Goal: Task Accomplishment & Management: Use online tool/utility

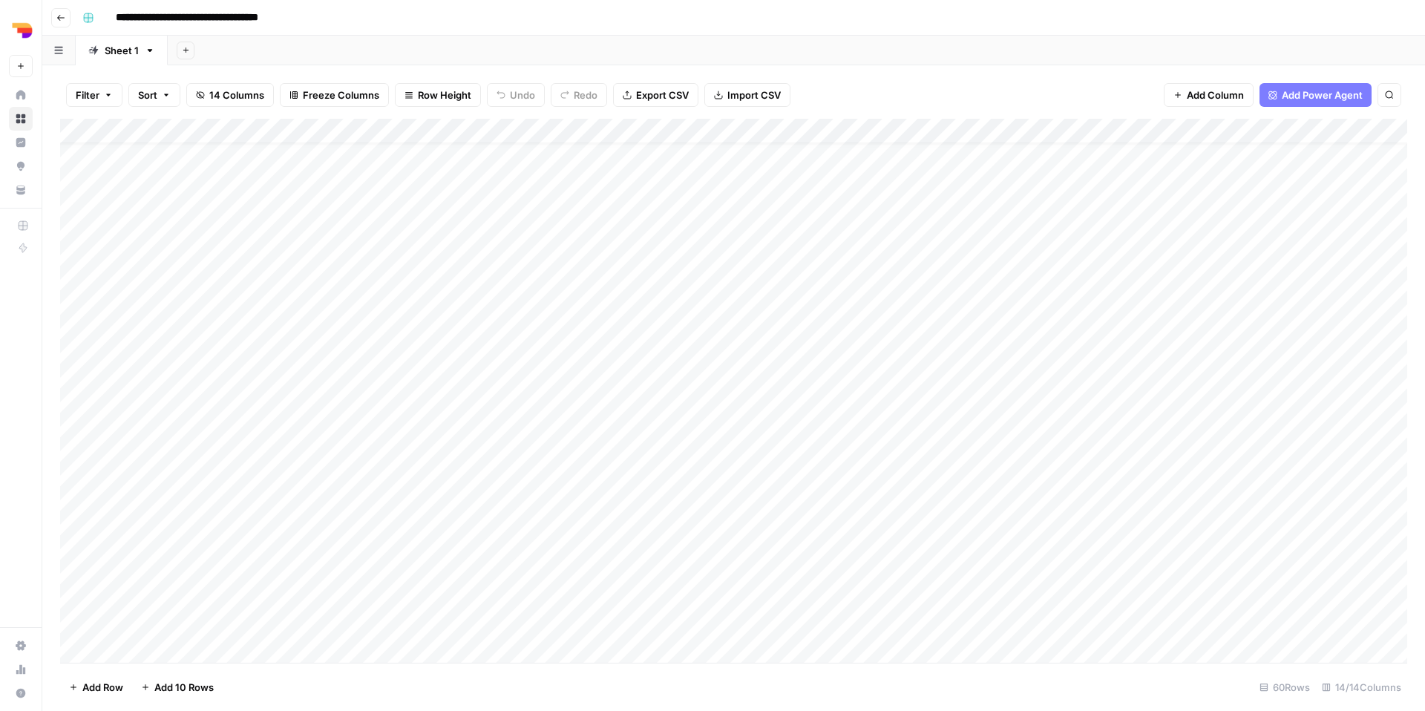
scroll to position [27, 0]
click at [122, 56] on div "Sheet 1" at bounding box center [122, 50] width 34 height 15
click at [129, 56] on input "*******" at bounding box center [123, 50] width 36 height 19
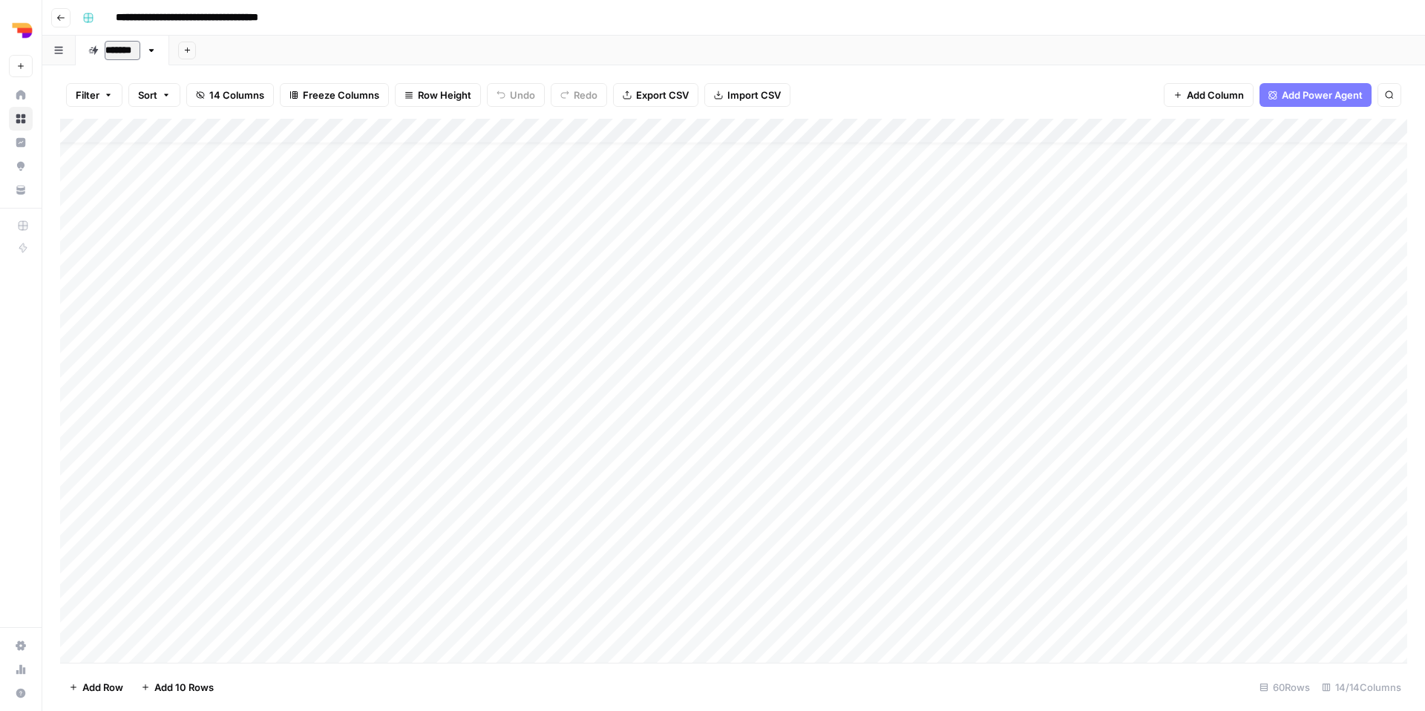
click at [129, 56] on input "*******" at bounding box center [123, 50] width 36 height 19
type input "*****"
click at [246, 53] on div "Add Sheet" at bounding box center [794, 51] width 1261 height 30
click at [181, 54] on button "Add Sheet" at bounding box center [180, 51] width 18 height 18
click at [121, 56] on div "FR-BE" at bounding box center [119, 50] width 29 height 15
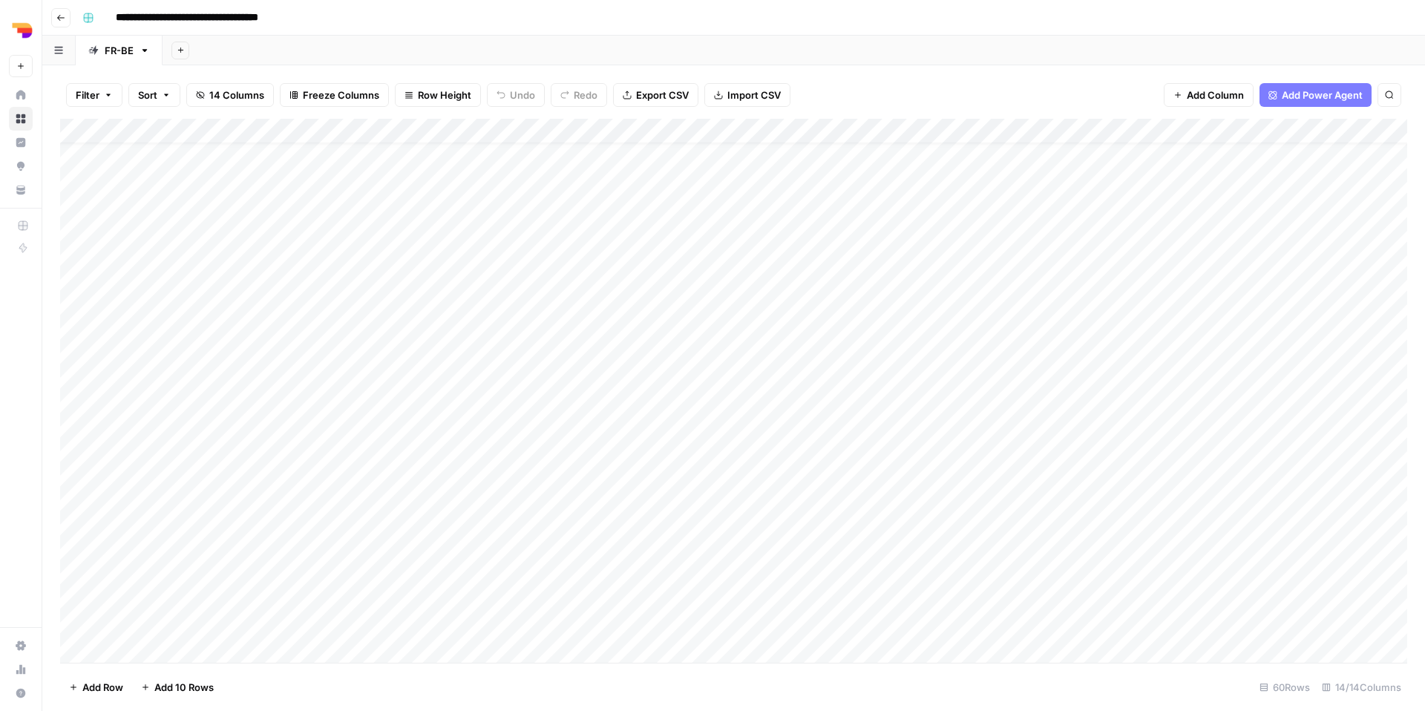
click at [146, 57] on link "FR-BE" at bounding box center [119, 51] width 87 height 30
click at [121, 57] on div "FR-BE" at bounding box center [119, 50] width 29 height 15
click at [121, 57] on input "******" at bounding box center [123, 50] width 37 height 19
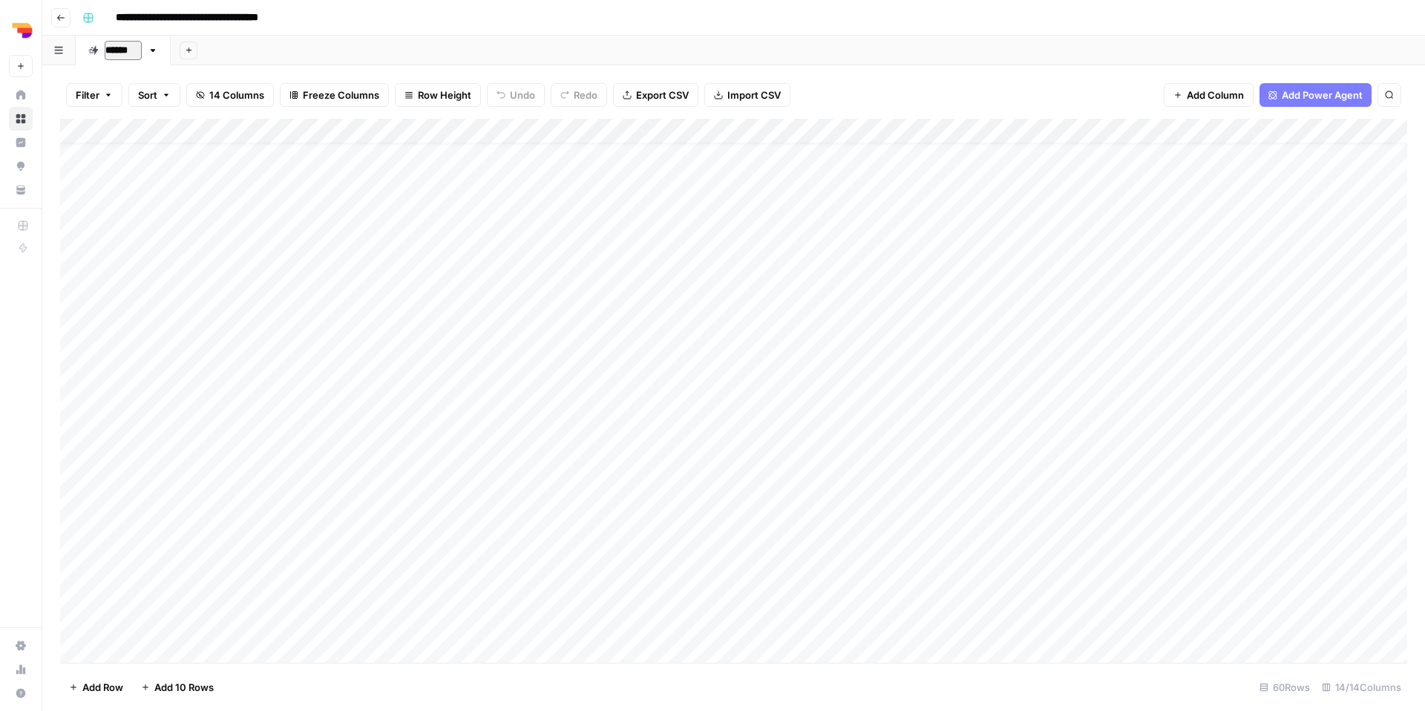
click at [121, 57] on input "******" at bounding box center [123, 50] width 37 height 19
type input "*******"
click at [260, 62] on div "Add Sheet" at bounding box center [796, 51] width 1257 height 30
click at [338, 573] on div "Add Column" at bounding box center [733, 391] width 1347 height 544
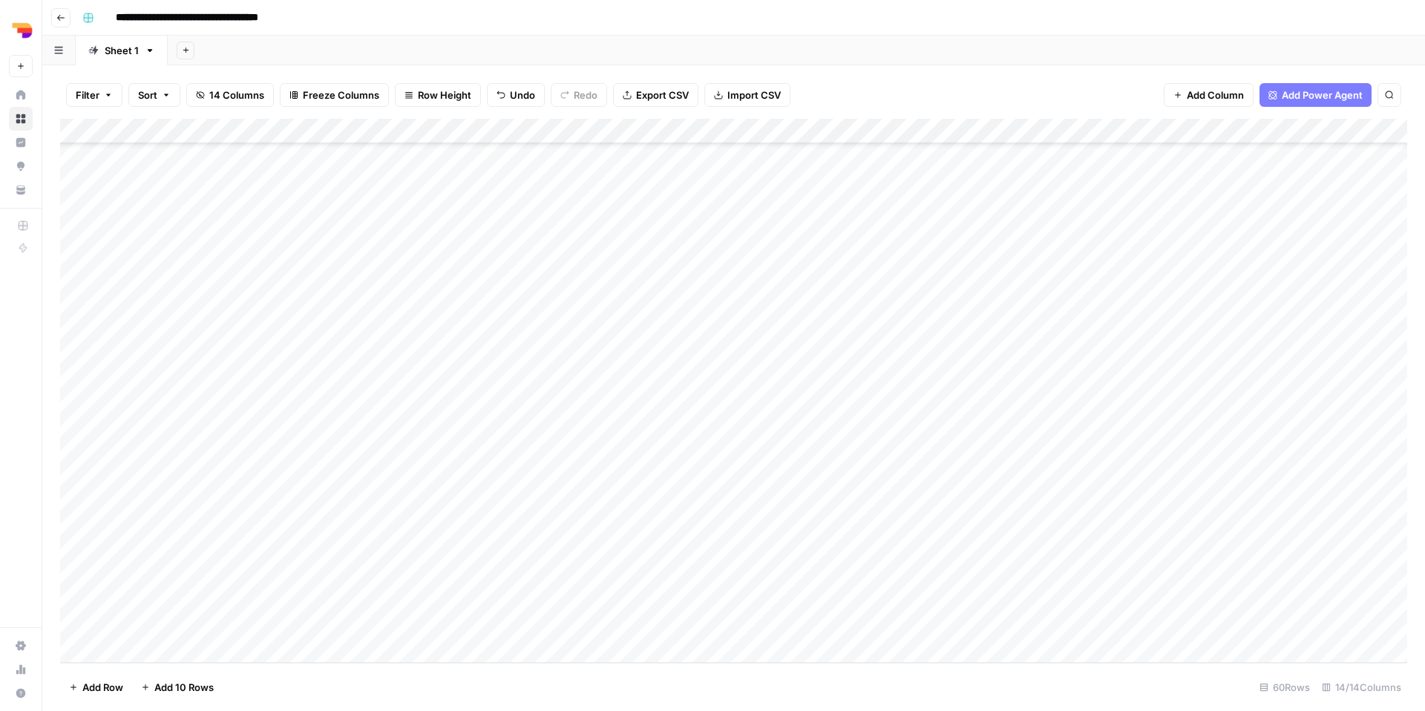
click at [497, 582] on div "Add Column" at bounding box center [733, 391] width 1347 height 544
click at [525, 626] on div "Add Column" at bounding box center [733, 391] width 1347 height 544
click at [655, 577] on div "Add Column" at bounding box center [733, 391] width 1347 height 544
click at [661, 580] on div "Add Column" at bounding box center [733, 391] width 1347 height 544
type textarea "**********"
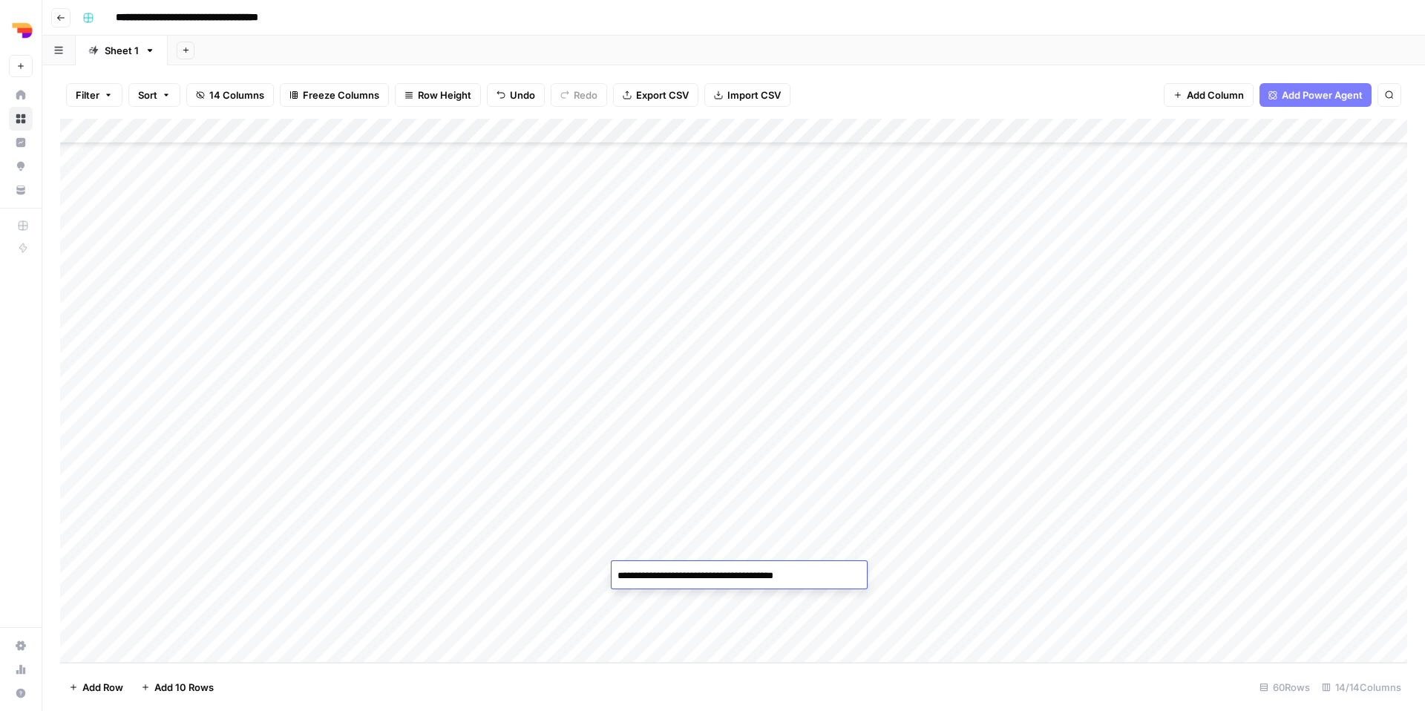
click at [878, 634] on div "Add Column" at bounding box center [733, 391] width 1347 height 544
click at [815, 584] on div "Add Column" at bounding box center [733, 391] width 1347 height 544
type textarea "**********"
click at [882, 630] on div "Add Column" at bounding box center [733, 391] width 1347 height 544
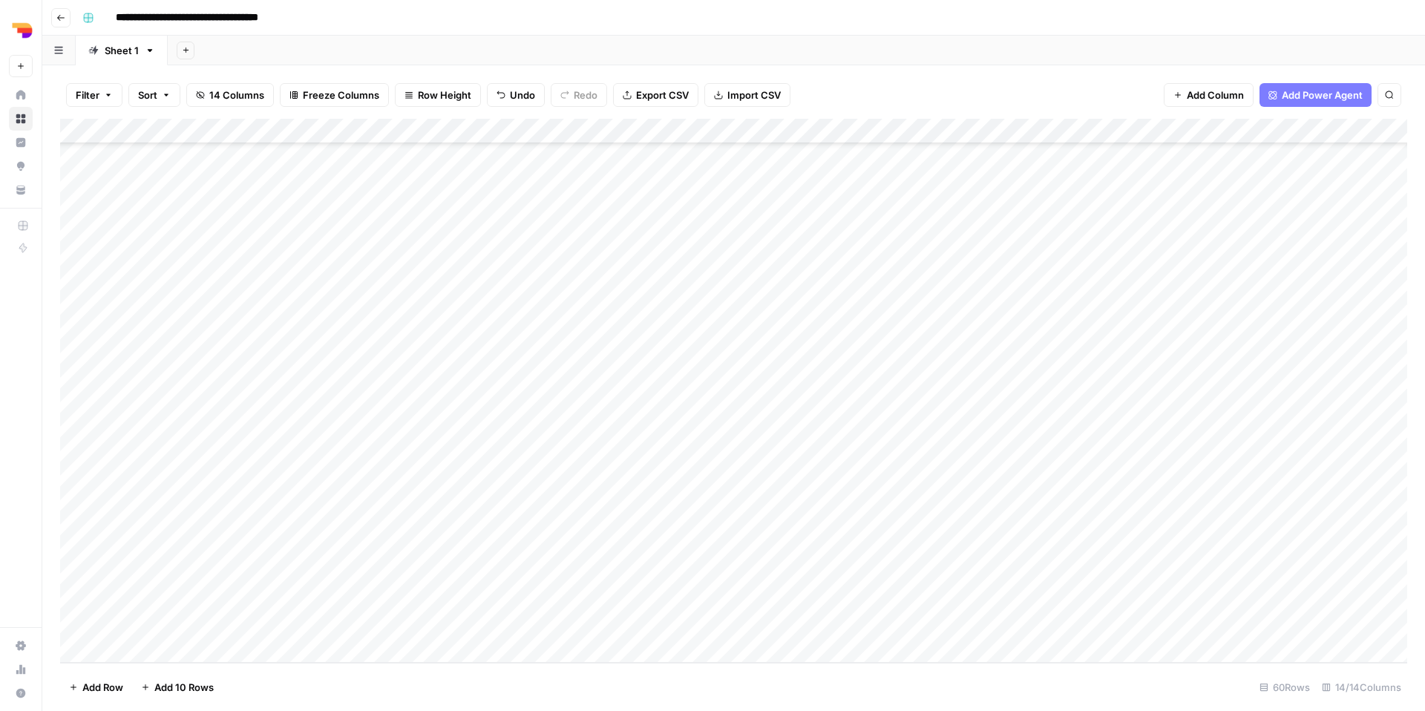
click at [843, 575] on div "Add Column" at bounding box center [733, 391] width 1347 height 544
click at [860, 575] on textarea "**********" at bounding box center [863, 575] width 237 height 21
type textarea "**********"
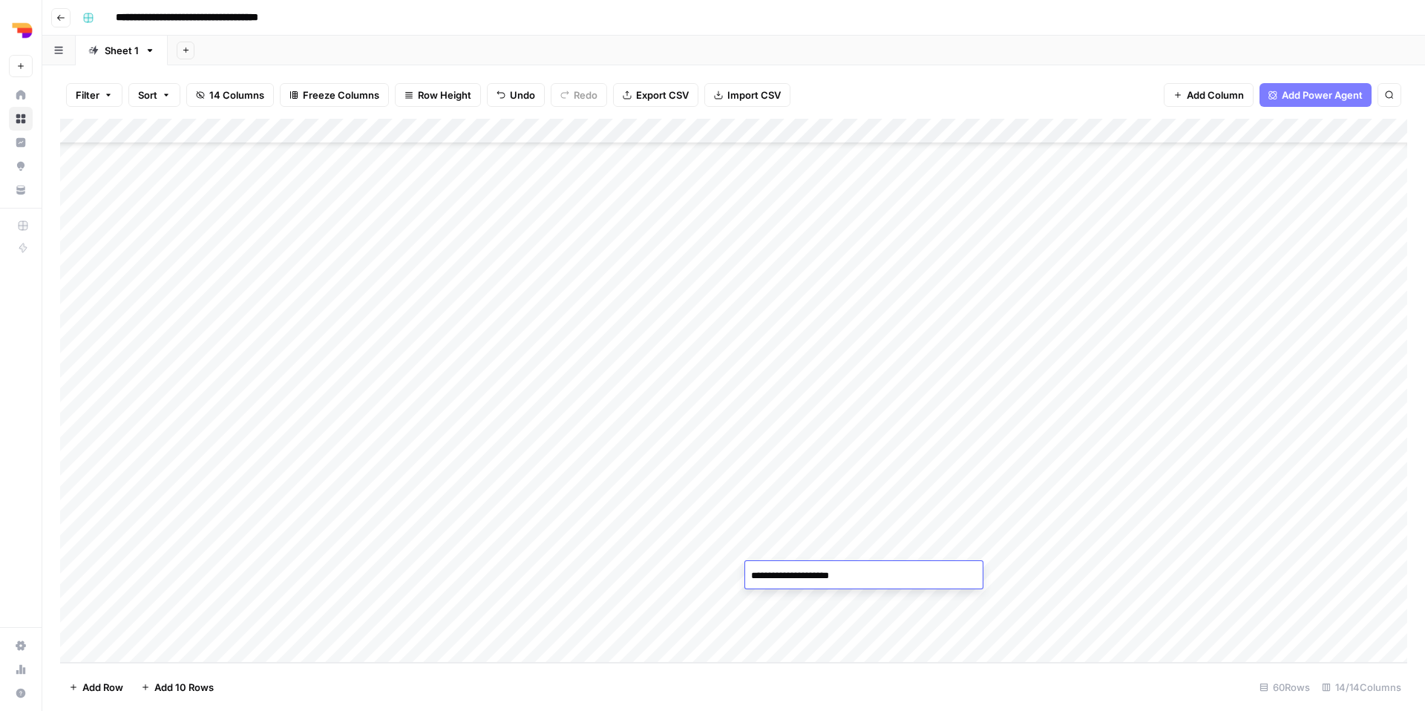
click at [937, 611] on div "Add Column" at bounding box center [733, 391] width 1347 height 544
click at [901, 575] on div "Add Column" at bounding box center [733, 391] width 1347 height 544
click at [916, 636] on button "TL Focus" at bounding box center [914, 632] width 54 height 18
click at [990, 571] on div "Add Column" at bounding box center [733, 391] width 1347 height 544
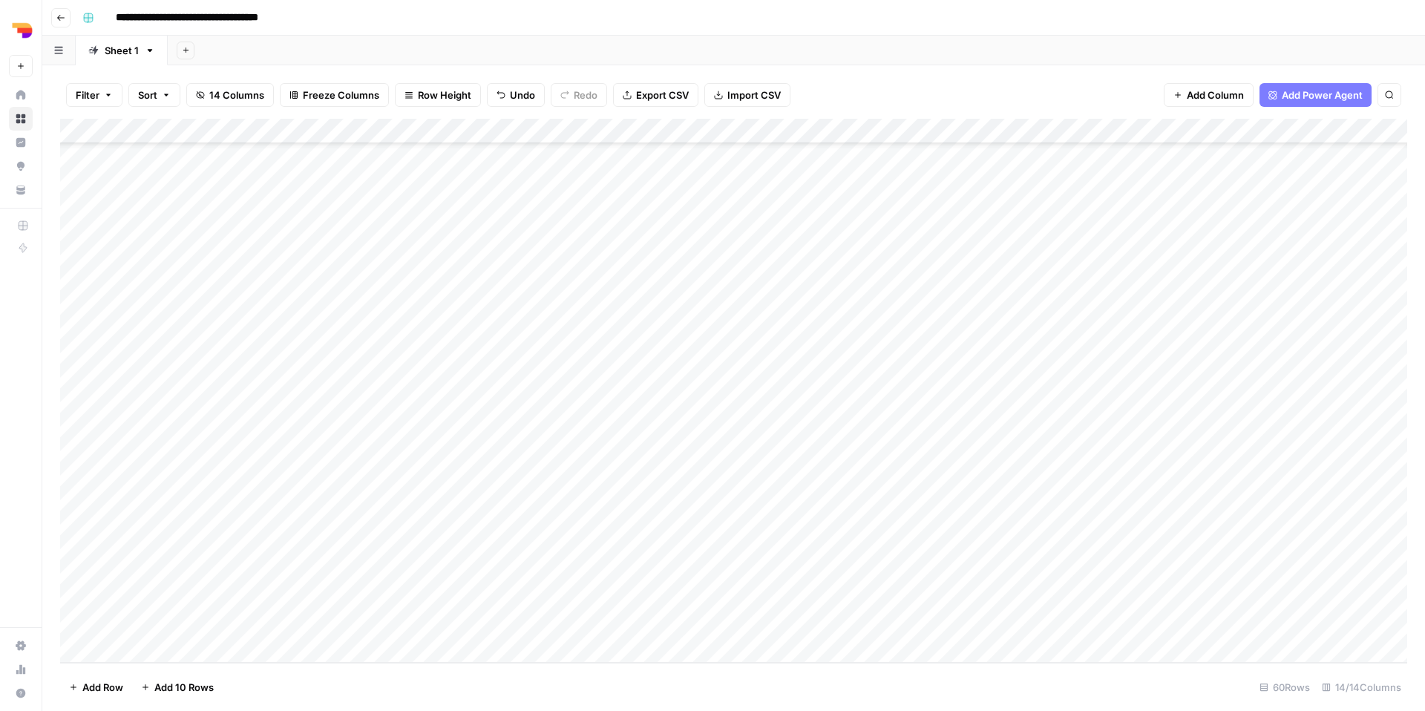
click at [990, 571] on div "Add Column" at bounding box center [733, 391] width 1347 height 544
click at [988, 636] on button "be" at bounding box center [987, 632] width 24 height 18
click at [1086, 575] on div "Add Column" at bounding box center [733, 391] width 1347 height 544
click at [1099, 694] on button "fr-be" at bounding box center [1095, 686] width 35 height 18
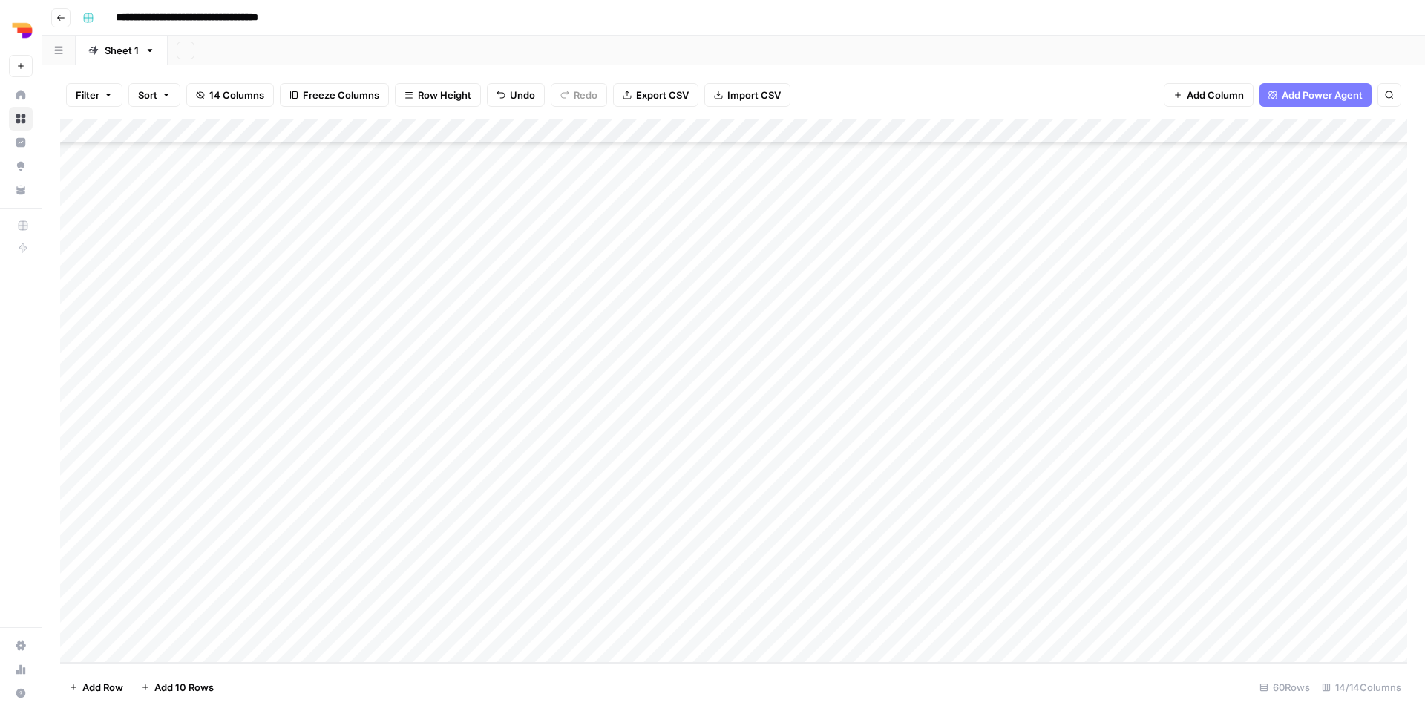
click at [1232, 579] on div "Add Column" at bounding box center [733, 391] width 1347 height 544
click at [1241, 690] on button "[URL][DOMAIN_NAME]" at bounding box center [1254, 686] width 119 height 18
click at [627, 577] on div "Add Column" at bounding box center [733, 391] width 1347 height 544
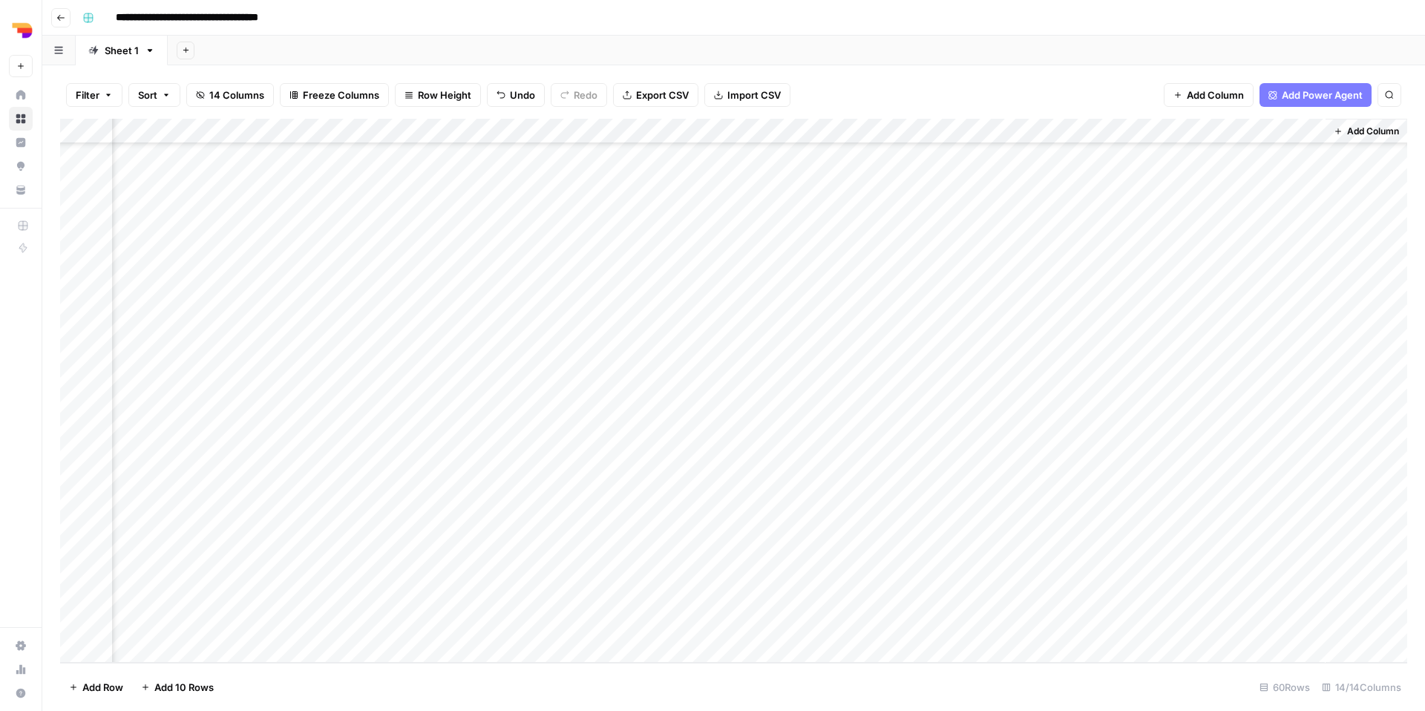
click at [908, 573] on div "Add Column" at bounding box center [733, 391] width 1347 height 544
click at [910, 574] on div "Add Column" at bounding box center [733, 391] width 1347 height 544
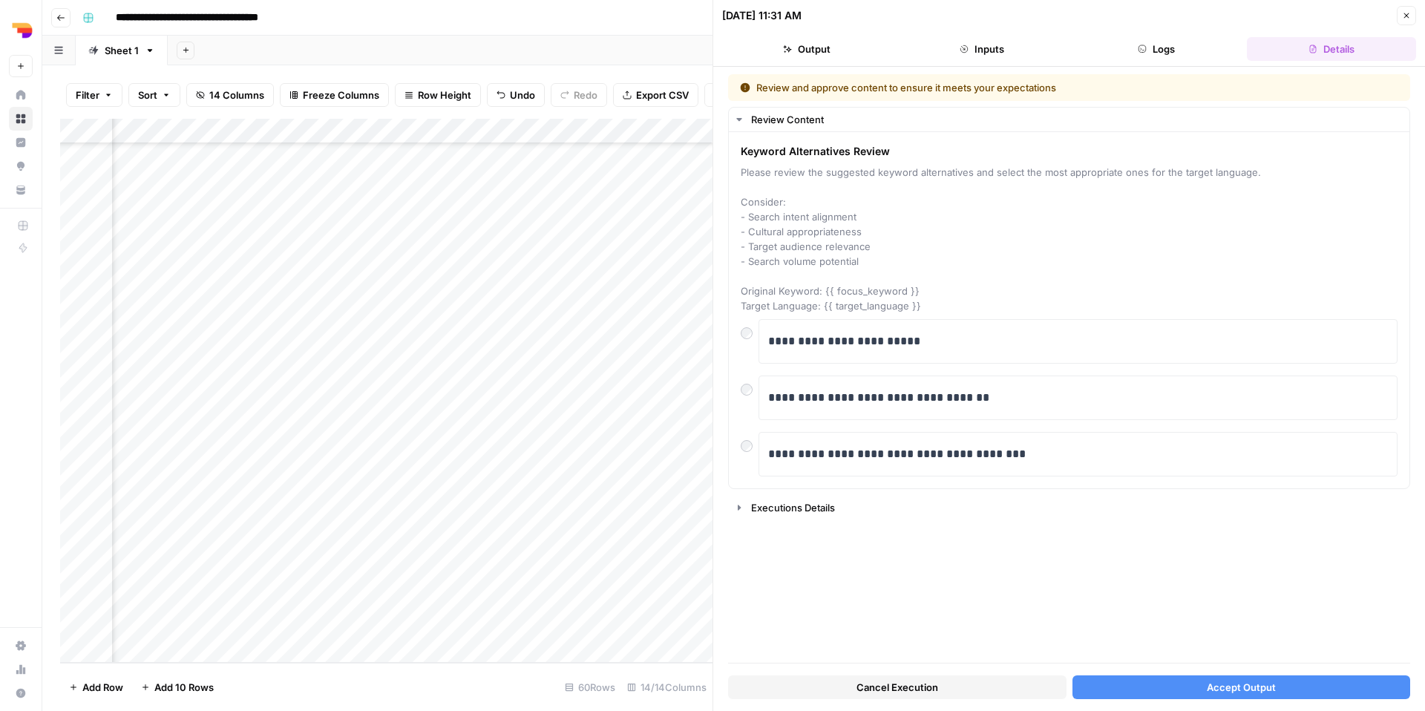
click at [1134, 683] on button "Accept Output" at bounding box center [1241, 687] width 338 height 24
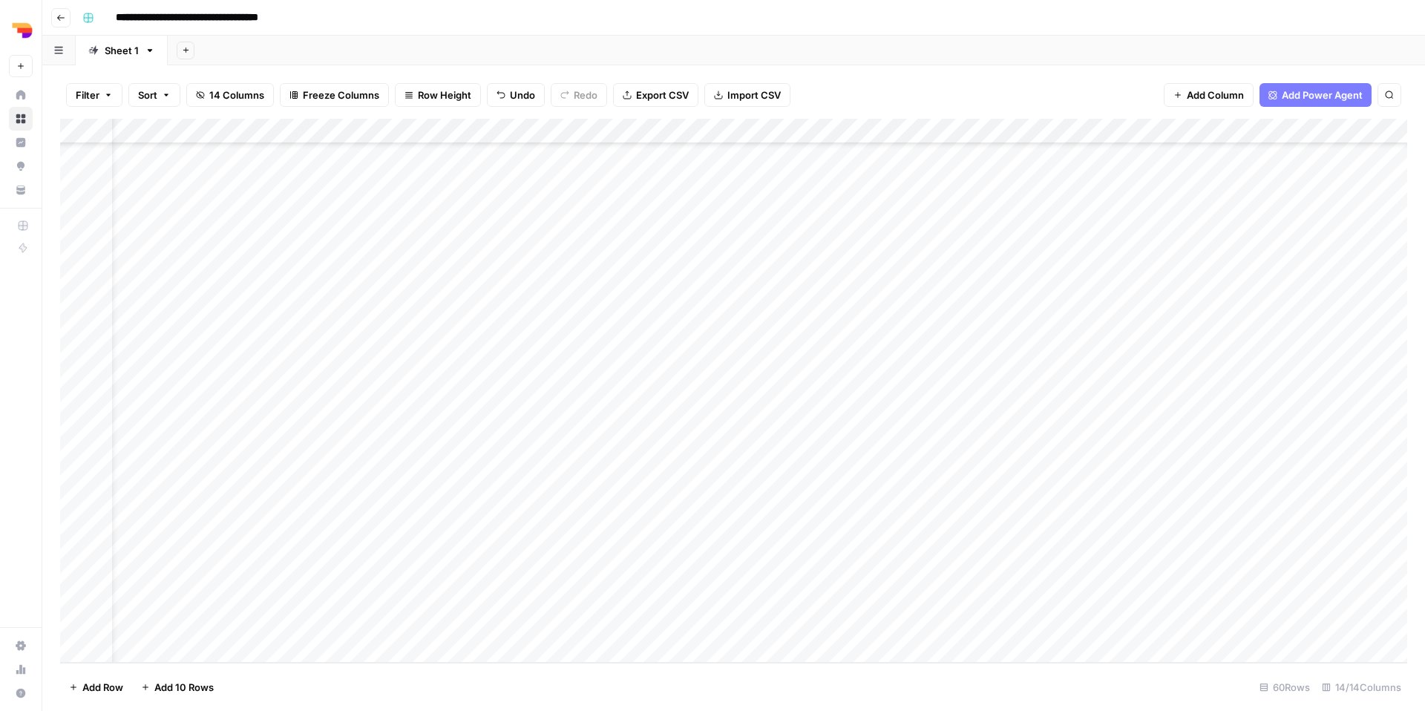
scroll to position [1019, 0]
click at [445, 597] on div "Add Column" at bounding box center [733, 391] width 1347 height 544
type textarea "**********"
click at [662, 600] on div "Add Column" at bounding box center [733, 391] width 1347 height 544
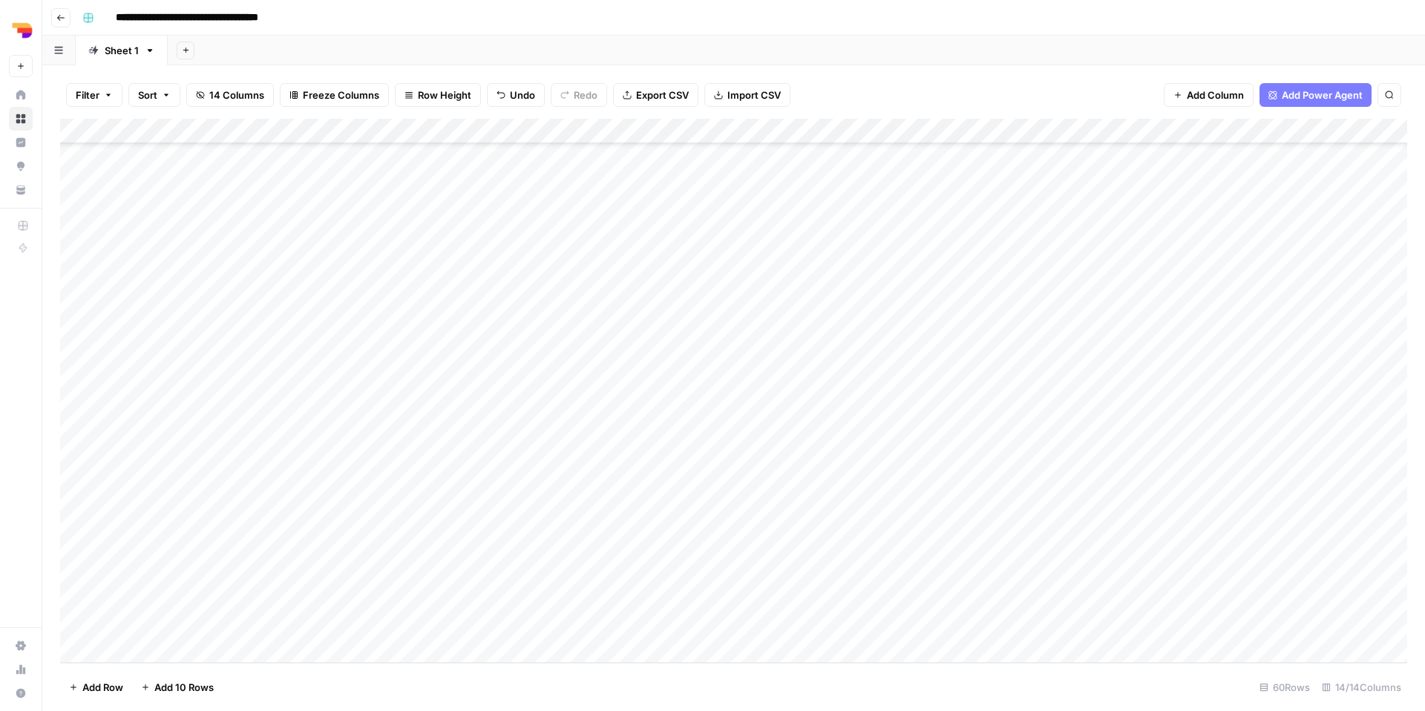
click at [662, 600] on div "Add Column" at bounding box center [733, 391] width 1347 height 544
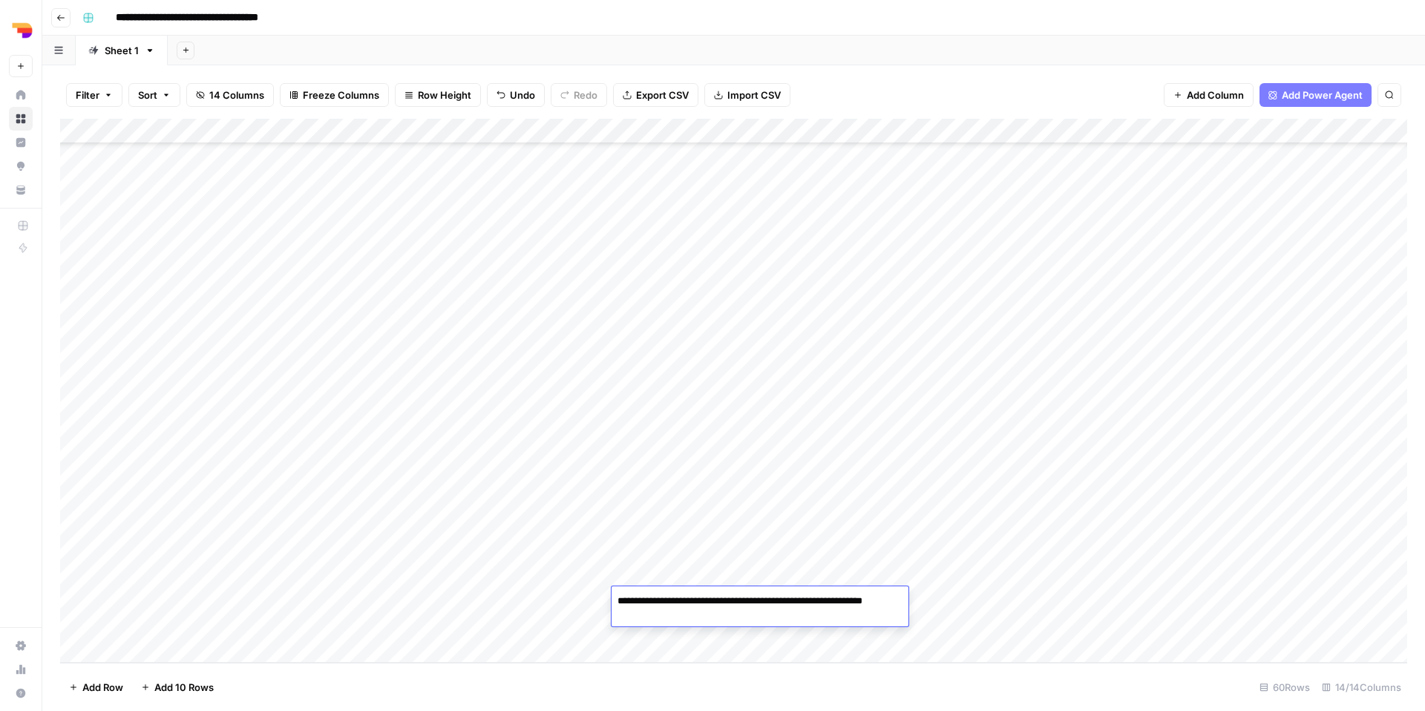
type textarea "**********"
click at [1019, 656] on div "Add Column" at bounding box center [733, 391] width 1347 height 544
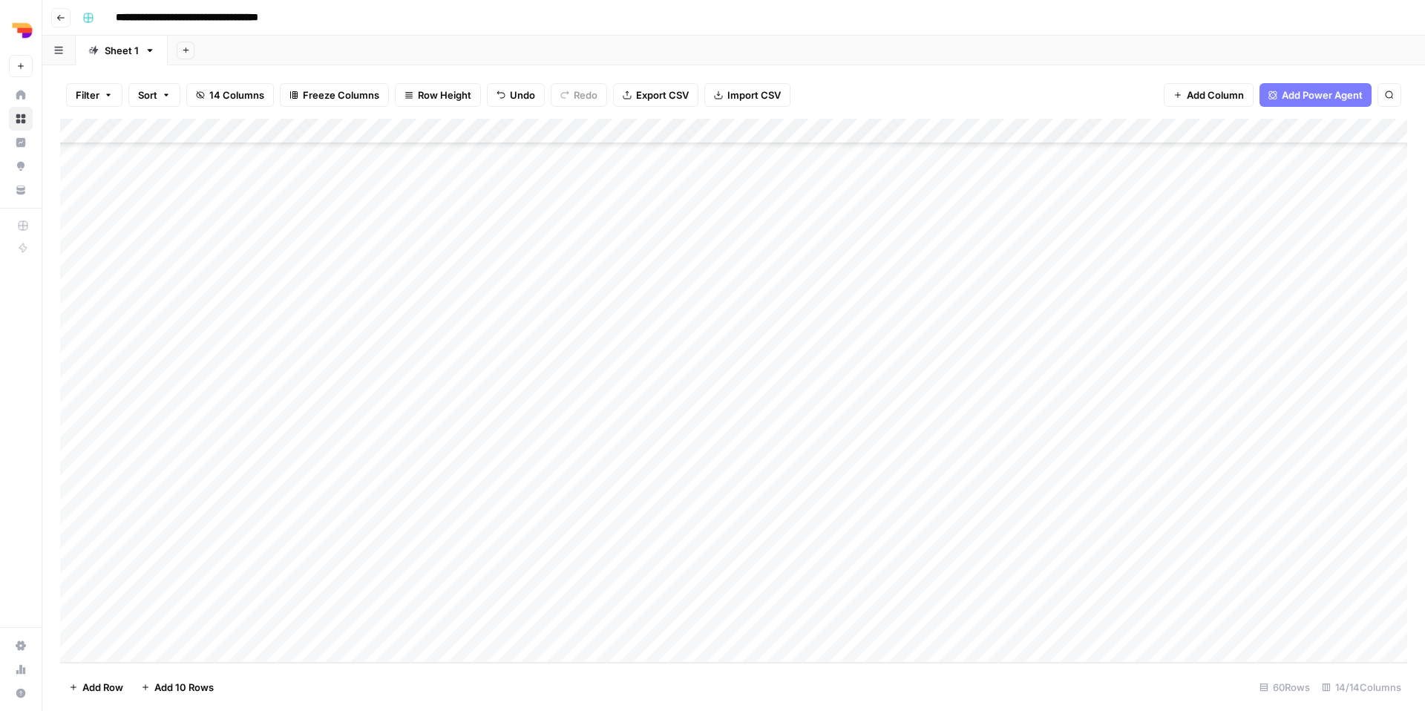
scroll to position [1044, 0]
click at [769, 574] on div "Add Column" at bounding box center [733, 391] width 1347 height 544
click at [773, 586] on div "Add Column" at bounding box center [733, 391] width 1347 height 544
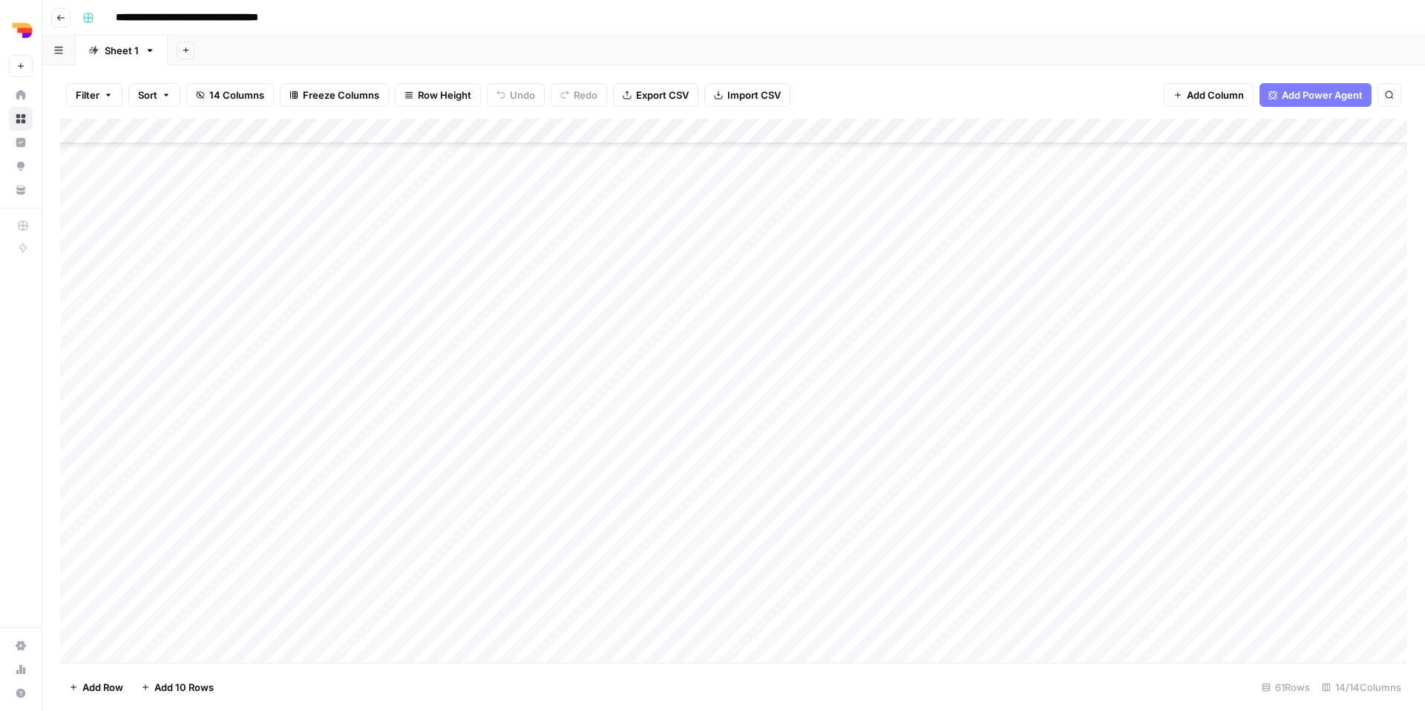
click at [773, 586] on div "Add Column" at bounding box center [733, 391] width 1347 height 544
click at [775, 579] on div "Add Column" at bounding box center [733, 391] width 1347 height 544
type textarea "**********"
click at [905, 634] on div "Add Column" at bounding box center [733, 391] width 1347 height 544
click at [911, 583] on div "Add Column" at bounding box center [733, 391] width 1347 height 544
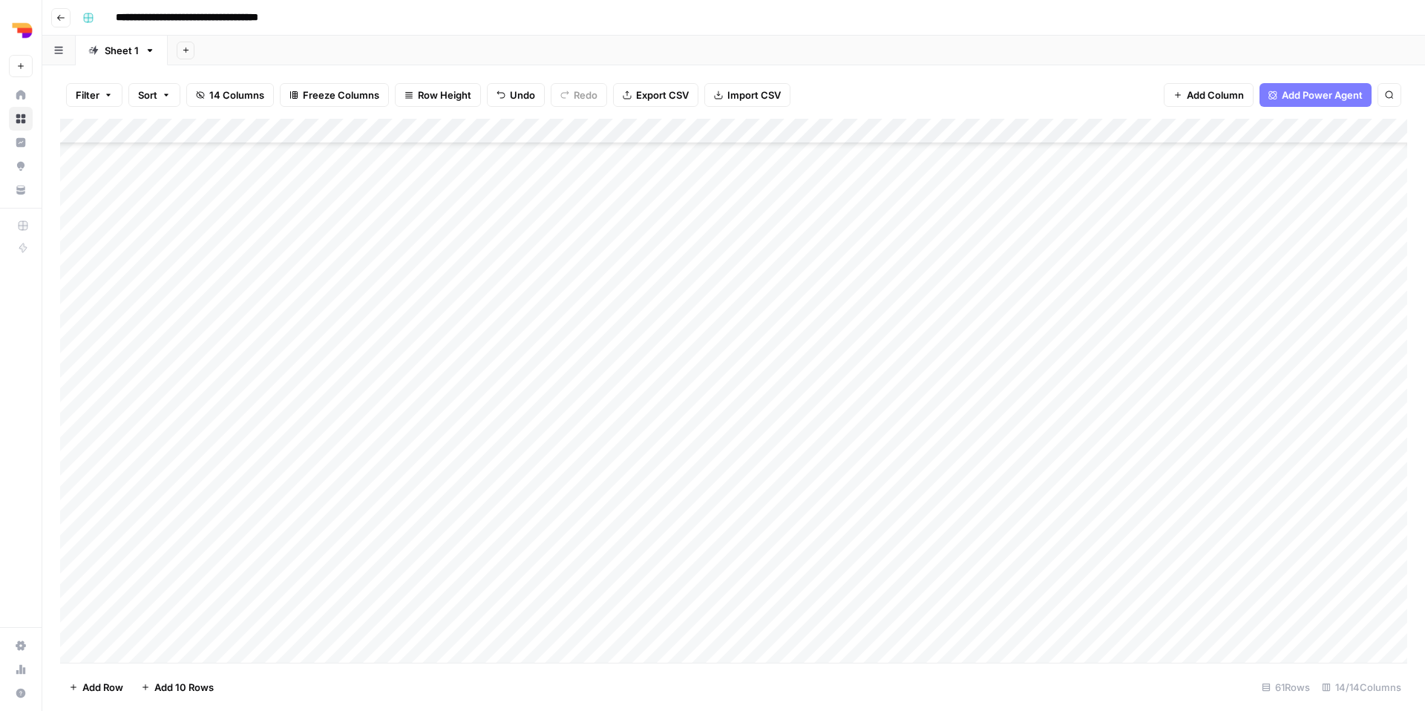
click at [911, 583] on div "Add Column" at bounding box center [733, 391] width 1347 height 544
click at [921, 624] on div "TL Focus" at bounding box center [914, 634] width 60 height 21
click at [922, 630] on button "TL Focus" at bounding box center [914, 634] width 54 height 18
click at [992, 571] on div "Add Column" at bounding box center [733, 391] width 1347 height 544
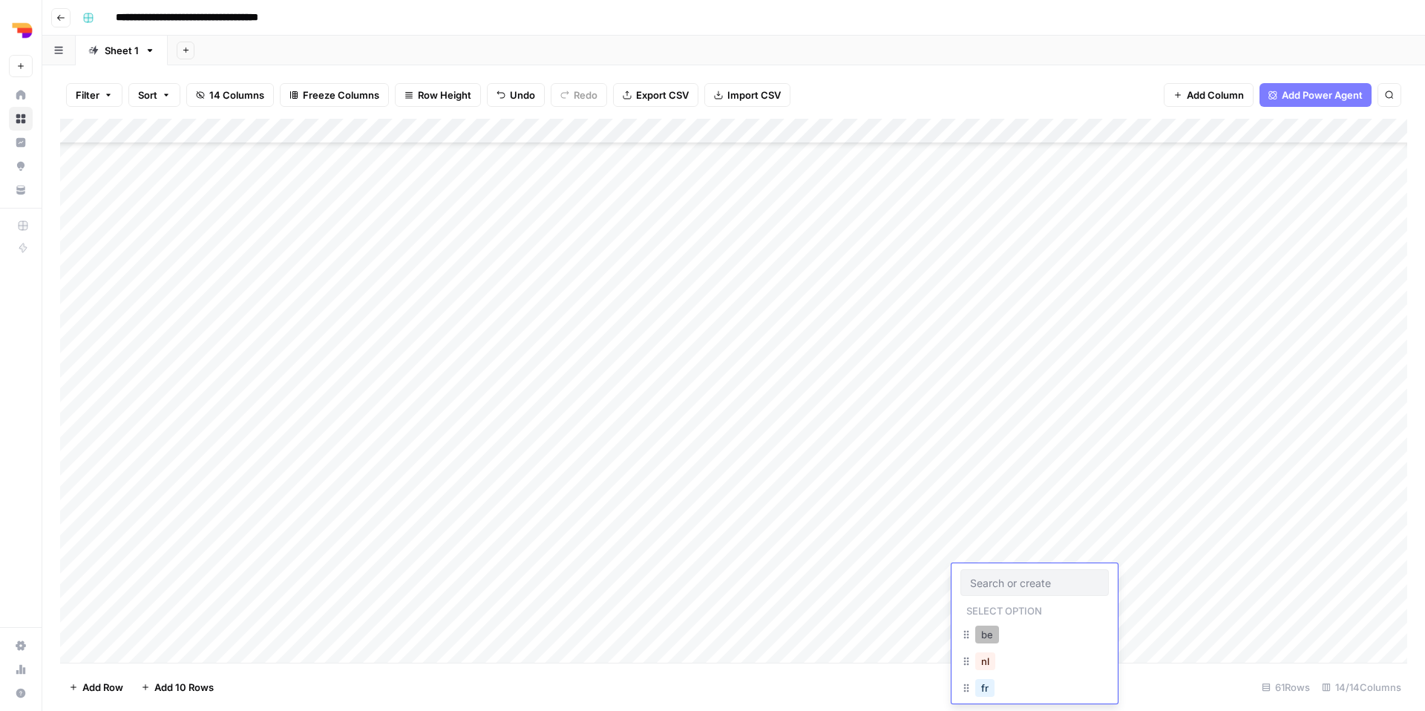
click at [997, 631] on button "be" at bounding box center [987, 634] width 24 height 18
click at [1106, 580] on div "Add Column" at bounding box center [733, 391] width 1347 height 544
click at [1113, 690] on div "fr-be" at bounding box center [1095, 687] width 41 height 21
click at [1092, 689] on button "fr-be" at bounding box center [1095, 688] width 35 height 18
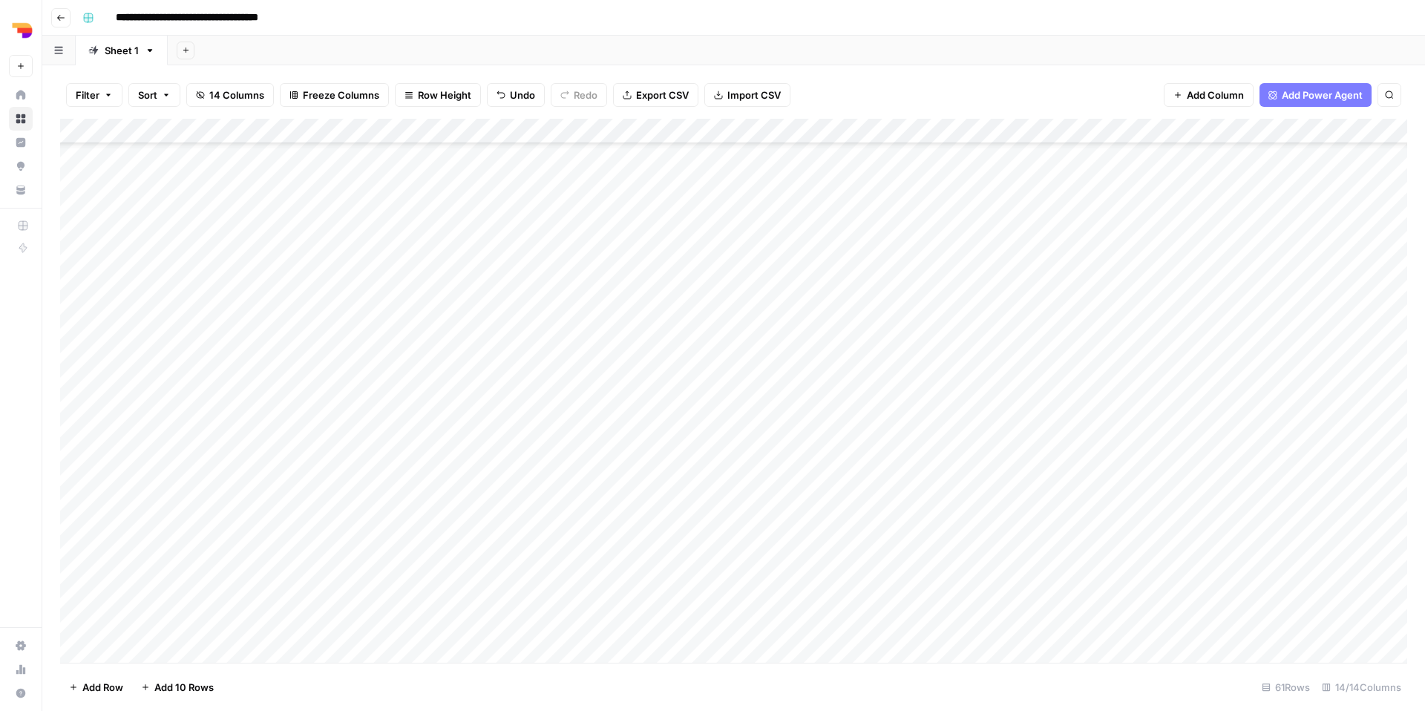
click at [1243, 577] on div "Add Column" at bounding box center [733, 391] width 1347 height 544
click at [1255, 692] on button "[URL][DOMAIN_NAME]" at bounding box center [1254, 688] width 119 height 18
click at [421, 605] on div "Add Column" at bounding box center [733, 391] width 1347 height 544
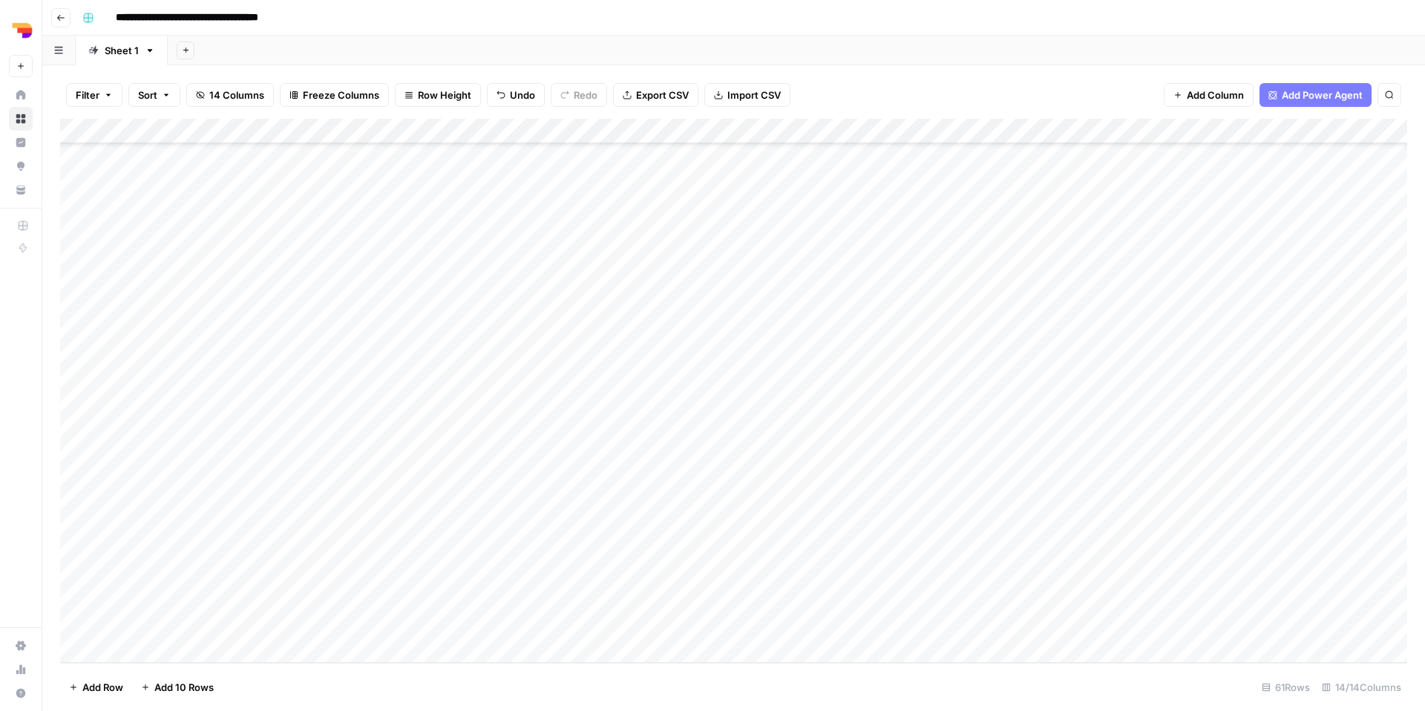
click at [643, 602] on div "Add Column" at bounding box center [733, 391] width 1347 height 544
click at [556, 598] on div "Add Column" at bounding box center [733, 391] width 1347 height 544
click at [552, 602] on textarea "**********" at bounding box center [451, 616] width 324 height 50
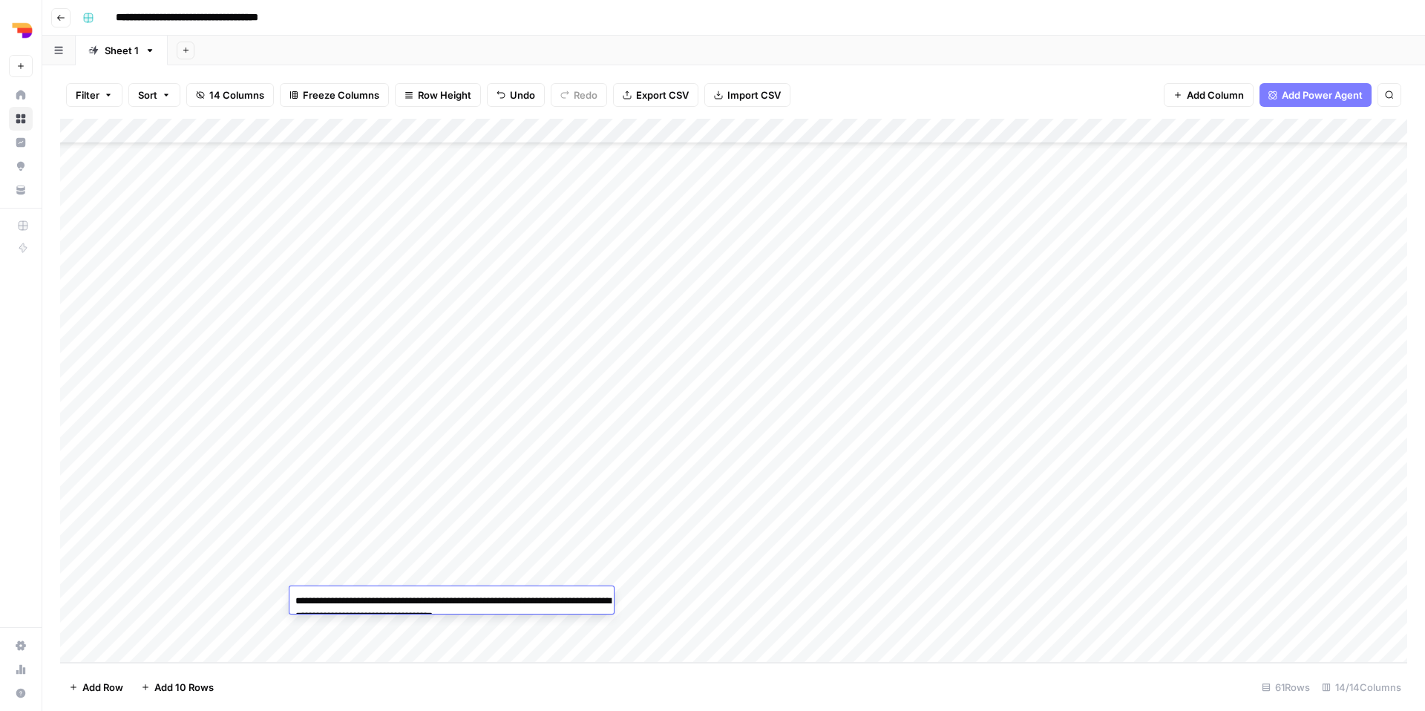
click at [552, 602] on textarea "**********" at bounding box center [451, 616] width 324 height 50
type textarea "**********"
click at [648, 599] on div "Add Column" at bounding box center [733, 391] width 1347 height 544
click at [660, 605] on div "Add Column" at bounding box center [733, 391] width 1347 height 544
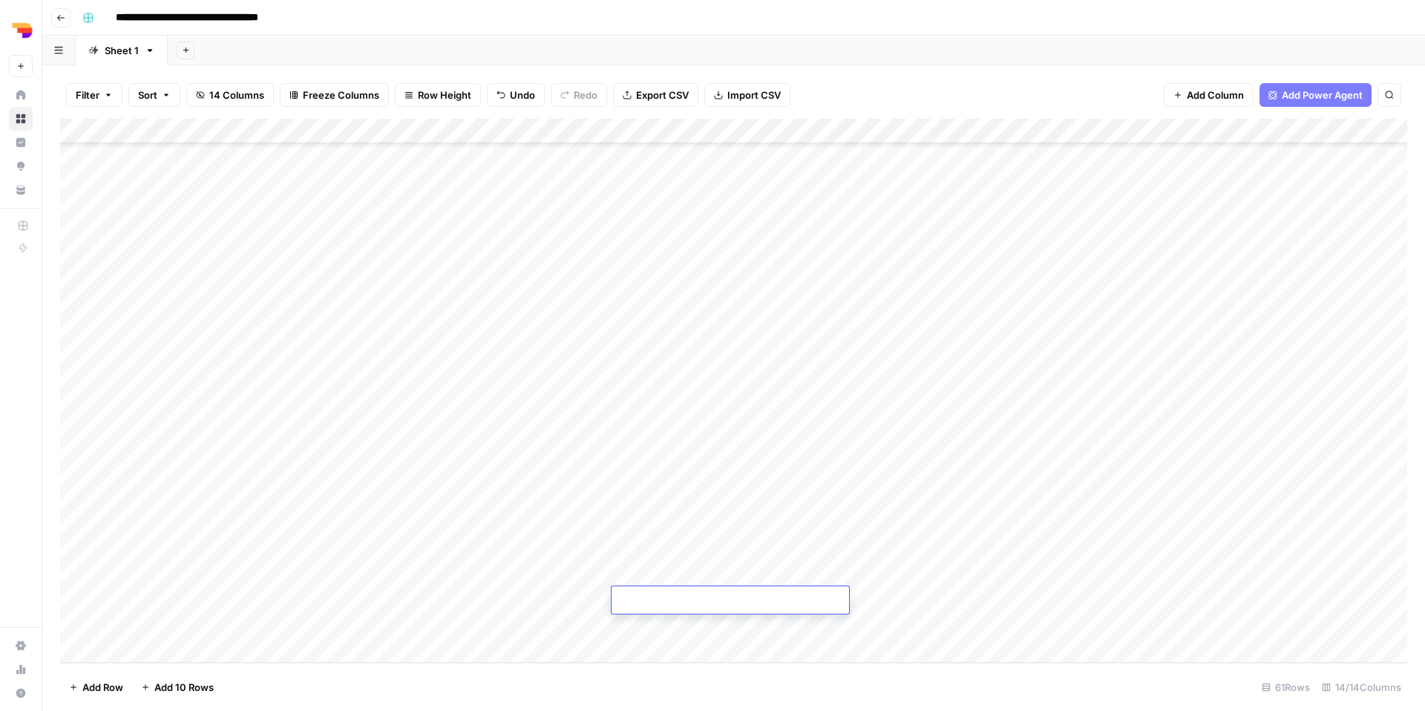
click at [660, 605] on textarea at bounding box center [729, 601] width 237 height 21
type textarea "**********"
click at [930, 683] on footer "Add Row Add 10 Rows 61 Rows 14/14 Columns" at bounding box center [733, 687] width 1347 height 48
click at [789, 601] on div "Add Column" at bounding box center [733, 391] width 1347 height 544
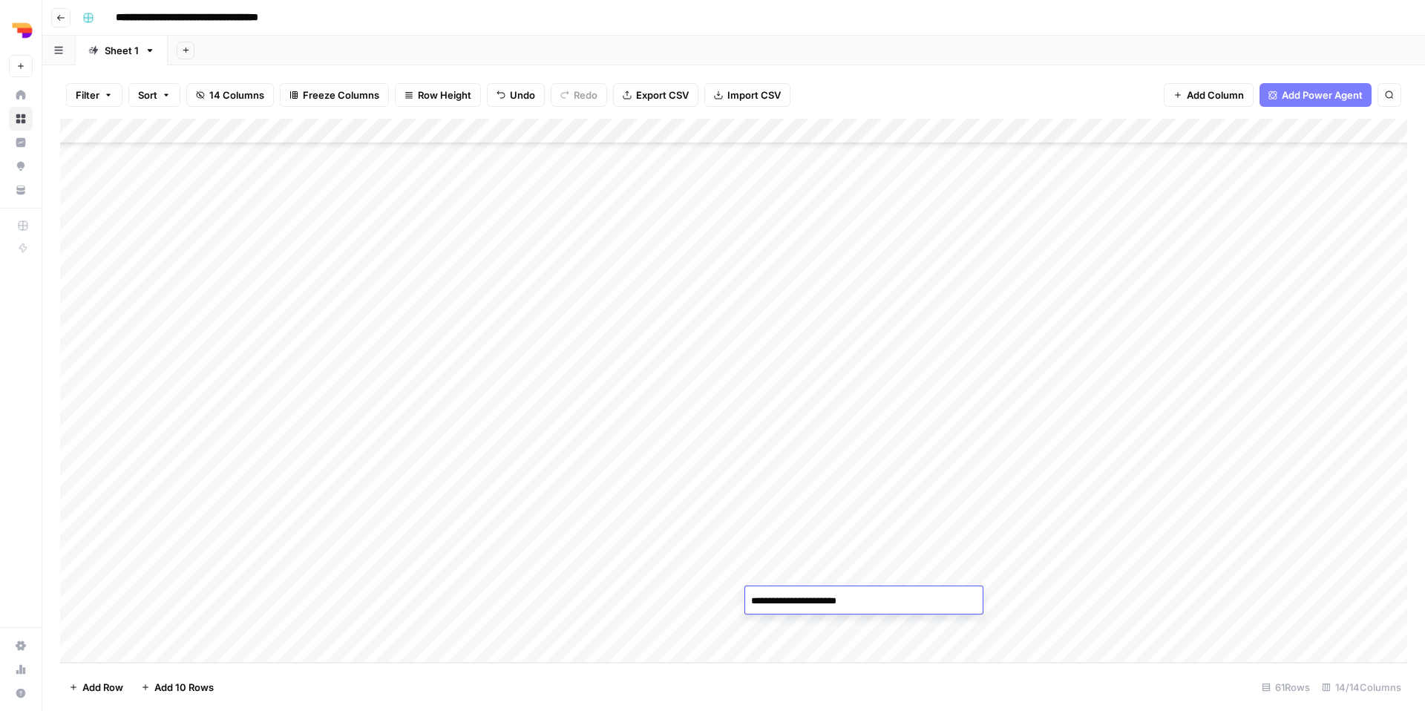
type textarea "**********"
click at [1030, 628] on div "Add Column" at bounding box center [733, 391] width 1347 height 544
click at [939, 601] on div "Add Column" at bounding box center [733, 391] width 1347 height 544
click at [886, 658] on div "TL Focus" at bounding box center [914, 657] width 60 height 21
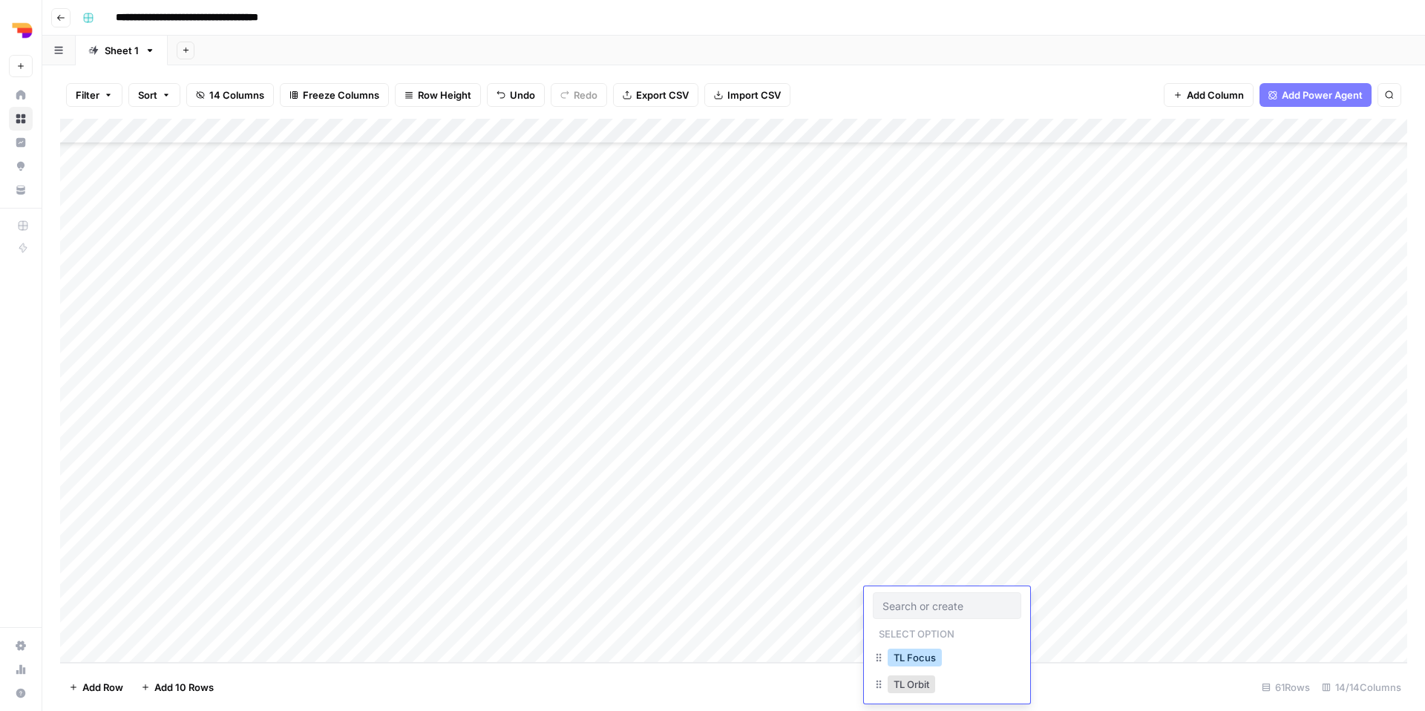
click at [909, 661] on button "TL Focus" at bounding box center [914, 657] width 54 height 18
click at [976, 608] on div "Add Column" at bounding box center [733, 391] width 1347 height 544
click at [991, 667] on div "be" at bounding box center [987, 657] width 30 height 21
click at [991, 663] on button "be" at bounding box center [987, 657] width 24 height 18
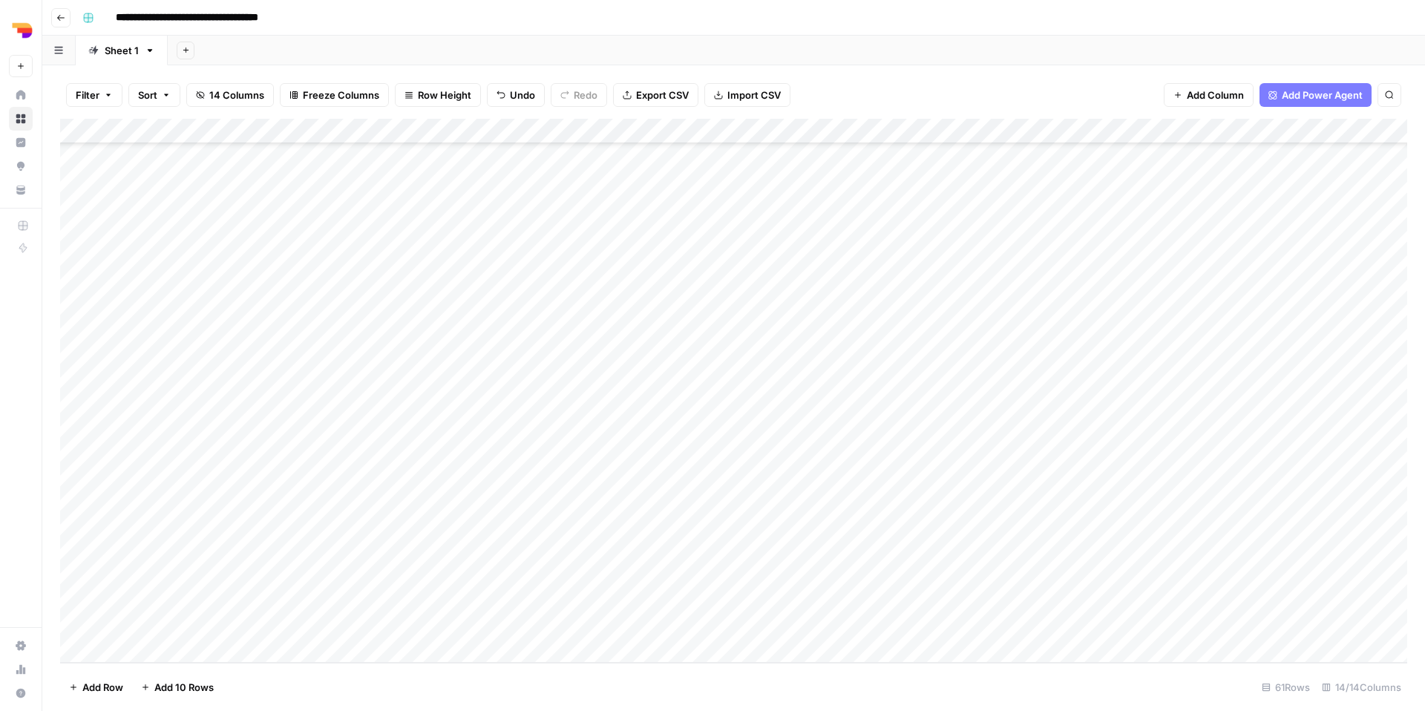
click at [1074, 617] on div "Add Column" at bounding box center [733, 391] width 1347 height 544
click at [1076, 606] on div "Add Column" at bounding box center [733, 391] width 1347 height 544
click at [1103, 686] on button "fr-be" at bounding box center [1095, 687] width 35 height 18
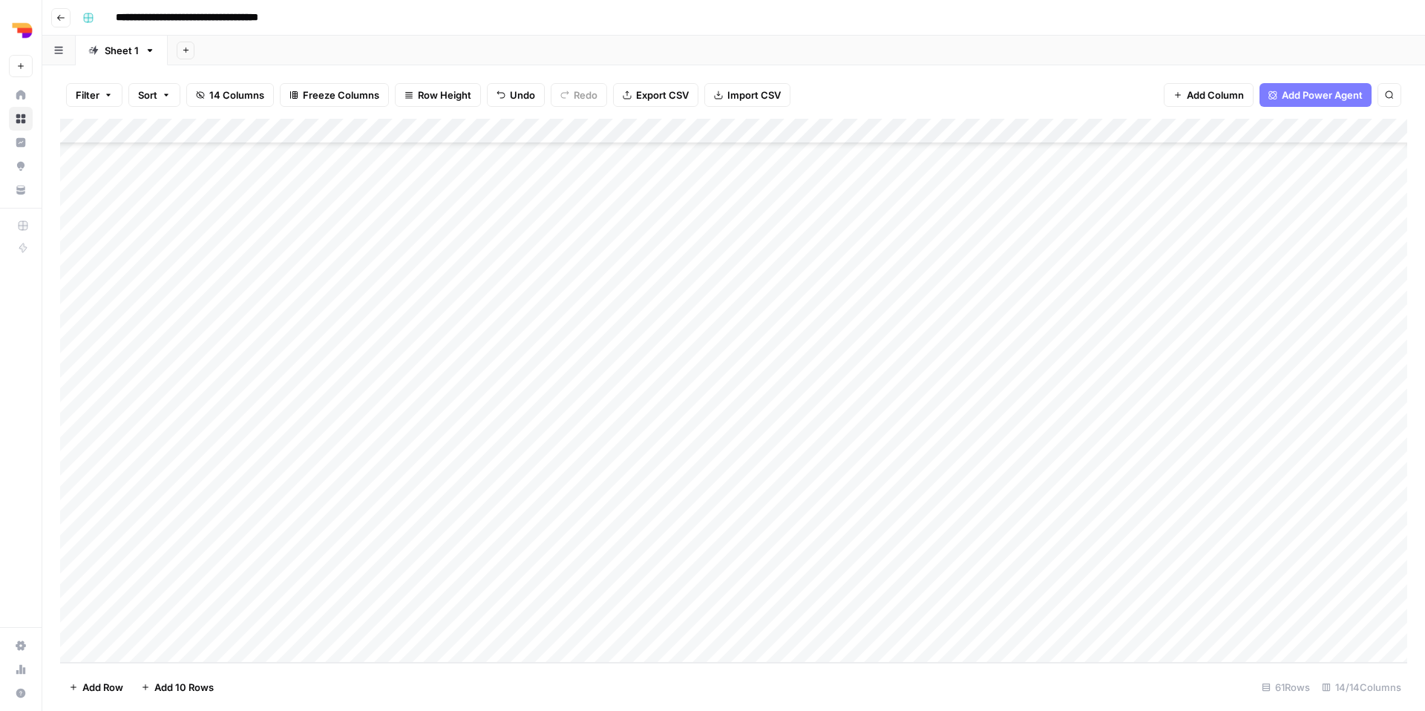
click at [1230, 597] on div "Add Column" at bounding box center [733, 391] width 1347 height 544
click at [1245, 691] on button "[URL][DOMAIN_NAME]" at bounding box center [1254, 687] width 119 height 18
click at [1090, 643] on div "Add Column" at bounding box center [733, 391] width 1347 height 544
click at [984, 650] on div "Add Column" at bounding box center [733, 391] width 1347 height 544
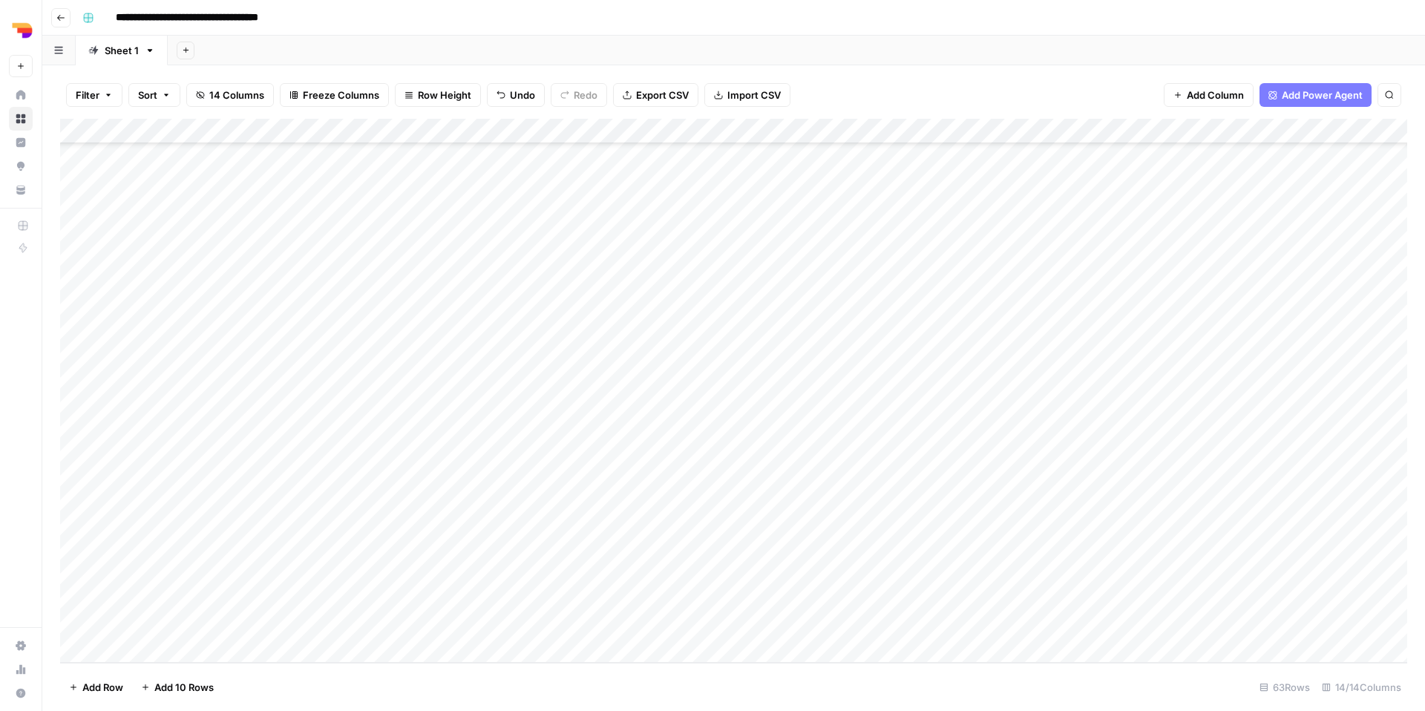
click at [984, 650] on div "Add Column" at bounding box center [733, 391] width 1347 height 544
click at [913, 657] on div "Add Column" at bounding box center [733, 391] width 1347 height 544
click at [1227, 543] on div "Add Column" at bounding box center [733, 391] width 1347 height 544
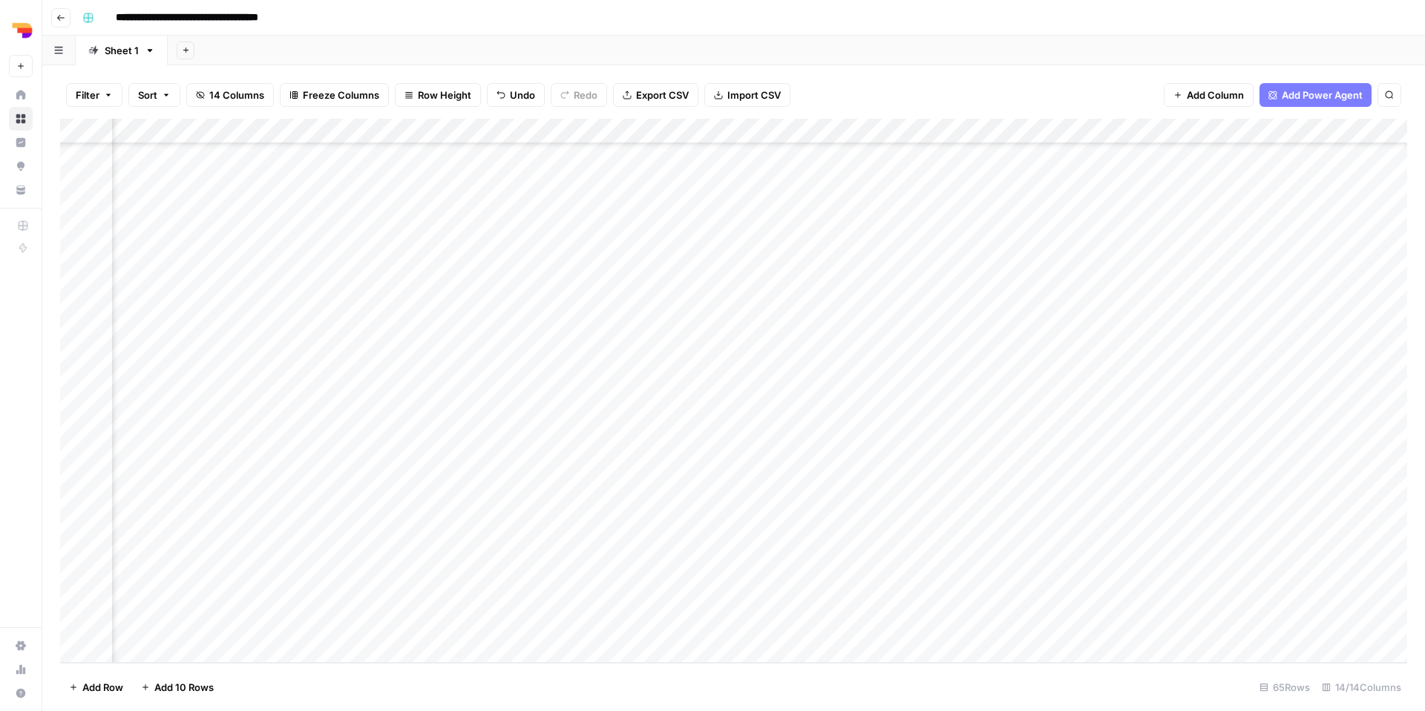
scroll to position [1145, 256]
click at [436, 473] on div "Add Column" at bounding box center [733, 391] width 1347 height 544
click at [294, 479] on div "Add Column" at bounding box center [733, 391] width 1347 height 544
click at [294, 479] on textarea "**********" at bounding box center [195, 482] width 324 height 36
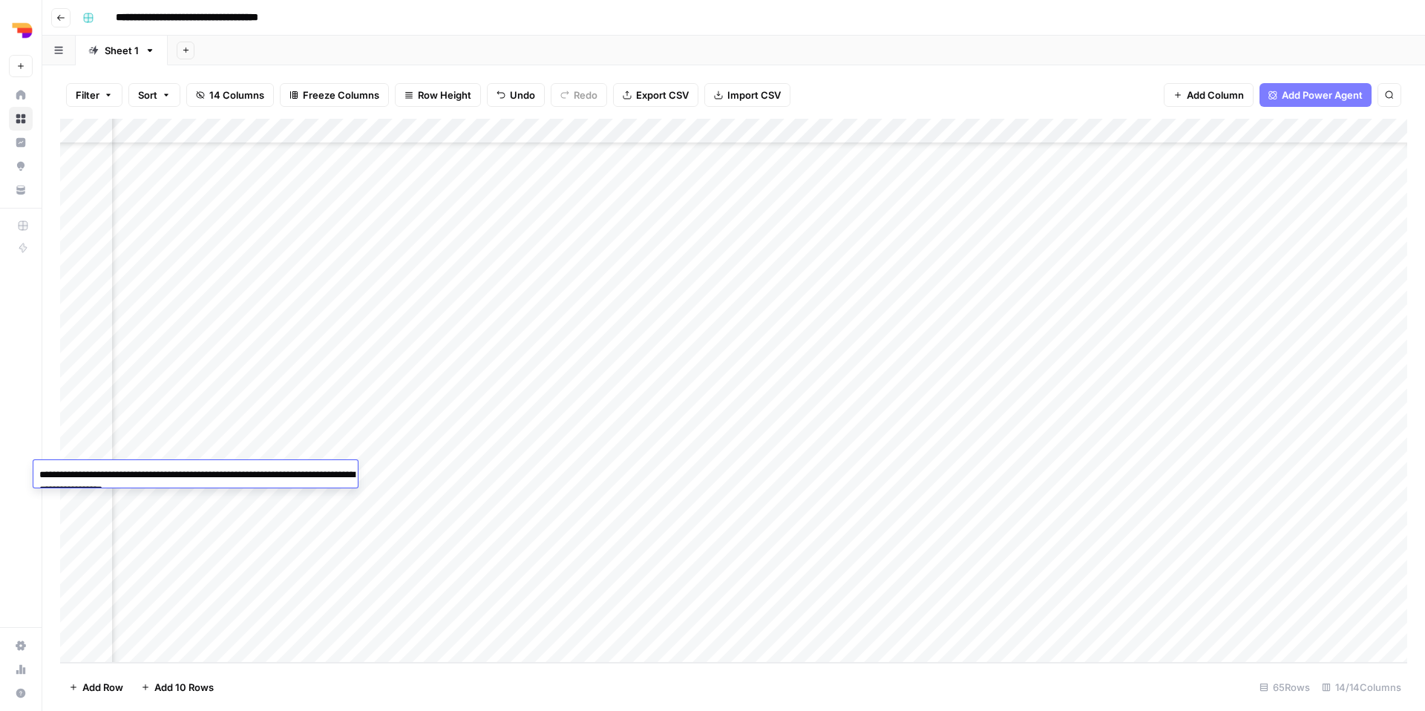
click at [294, 479] on textarea "**********" at bounding box center [195, 482] width 324 height 36
click at [413, 522] on div "Add Column" at bounding box center [733, 391] width 1347 height 544
click at [417, 503] on div "Add Column" at bounding box center [733, 391] width 1347 height 544
click at [243, 498] on div "Add Column" at bounding box center [733, 391] width 1347 height 544
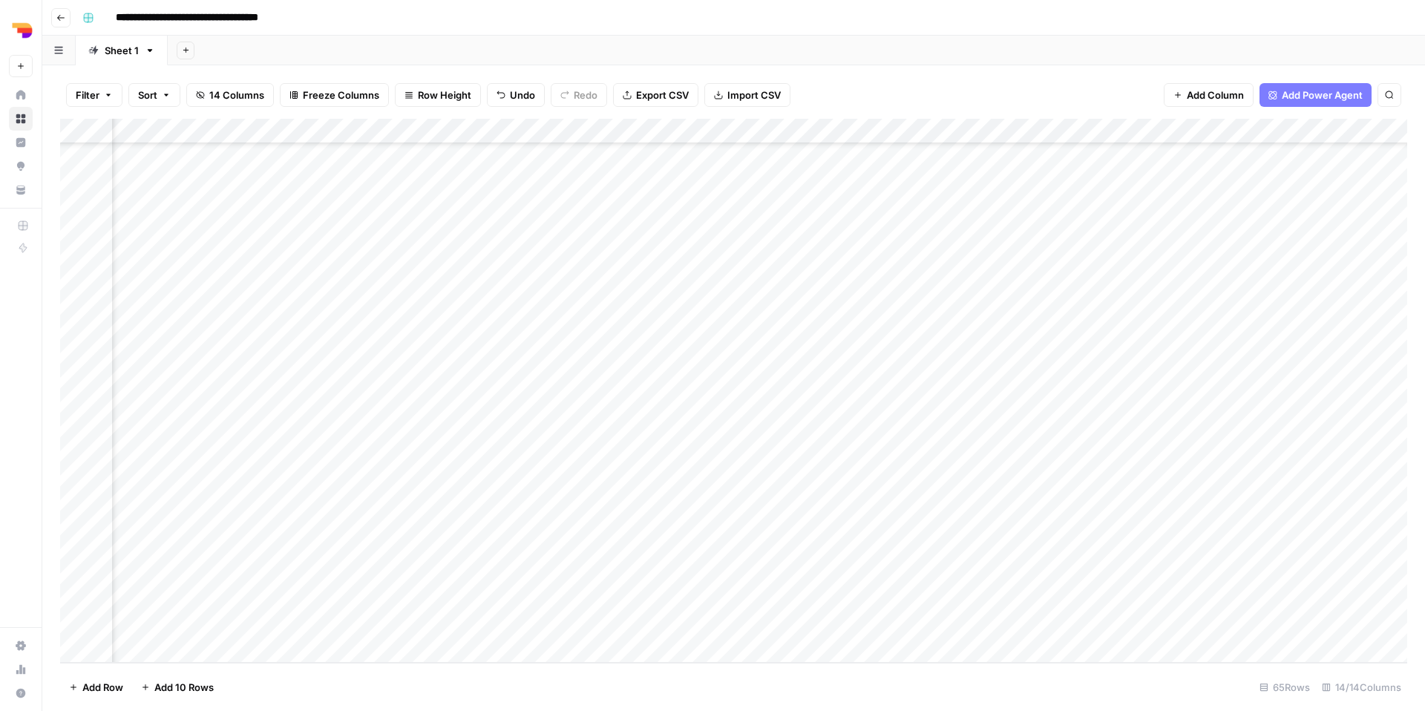
scroll to position [1145, 824]
click at [920, 445] on div "Add Column" at bounding box center [733, 391] width 1347 height 544
click at [956, 444] on div "Add Column" at bounding box center [733, 391] width 1347 height 544
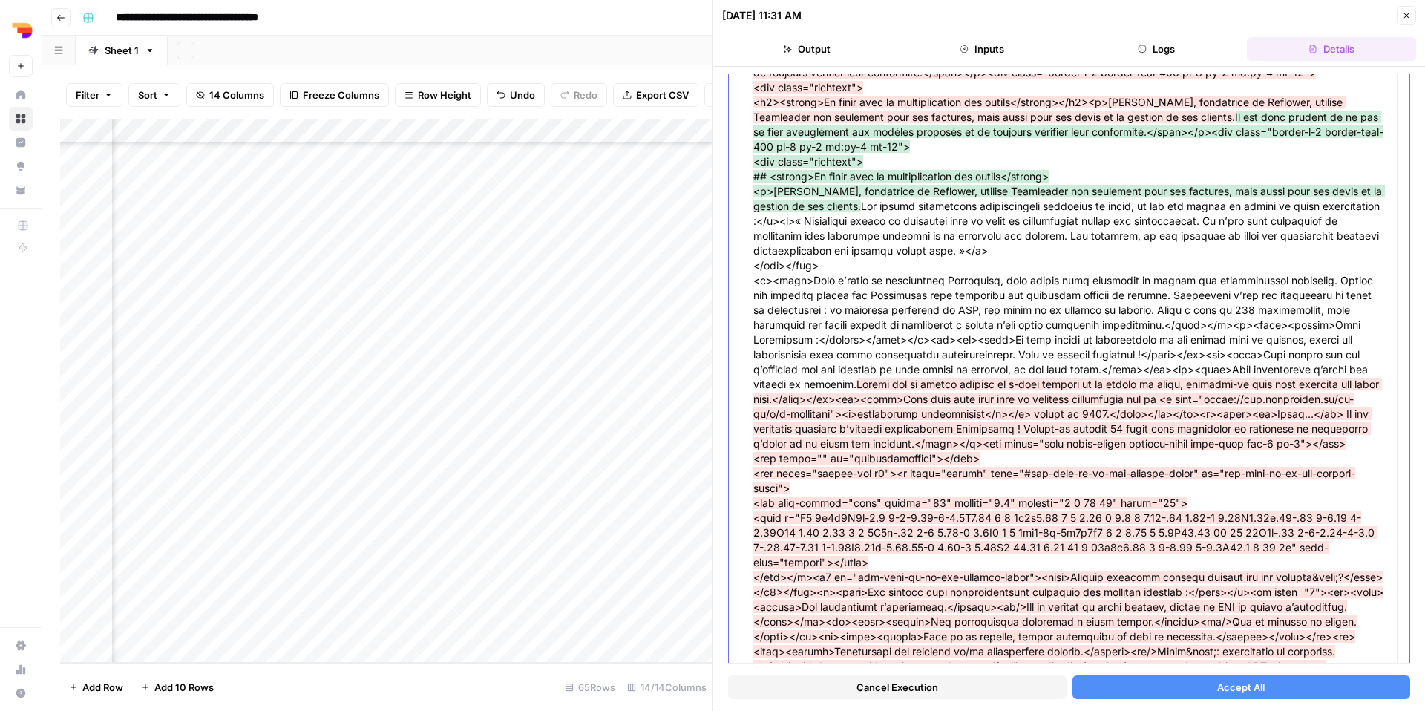
scroll to position [2267, 0]
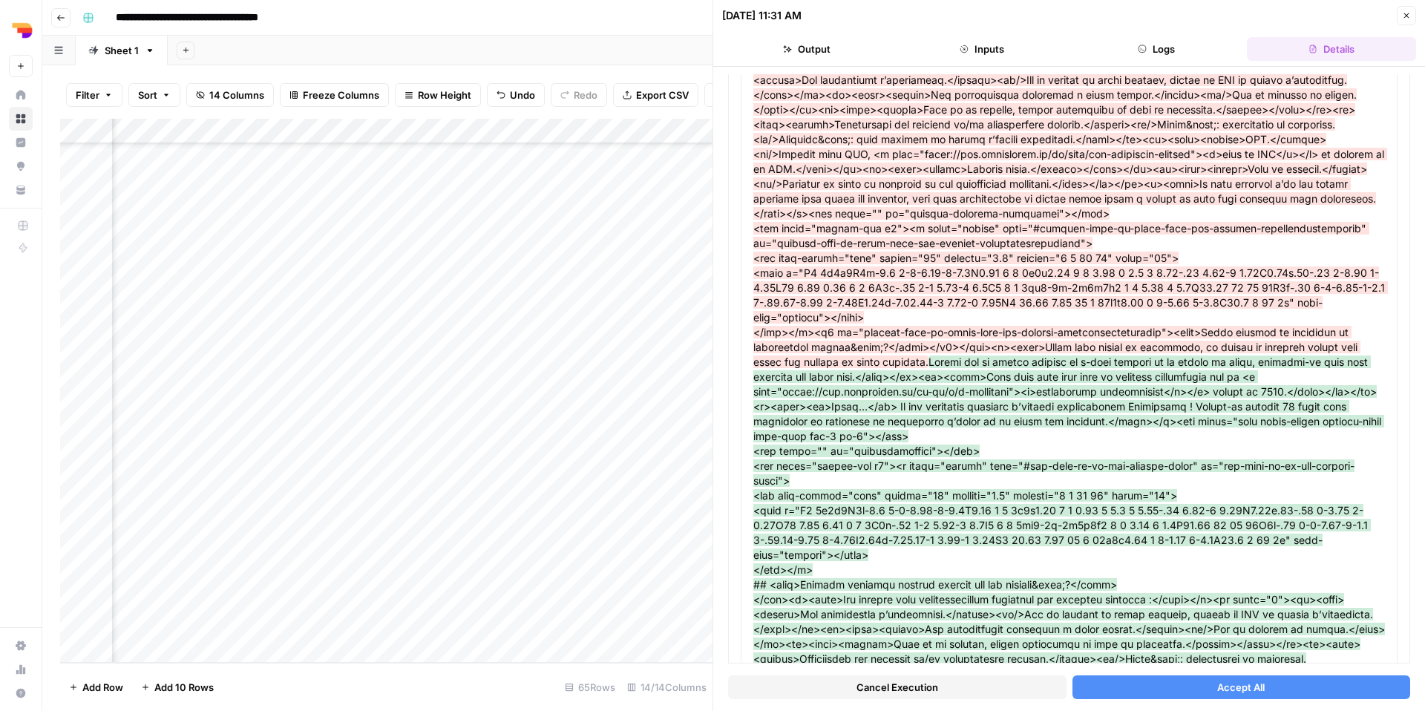
click at [1166, 687] on button "Accept All" at bounding box center [1241, 687] width 338 height 24
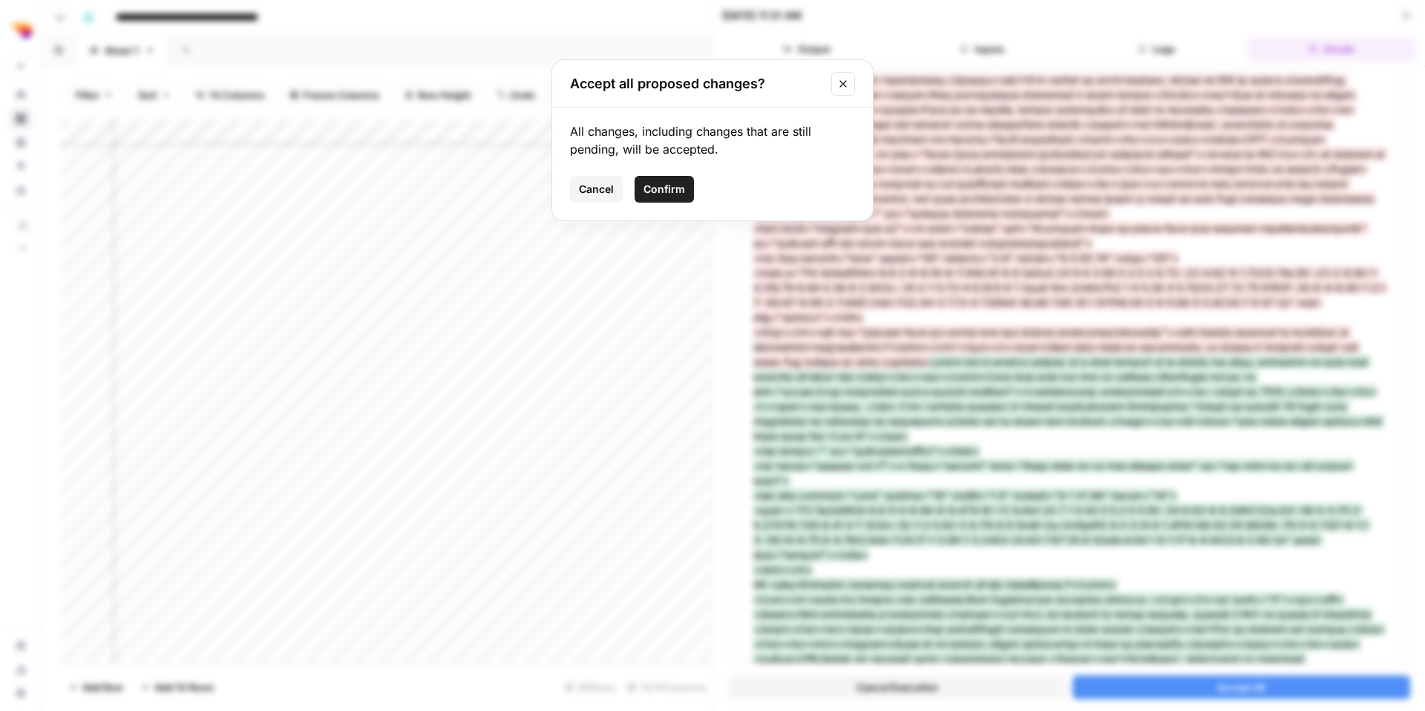
click at [675, 180] on button "Confirm" at bounding box center [663, 189] width 59 height 27
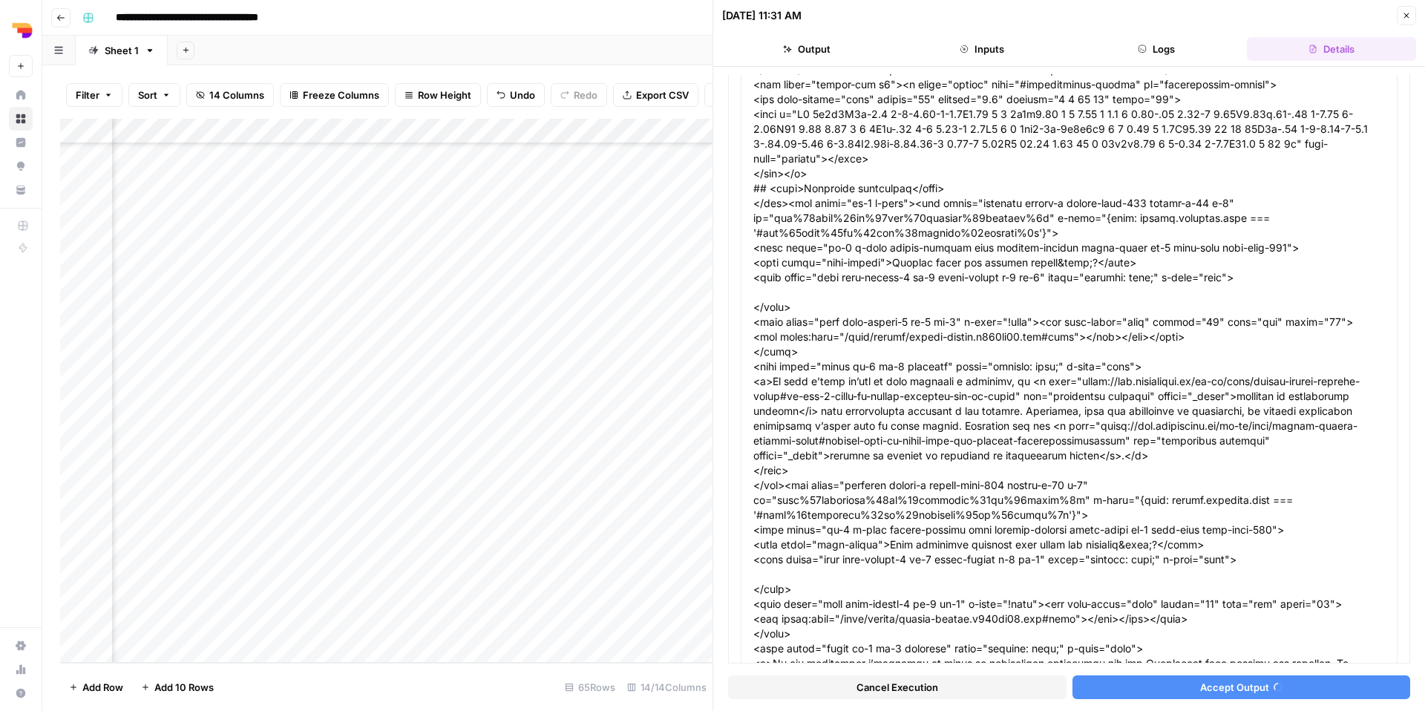
scroll to position [2241, 0]
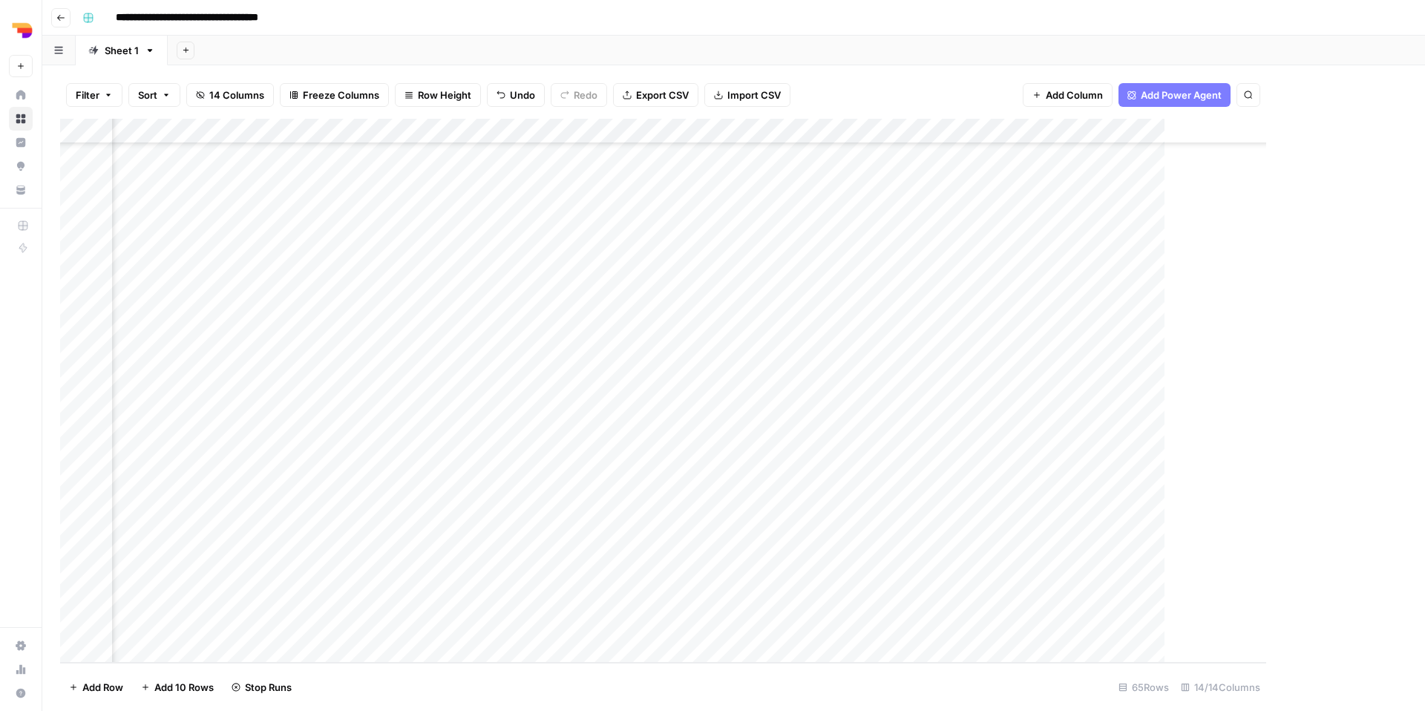
scroll to position [1145, 807]
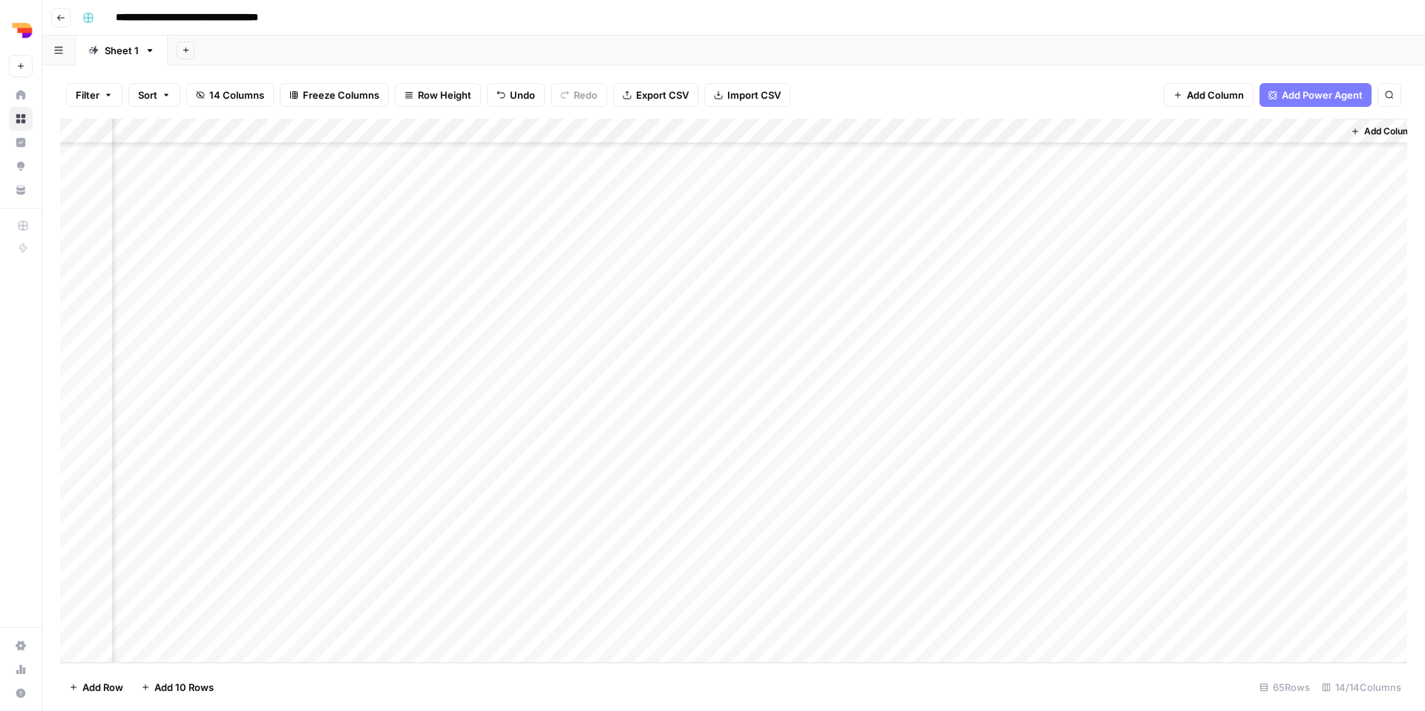
click at [645, 479] on div "Add Column" at bounding box center [733, 391] width 1347 height 544
click at [931, 470] on div "Add Column" at bounding box center [733, 391] width 1347 height 544
click at [976, 473] on div "Add Column" at bounding box center [733, 391] width 1347 height 544
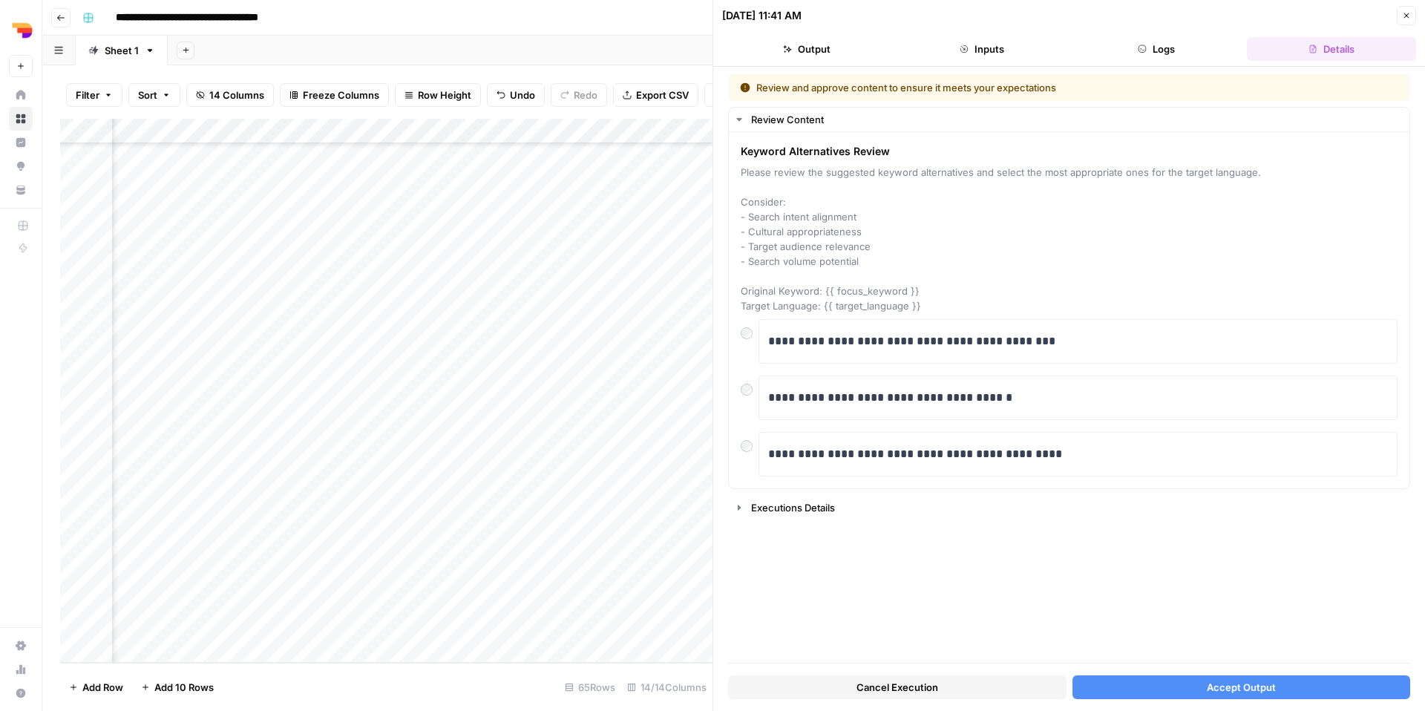
click at [1192, 691] on button "Accept Output" at bounding box center [1241, 687] width 338 height 24
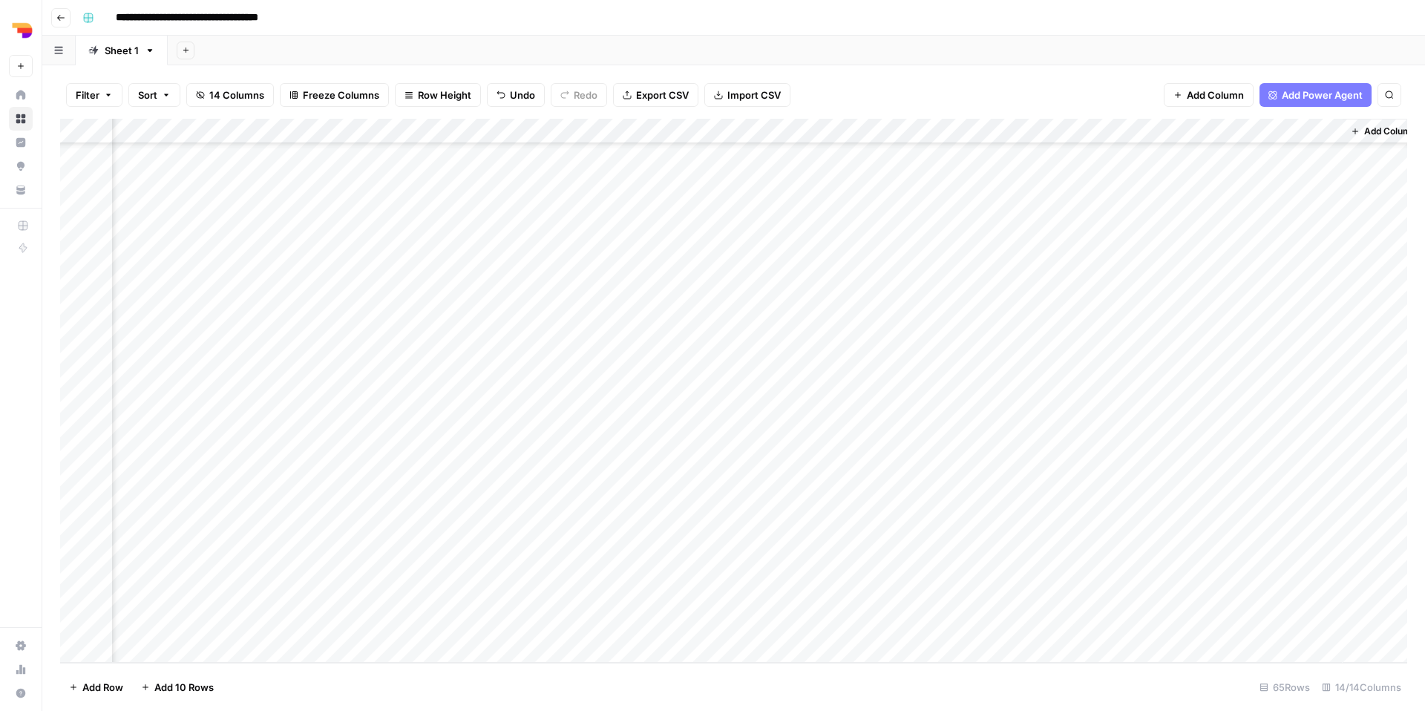
click at [1281, 446] on div "Add Column" at bounding box center [733, 391] width 1347 height 544
click at [1325, 446] on div "Add Column" at bounding box center [733, 391] width 1347 height 544
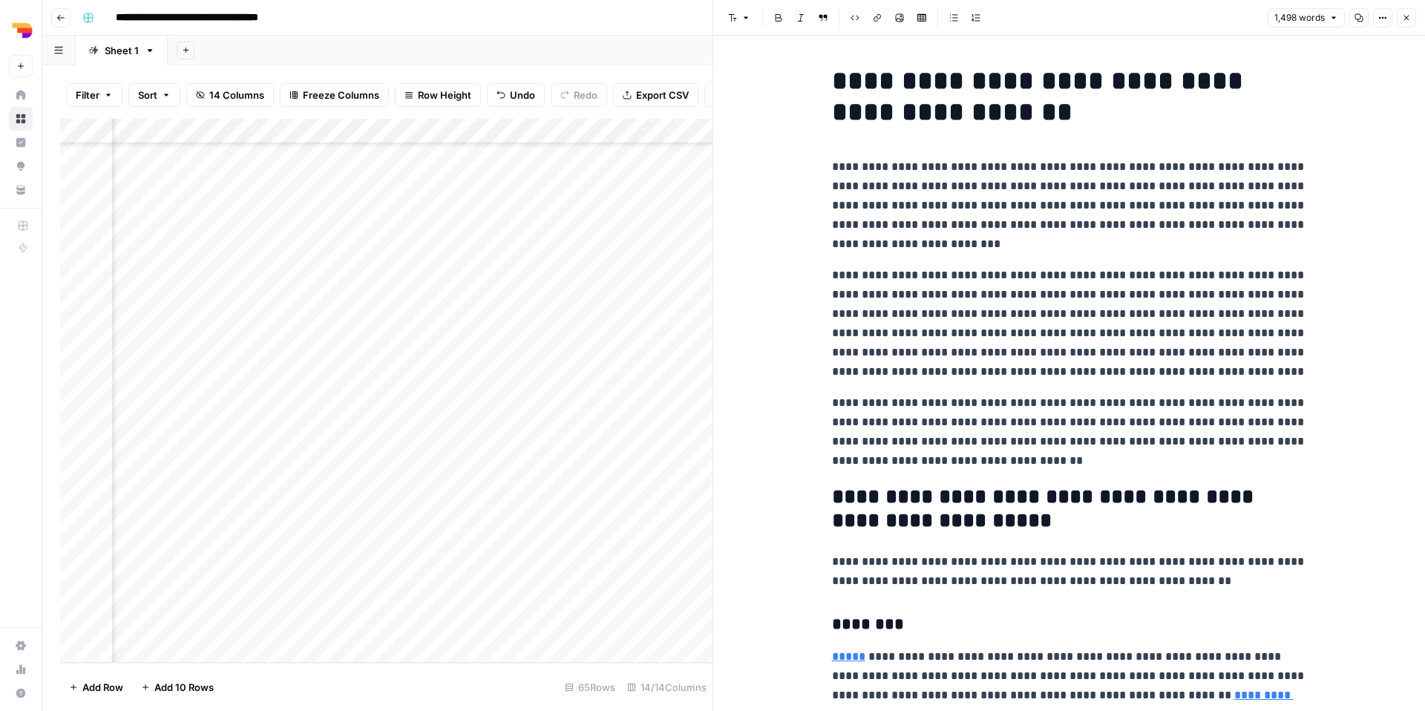
click at [1356, 20] on icon "button" at bounding box center [1359, 18] width 8 height 8
click at [1404, 22] on button "Close" at bounding box center [1405, 17] width 19 height 19
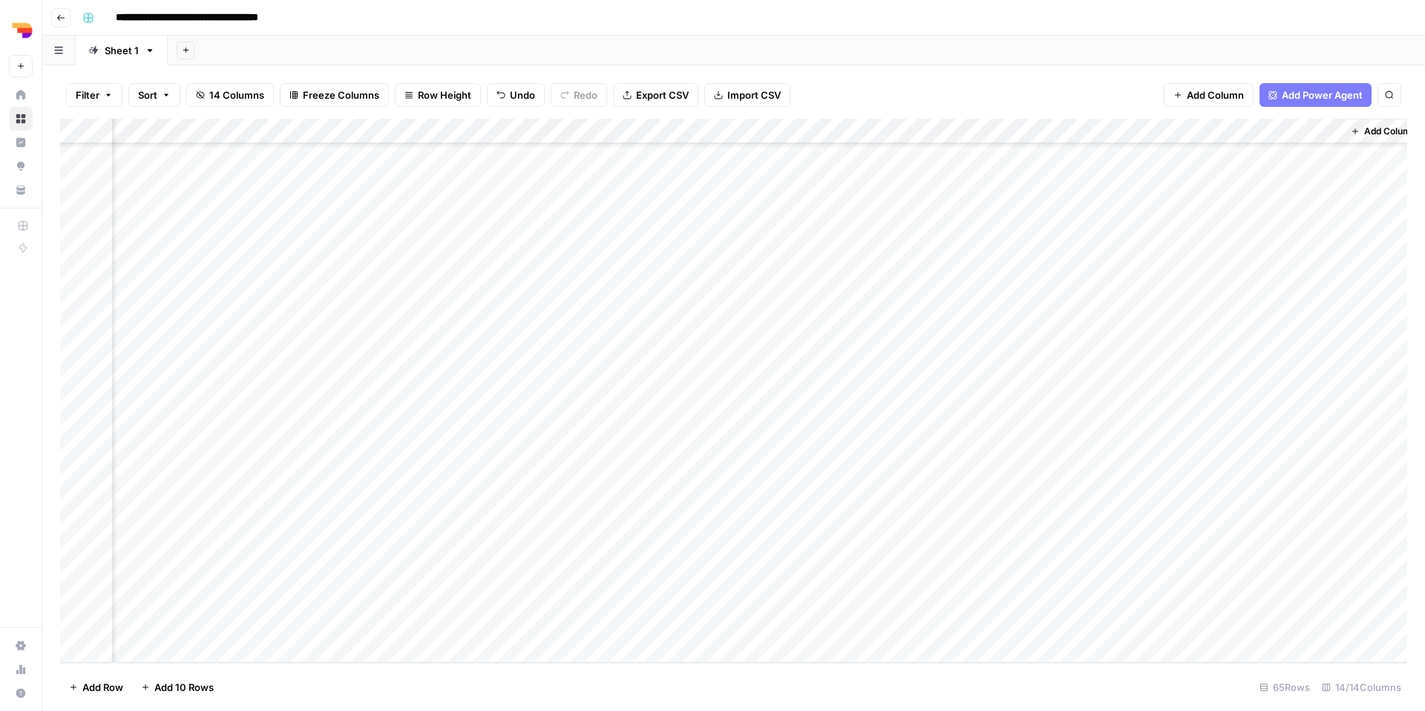
scroll to position [1145, 824]
click at [904, 475] on div "Add Column" at bounding box center [733, 391] width 1347 height 544
click at [959, 475] on div "Add Column" at bounding box center [733, 391] width 1347 height 544
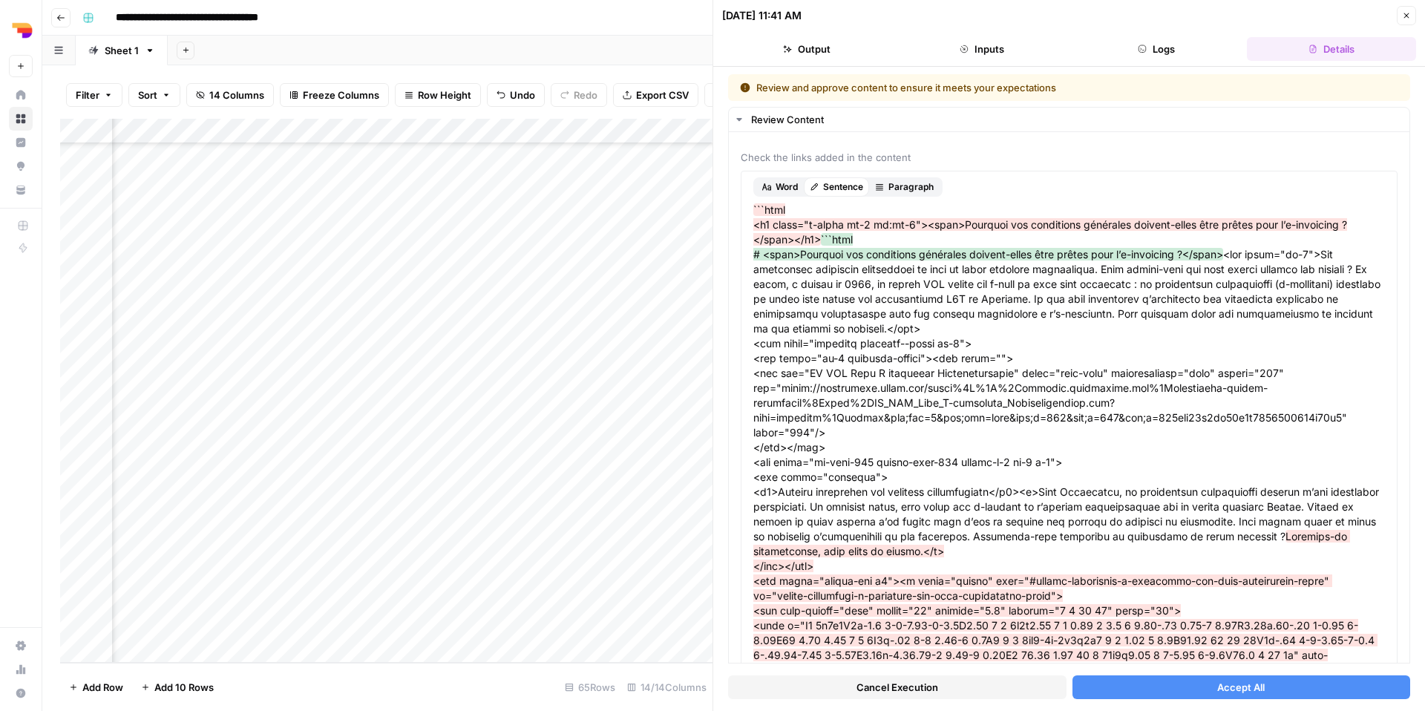
click at [1247, 694] on span "Accept All" at bounding box center [1240, 687] width 47 height 15
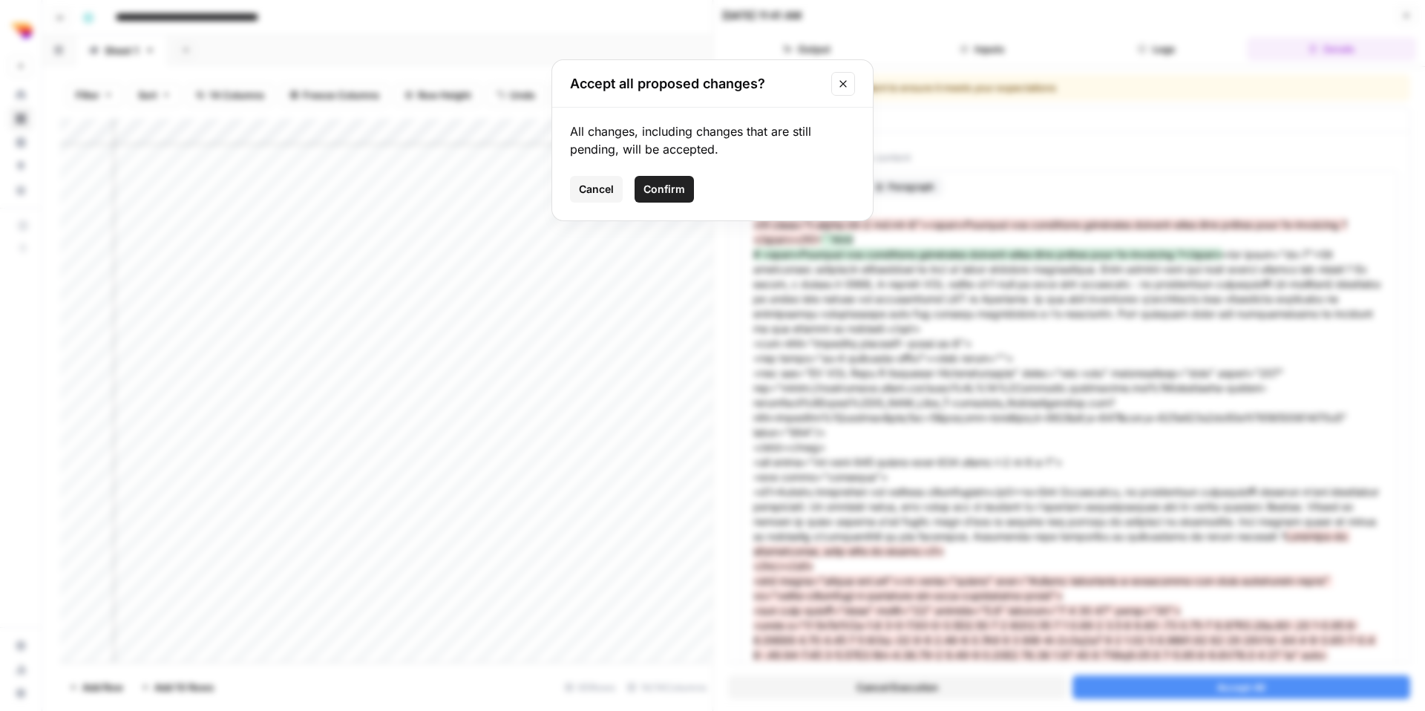
click at [657, 194] on span "Confirm" at bounding box center [664, 189] width 42 height 15
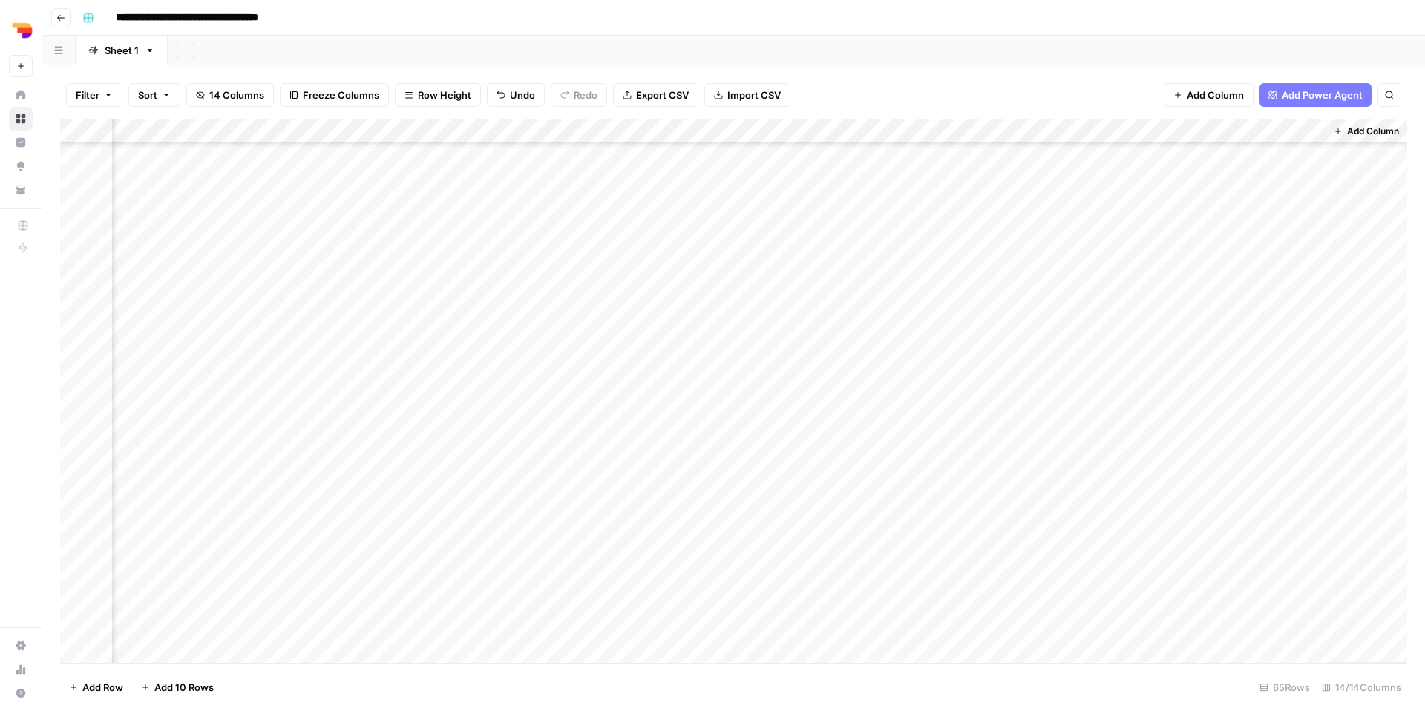
scroll to position [1145, 824]
click at [1235, 471] on div "Add Column" at bounding box center [733, 391] width 1347 height 544
click at [1313, 473] on div "Add Column" at bounding box center [733, 391] width 1347 height 544
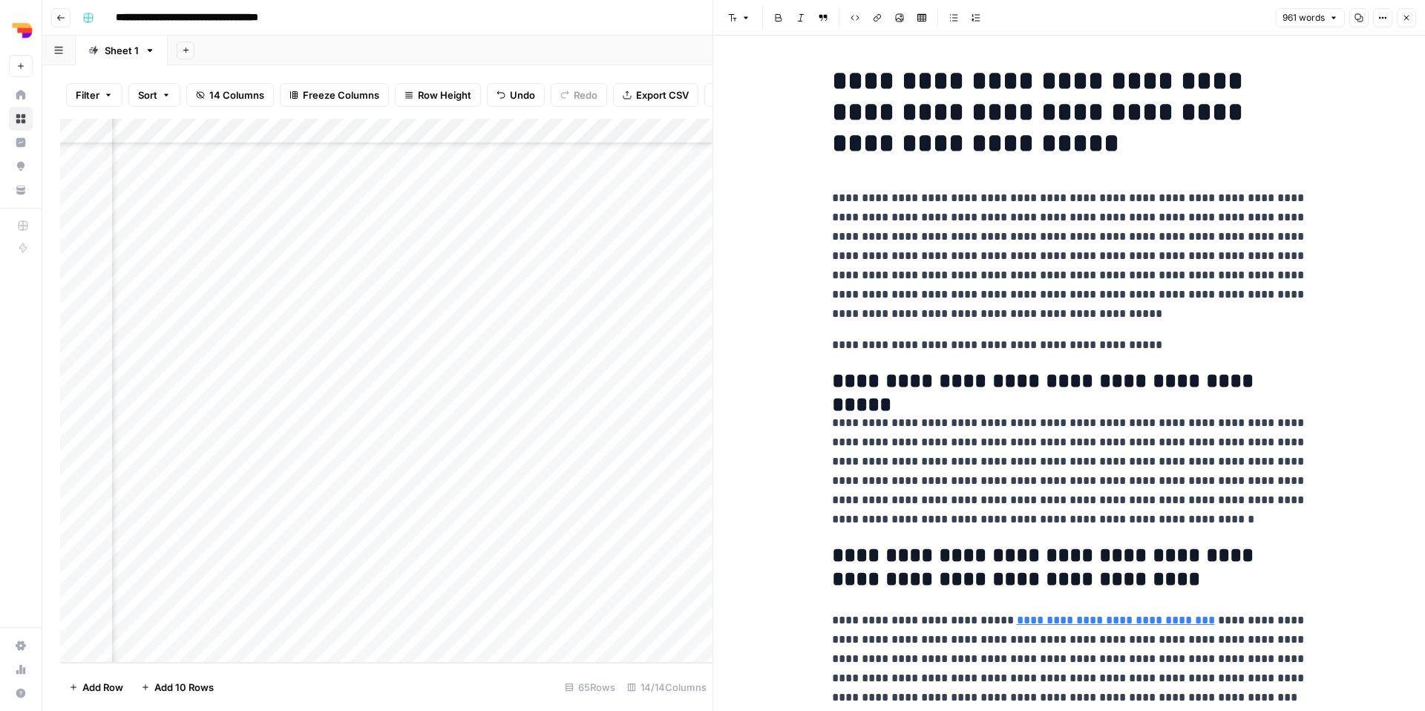
click at [1358, 22] on icon "button" at bounding box center [1359, 18] width 8 height 8
click at [1410, 18] on span "Close" at bounding box center [1410, 18] width 1 height 1
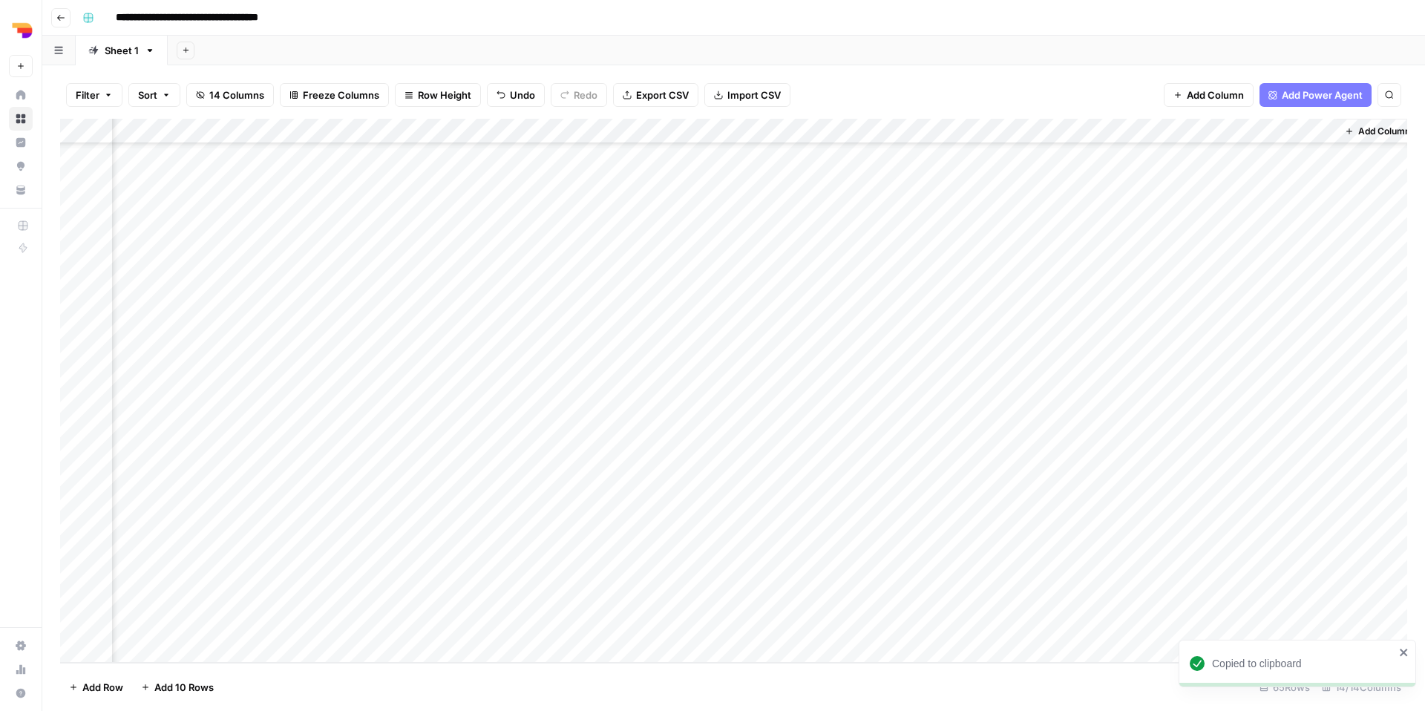
scroll to position [1145, 807]
click at [930, 475] on div "Add Column" at bounding box center [733, 391] width 1347 height 544
click at [974, 472] on div "Add Column" at bounding box center [733, 391] width 1347 height 544
click at [919, 473] on div "Add Column" at bounding box center [733, 391] width 1347 height 544
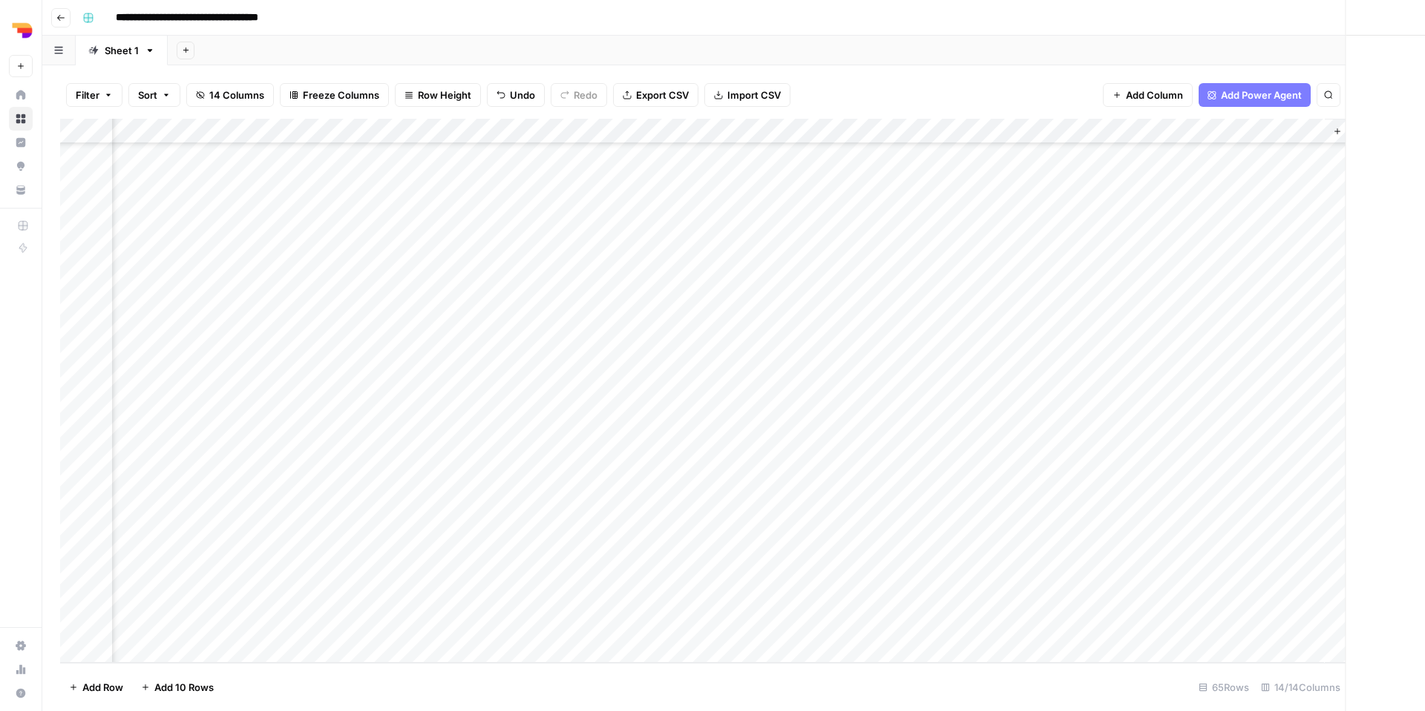
scroll to position [1145, 812]
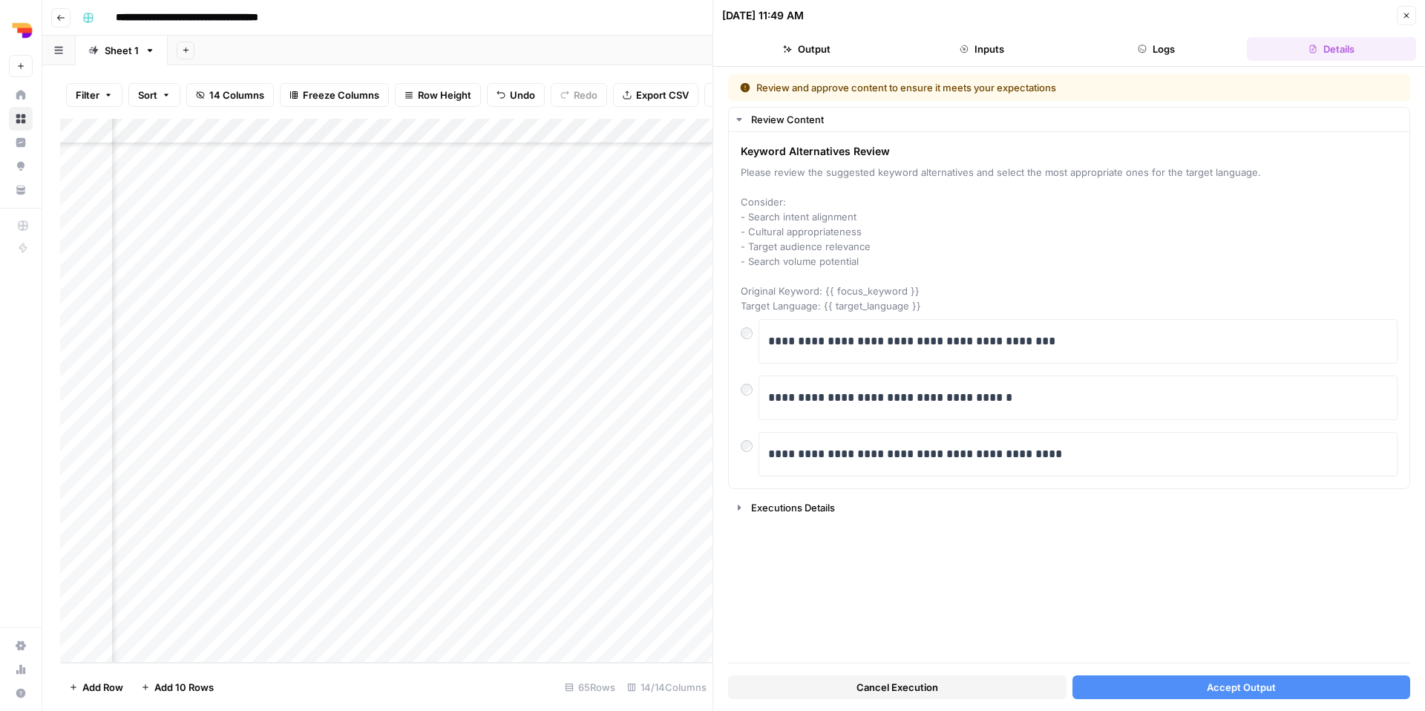
click at [1215, 691] on span "Accept Output" at bounding box center [1240, 687] width 69 height 15
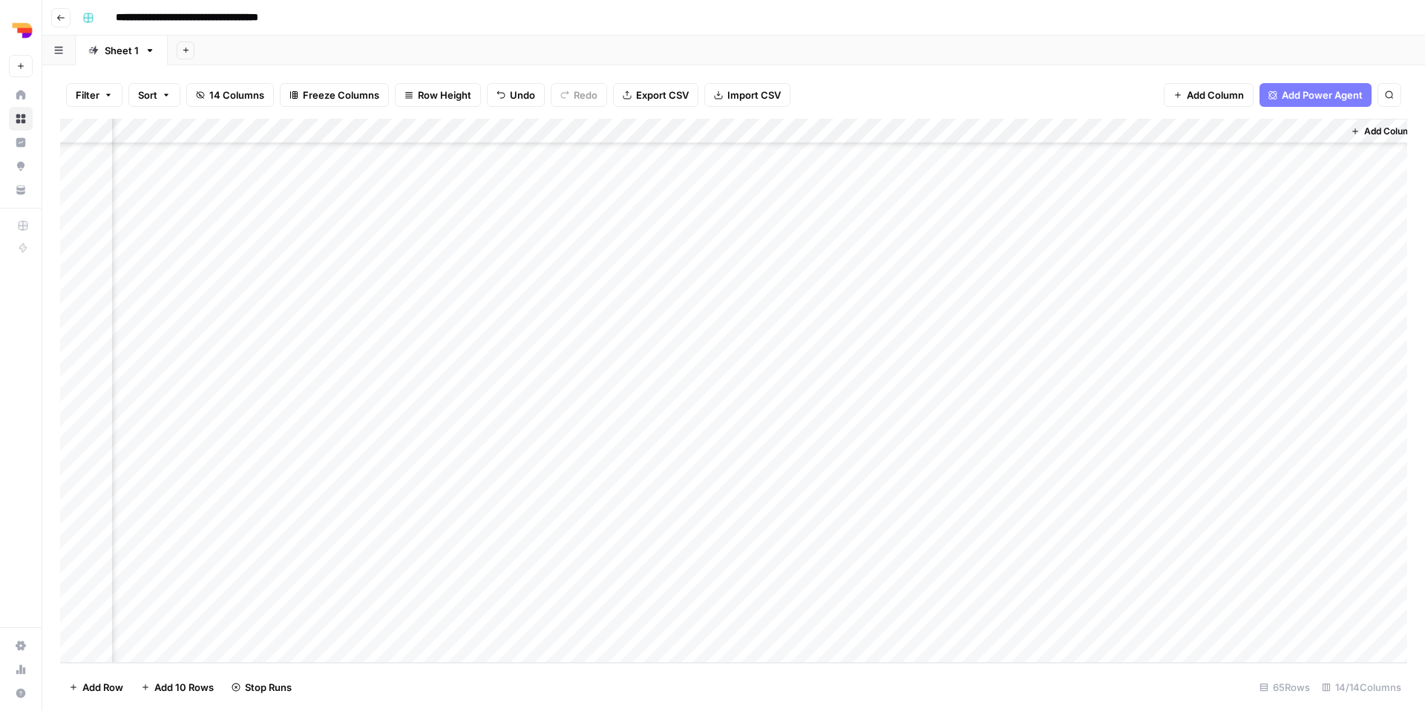
scroll to position [1145, 824]
click at [942, 475] on div "Add Column" at bounding box center [733, 391] width 1347 height 544
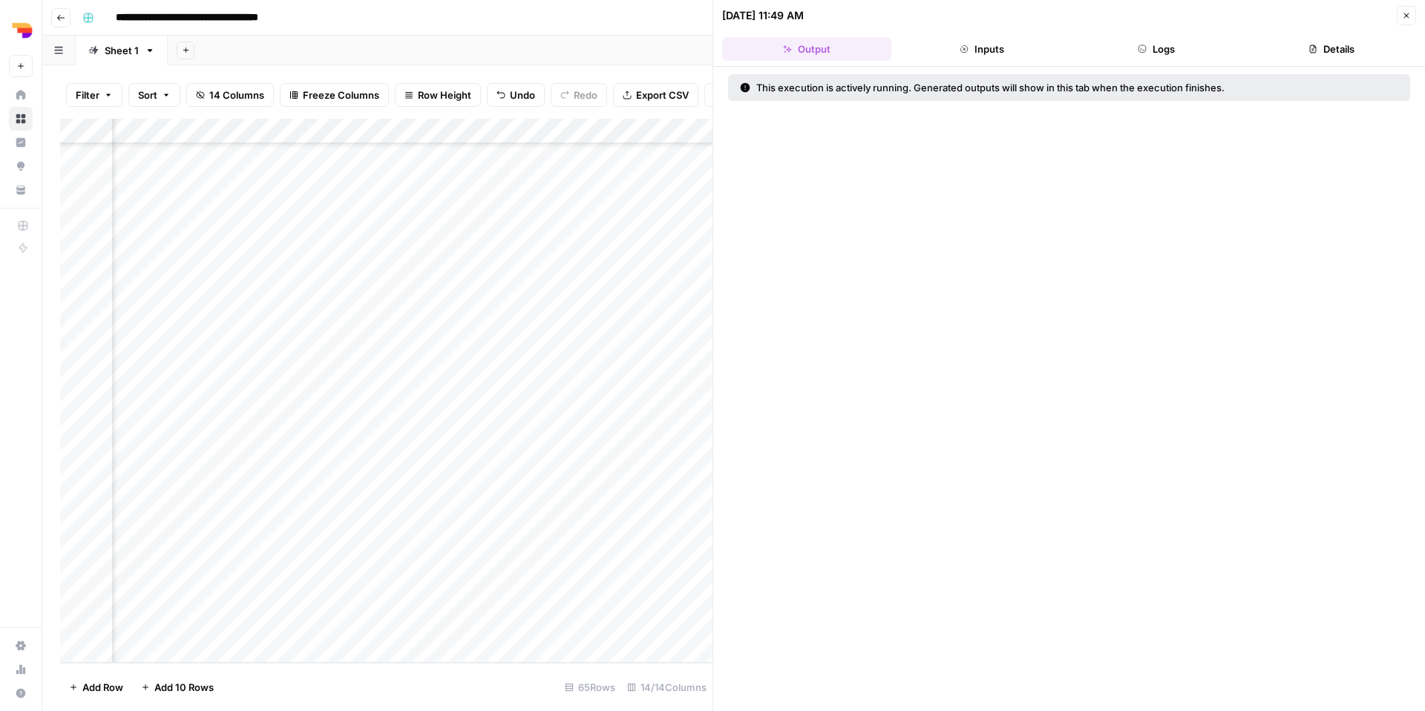
click at [1153, 53] on button "Logs" at bounding box center [1156, 49] width 169 height 24
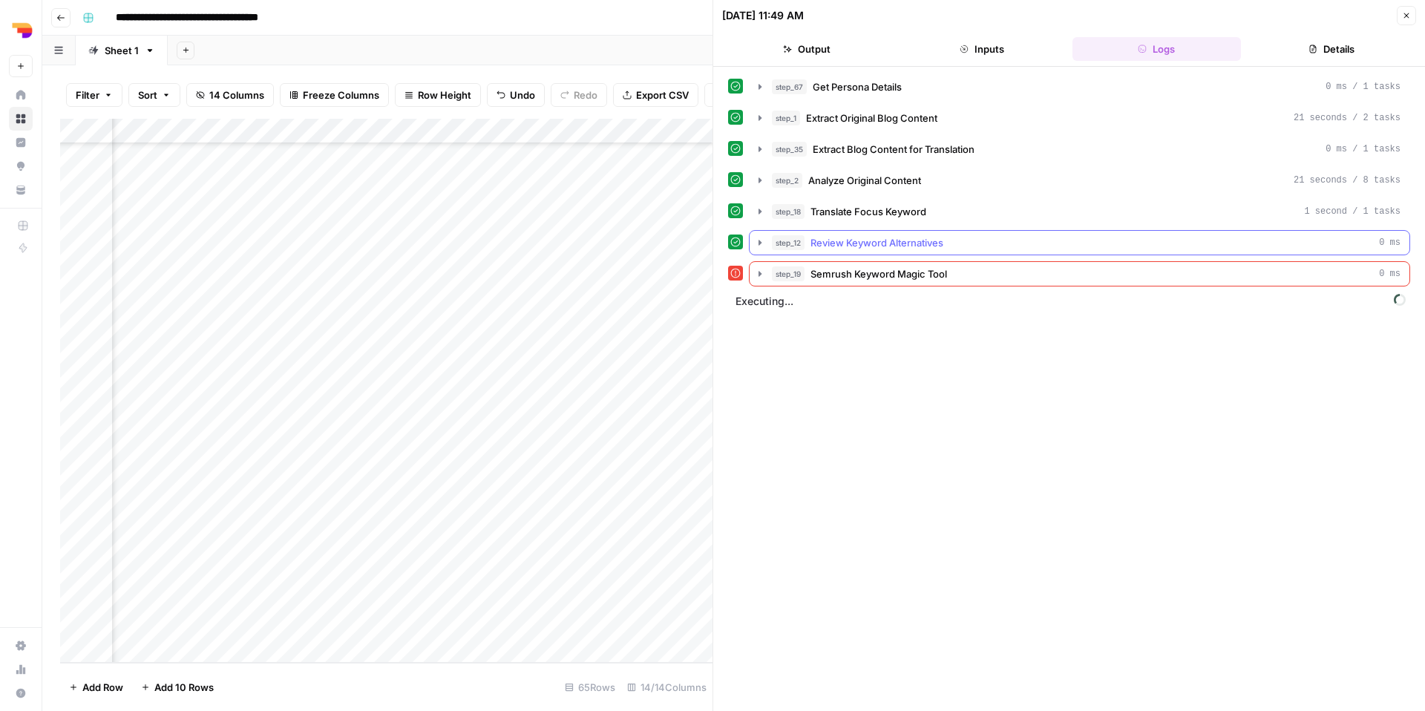
click at [762, 249] on button "step_12 Review Keyword Alternatives 0 ms" at bounding box center [1079, 243] width 660 height 24
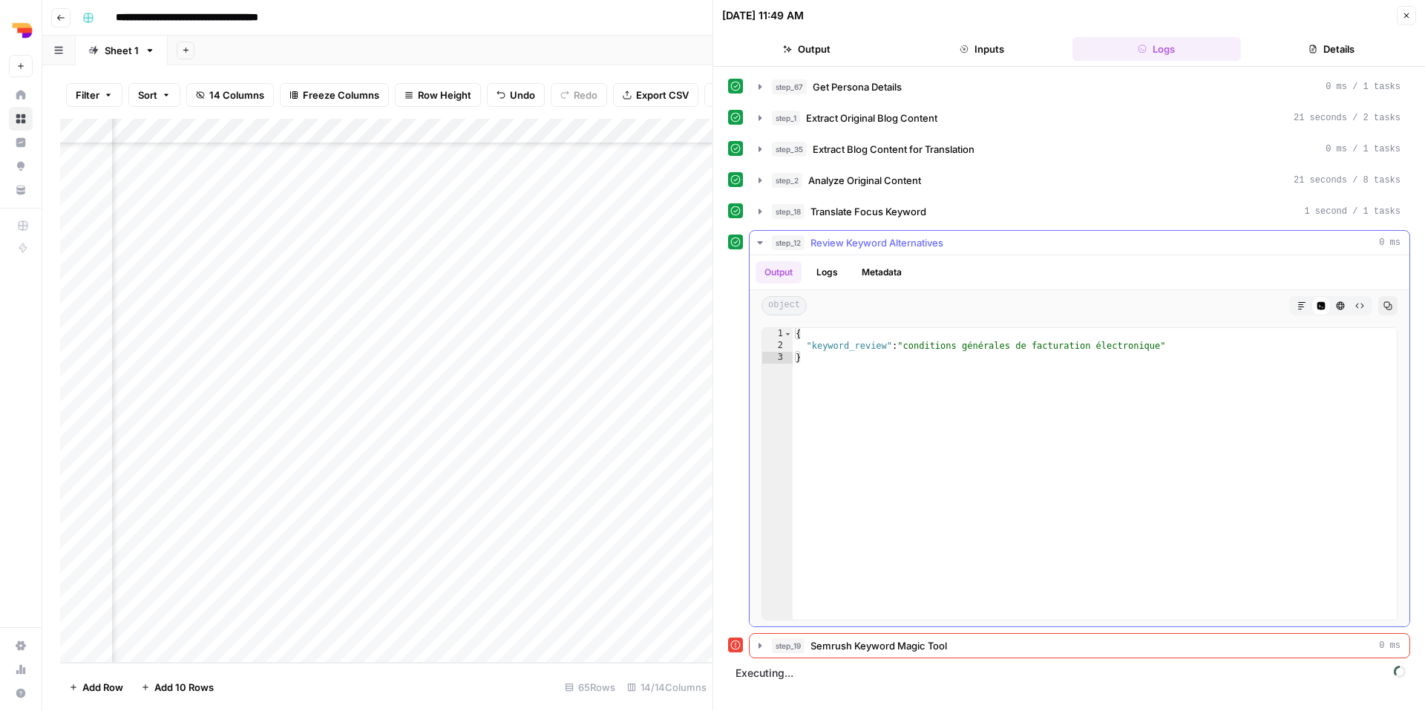
click at [763, 249] on button "step_12 Review Keyword Alternatives 0 ms" at bounding box center [1079, 243] width 660 height 24
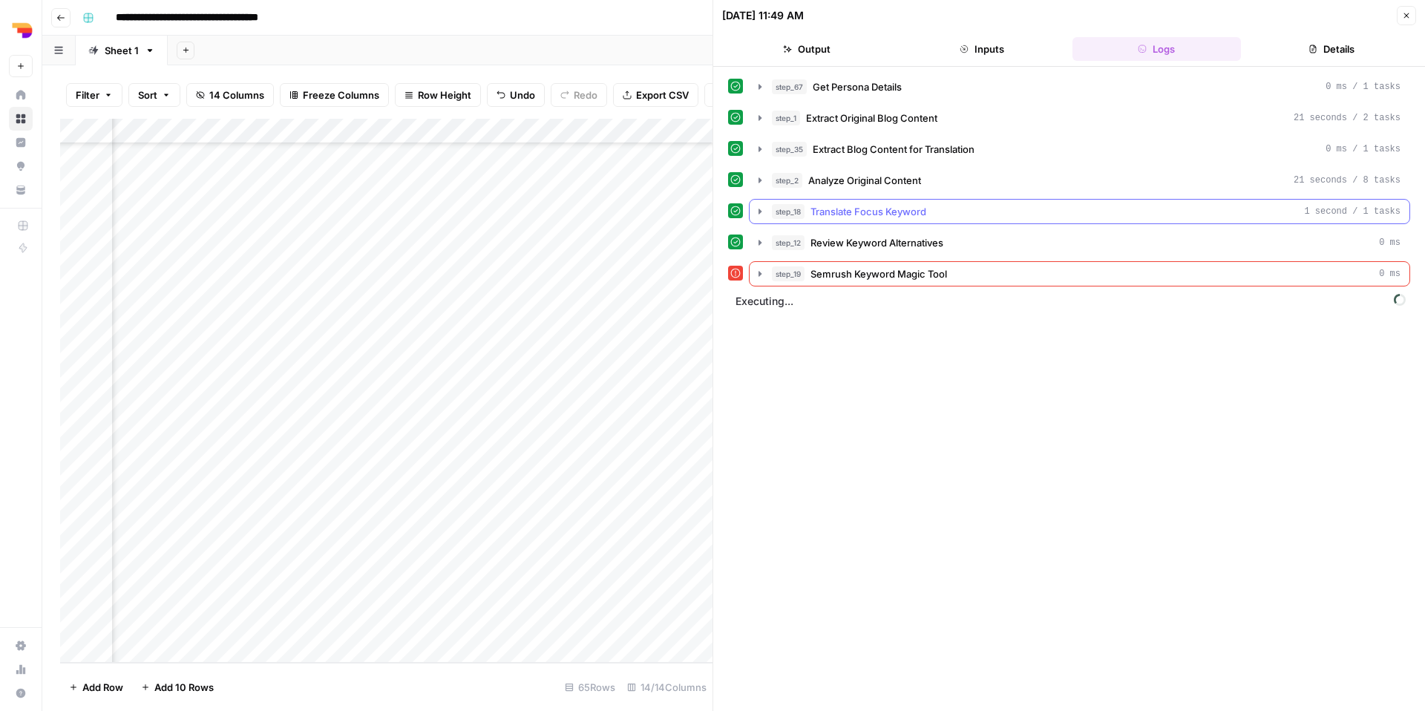
click at [758, 215] on icon "button" at bounding box center [760, 212] width 12 height 12
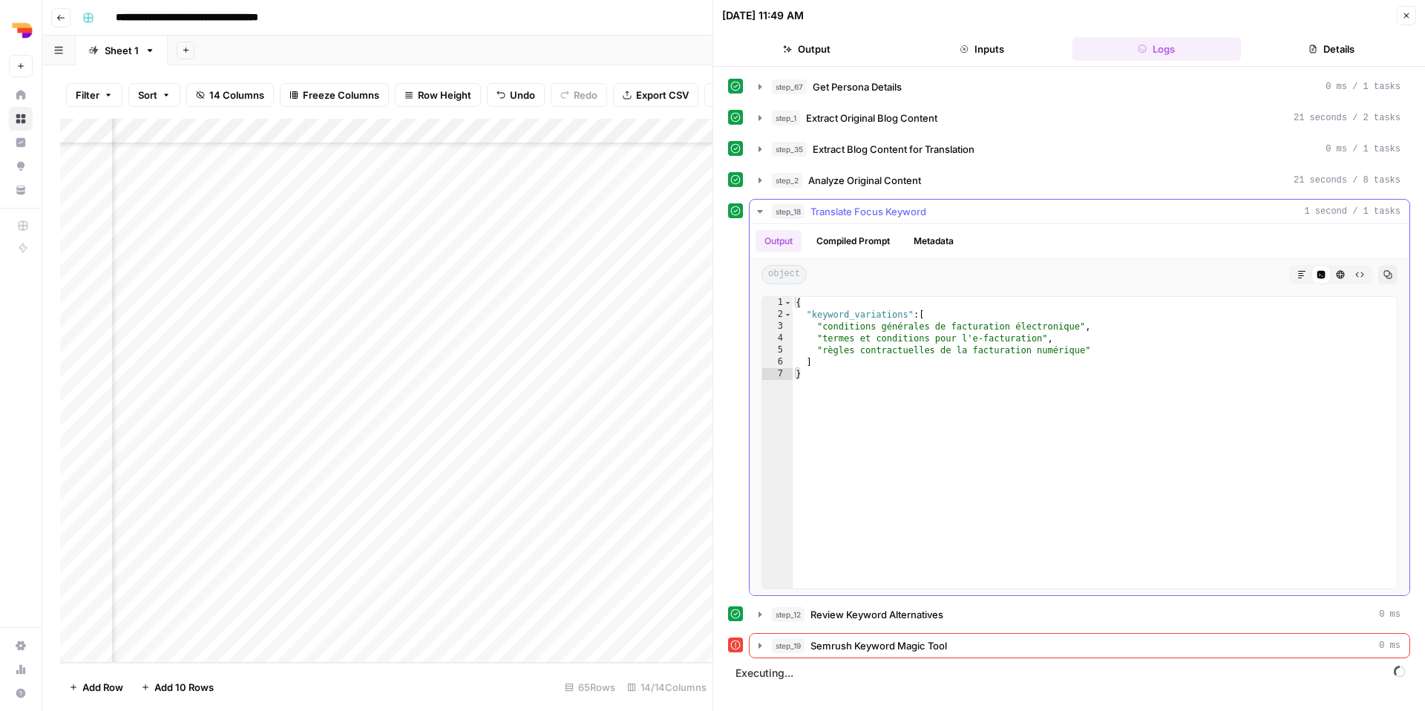
click at [760, 220] on button "step_18 Translate Focus Keyword 1 second / 1 tasks" at bounding box center [1079, 212] width 660 height 24
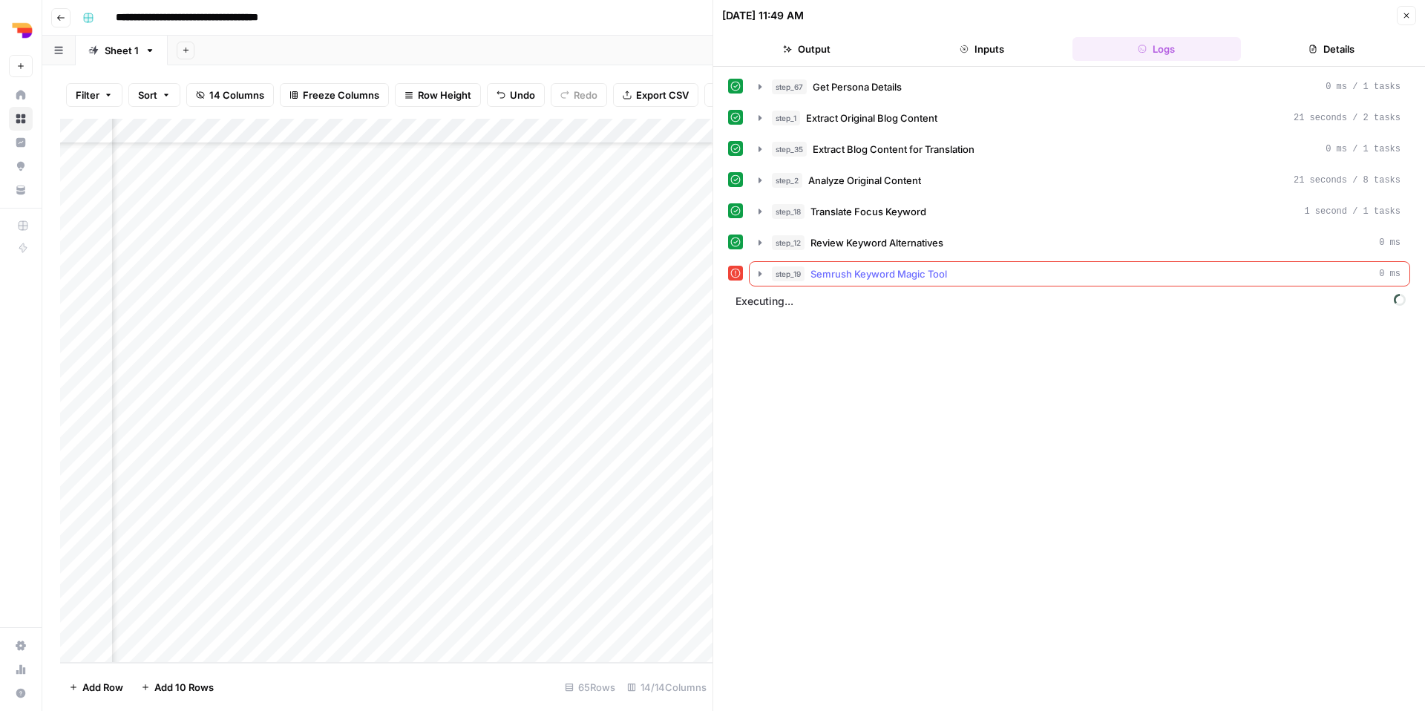
click at [760, 275] on icon "button" at bounding box center [759, 273] width 3 height 5
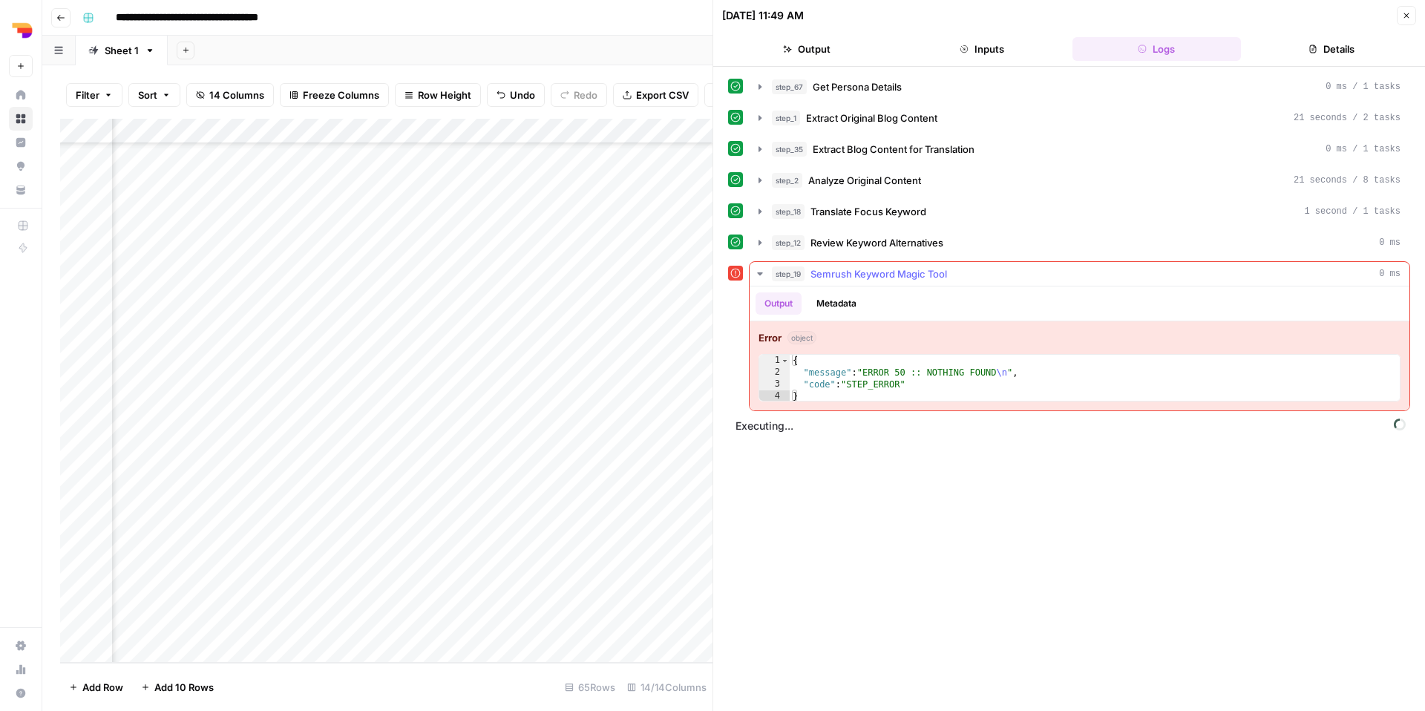
click at [760, 275] on icon "button" at bounding box center [759, 273] width 5 height 3
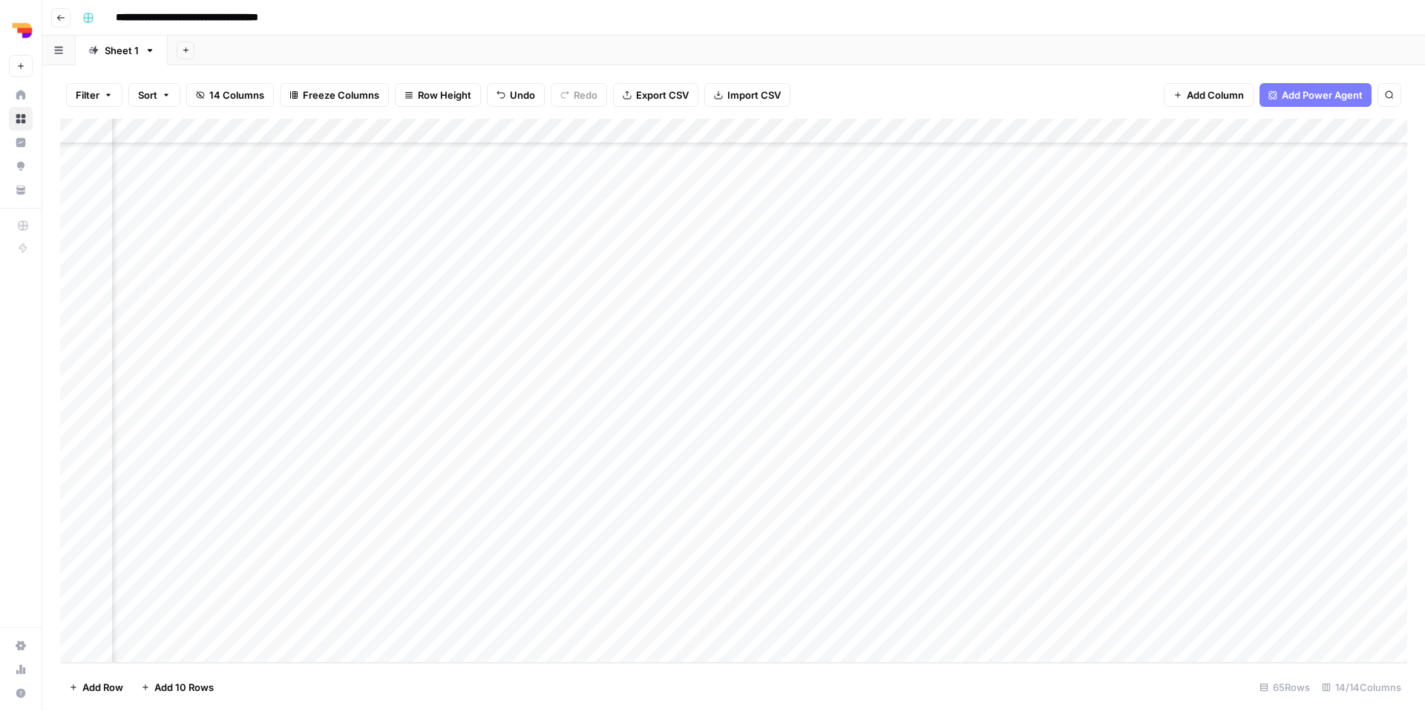
scroll to position [1145, 824]
click at [958, 470] on div "Add Column" at bounding box center [733, 391] width 1347 height 544
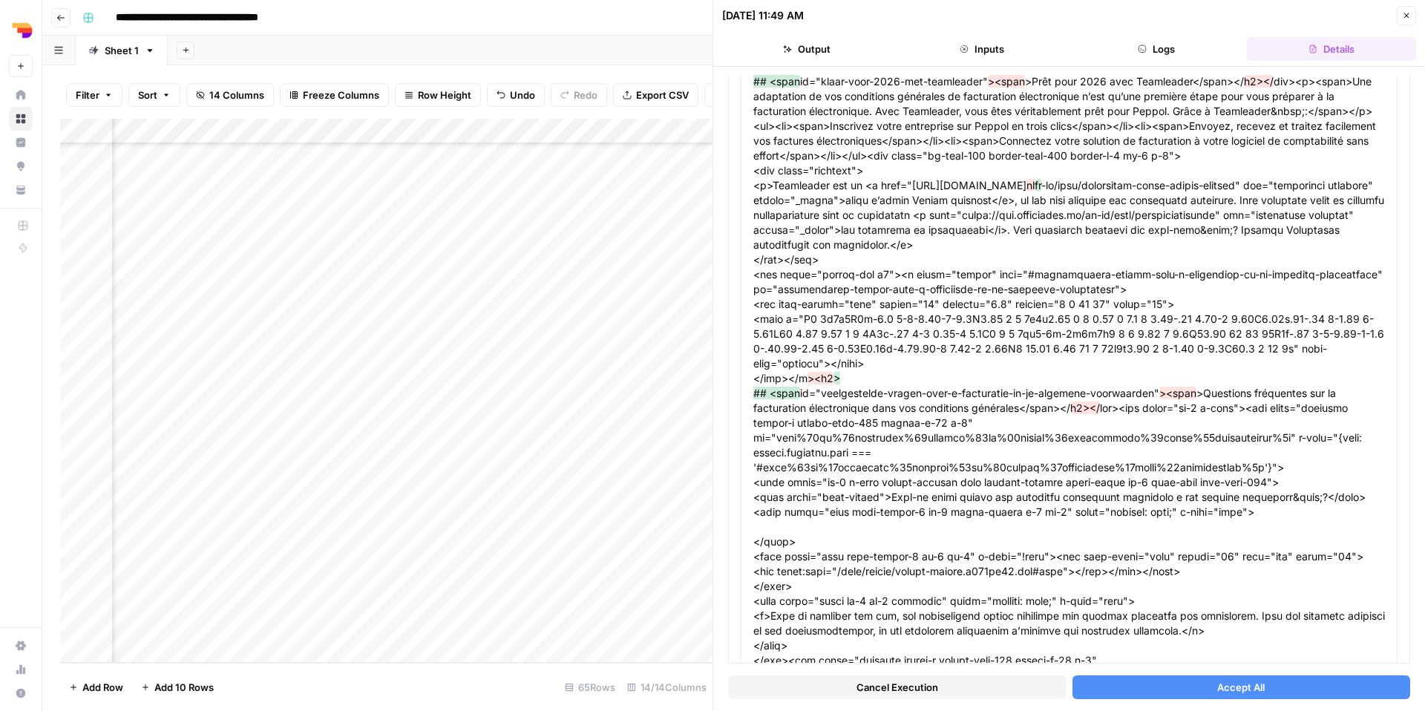
scroll to position [2467, 0]
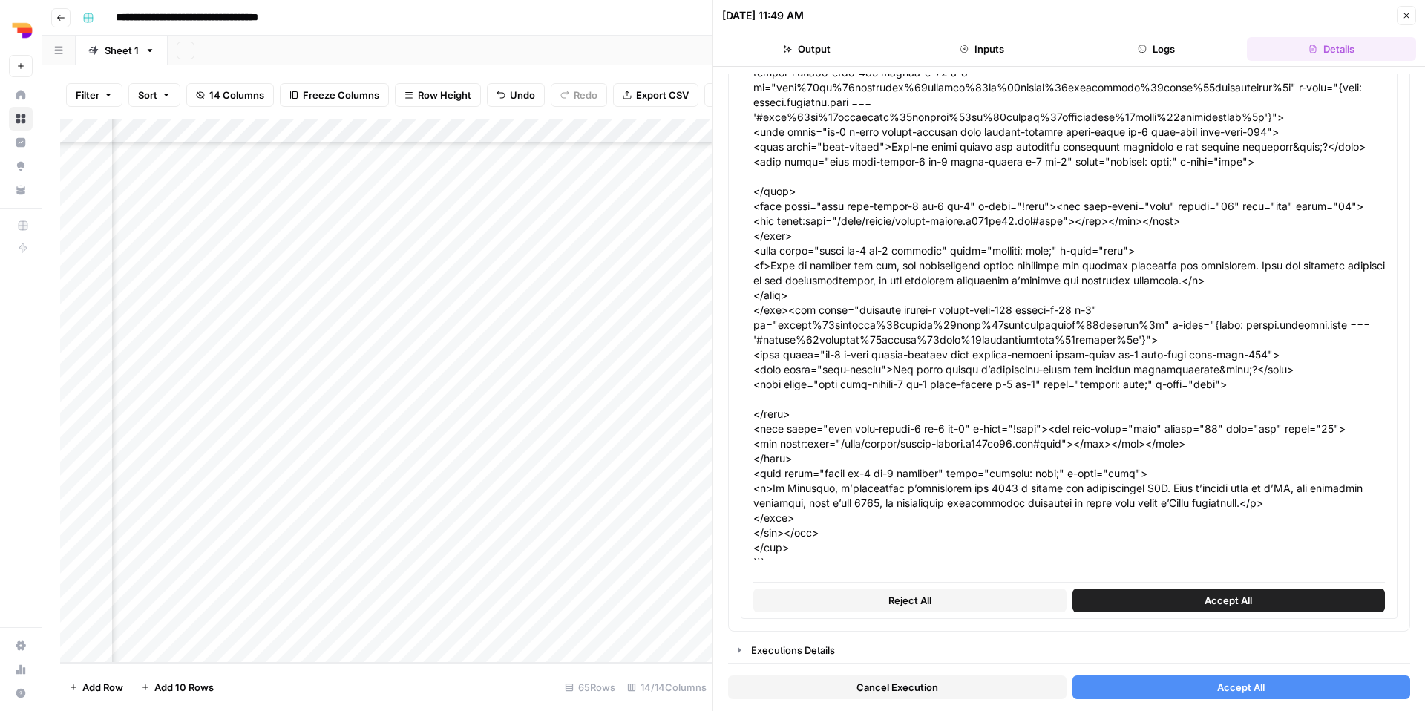
click at [1137, 691] on button "Accept All" at bounding box center [1241, 687] width 338 height 24
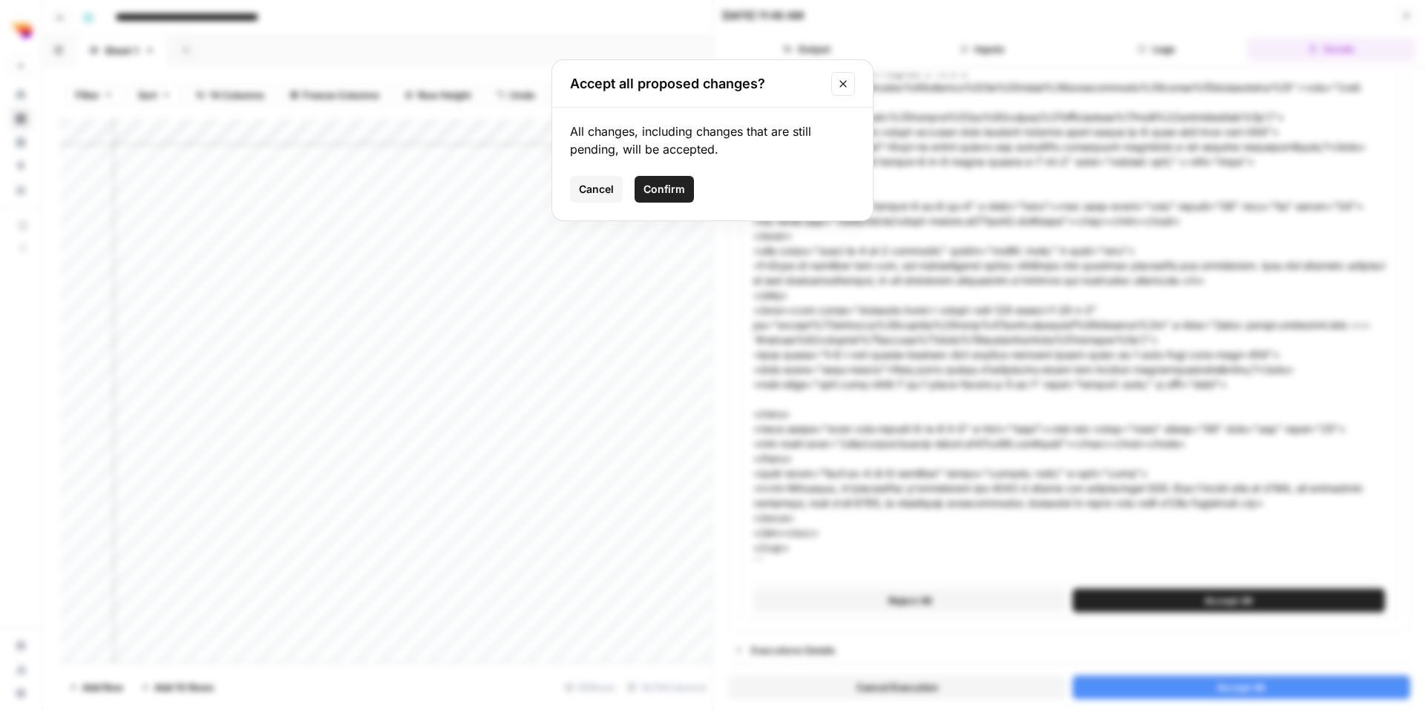
click at [676, 194] on span "Confirm" at bounding box center [664, 189] width 42 height 15
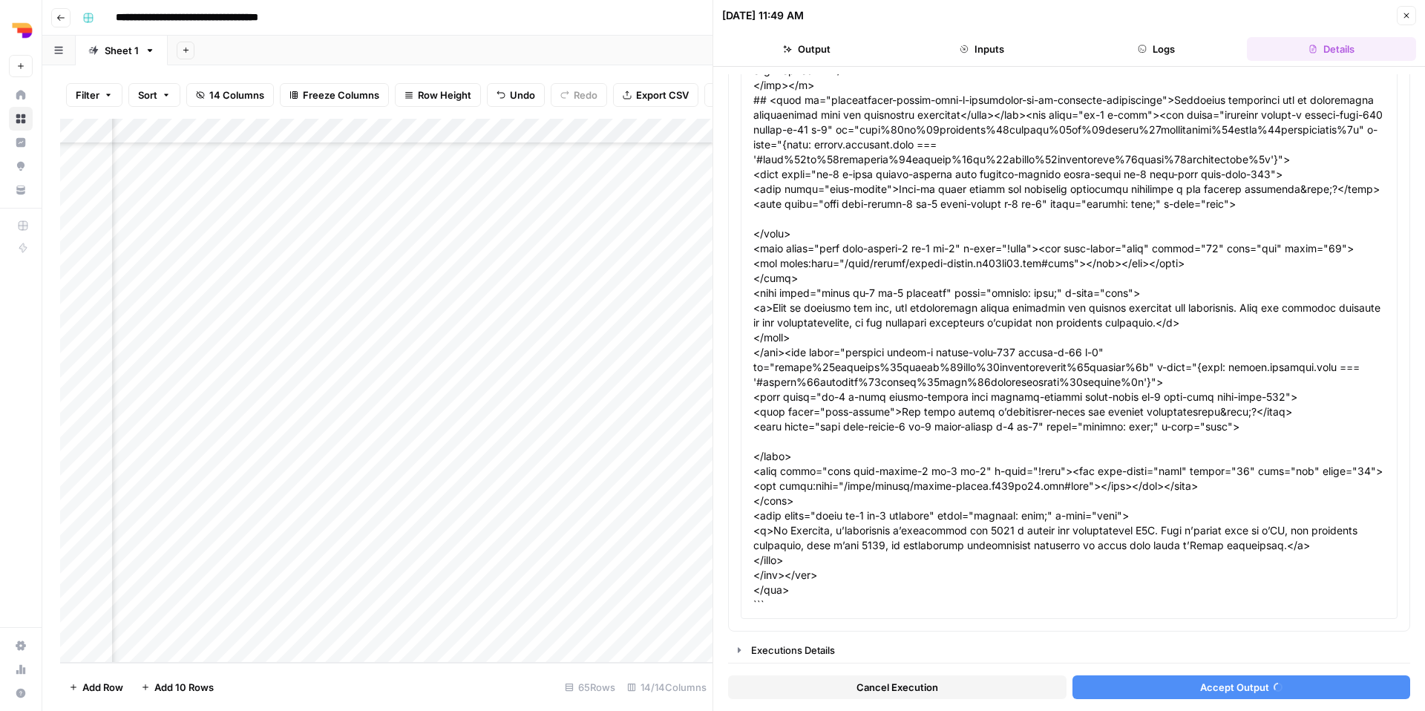
scroll to position [2310, 0]
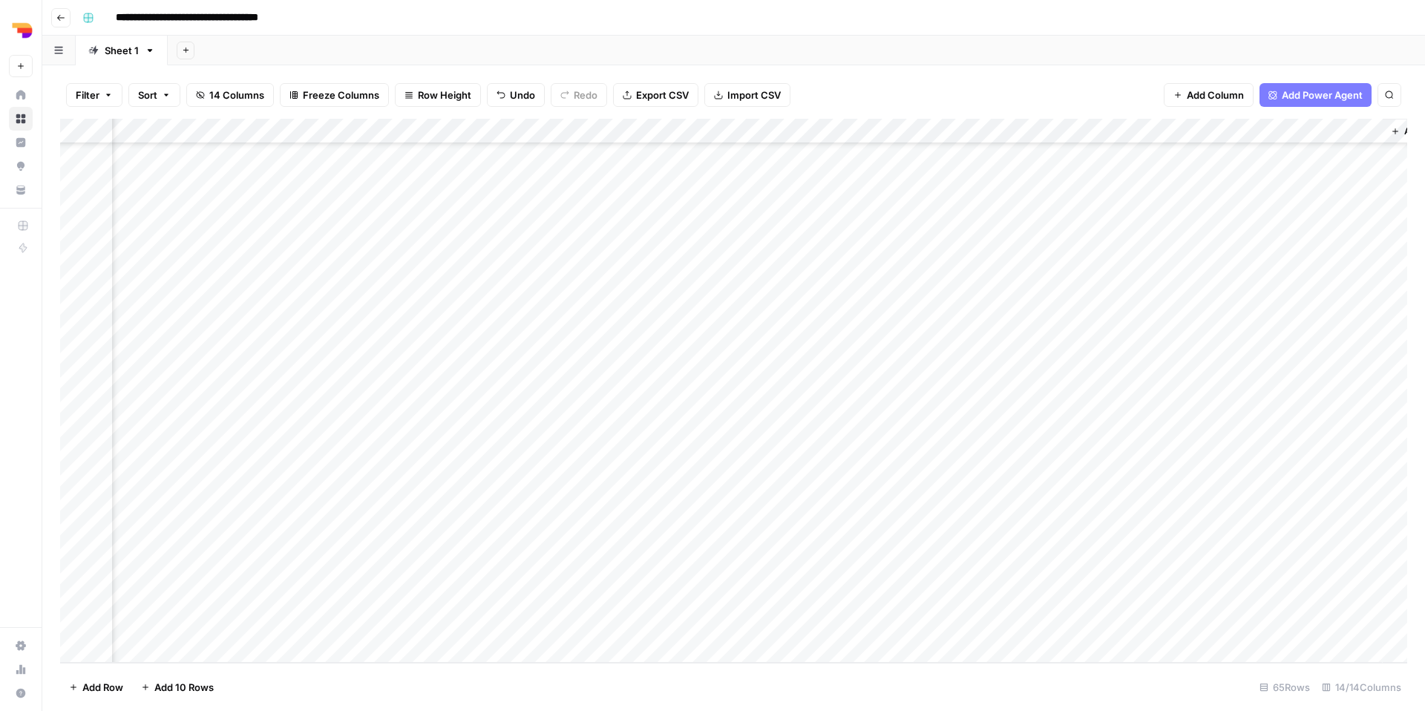
scroll to position [1145, 824]
click at [1302, 470] on div "Add Column" at bounding box center [733, 391] width 1347 height 544
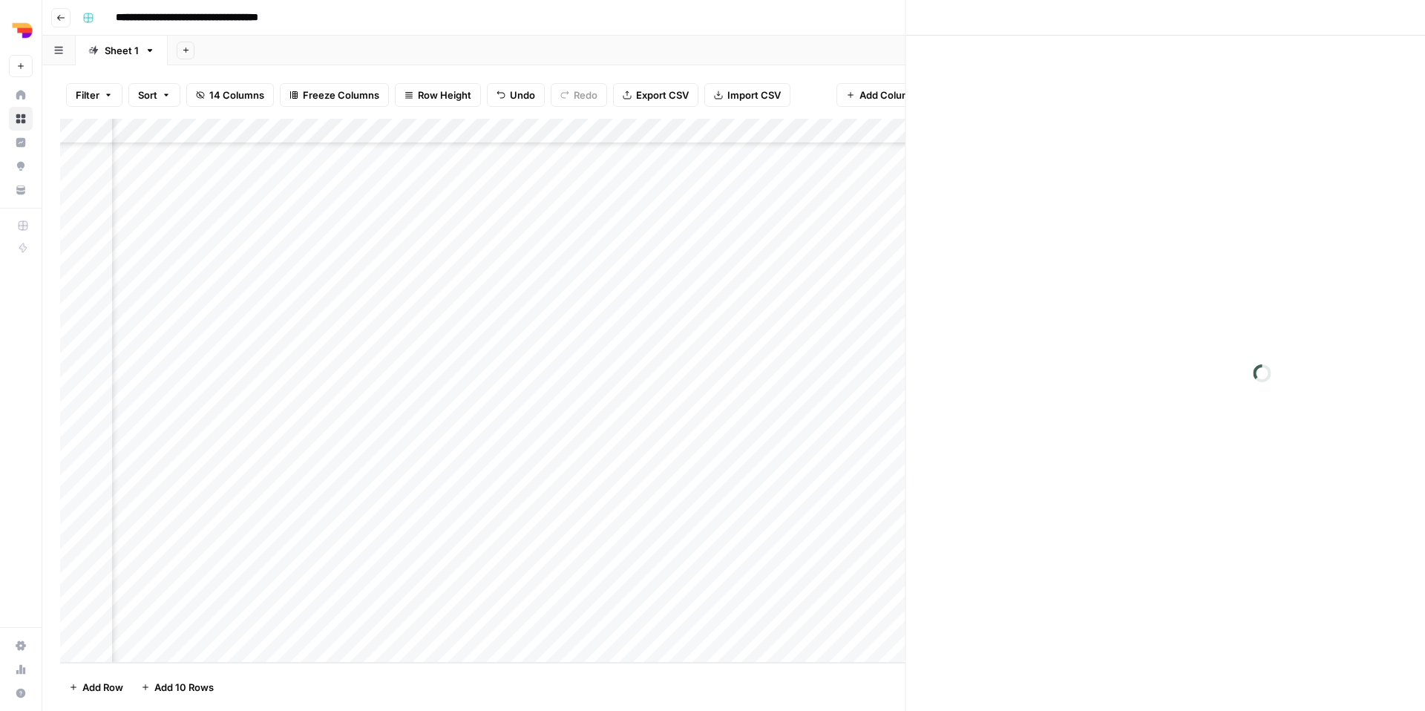
scroll to position [1145, 813]
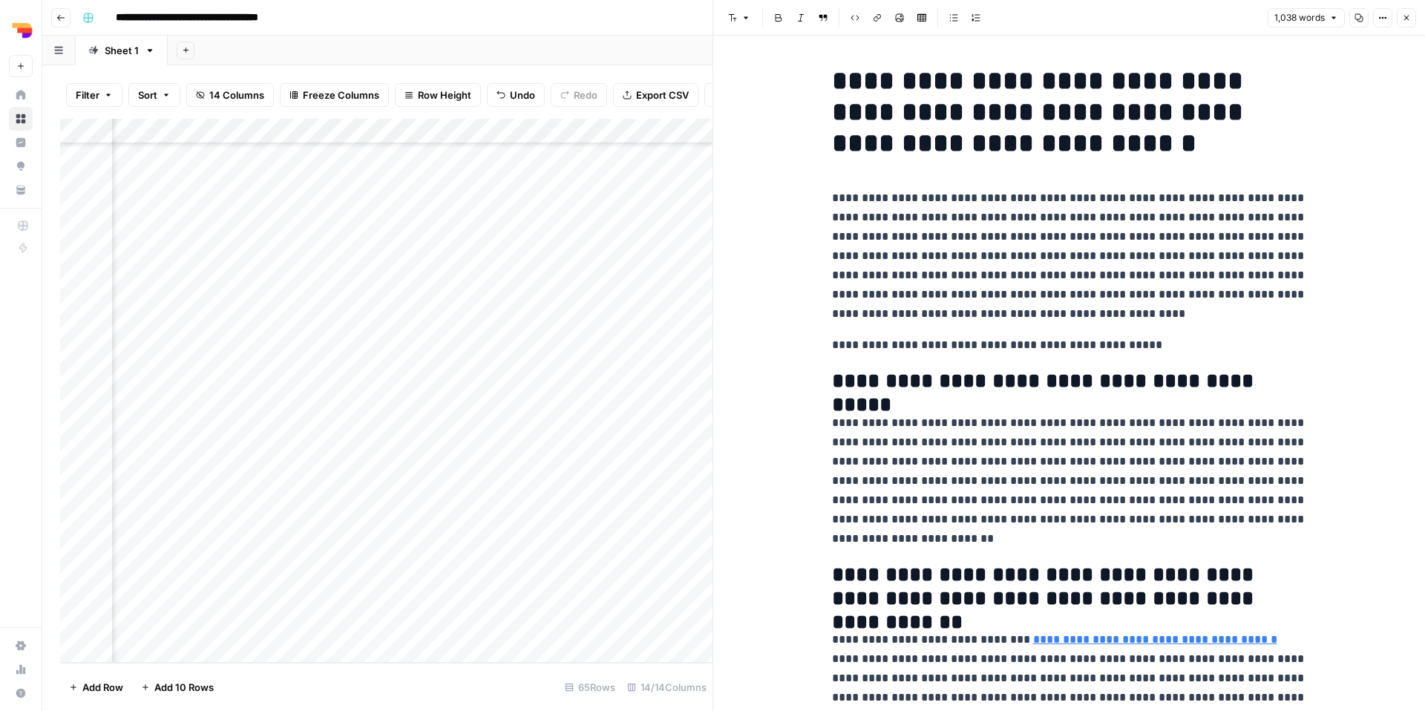
click at [1359, 18] on icon "button" at bounding box center [1359, 18] width 8 height 8
click at [1409, 20] on icon "button" at bounding box center [1406, 17] width 9 height 9
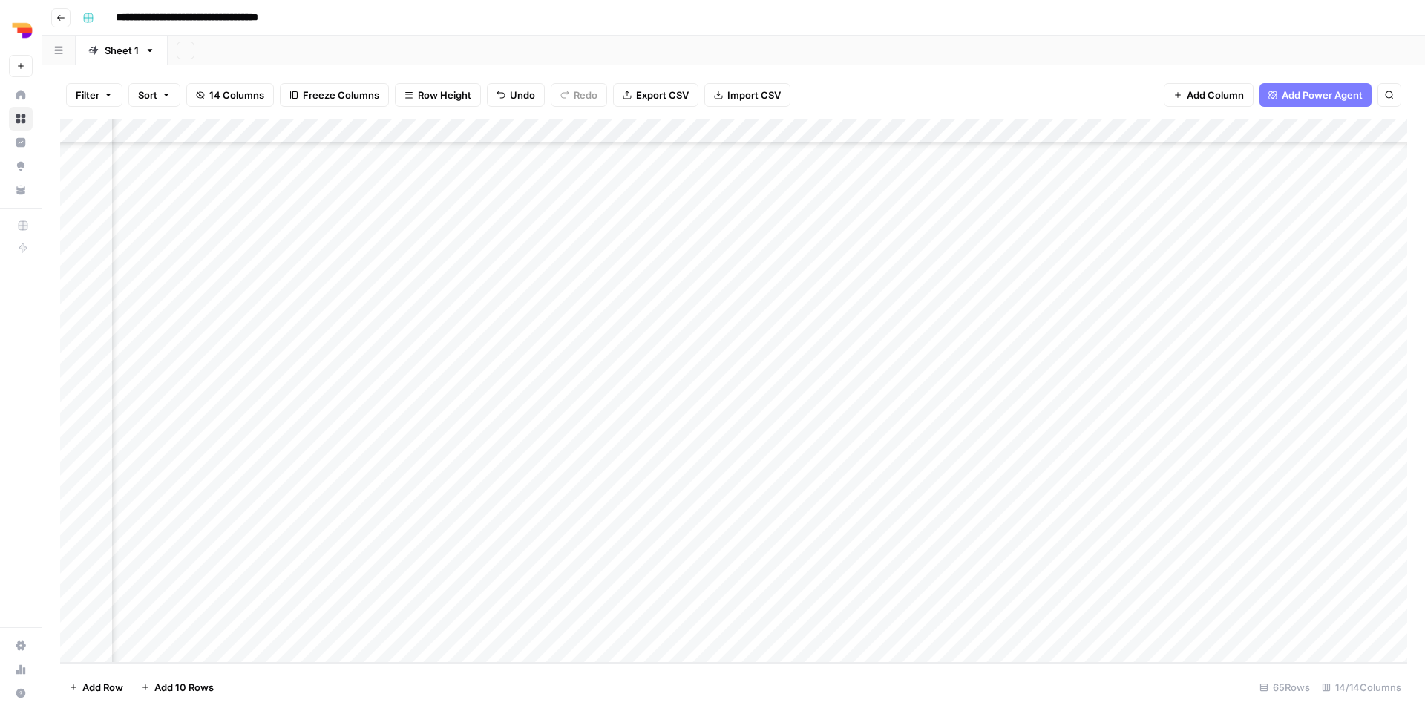
scroll to position [1145, 407]
click at [1031, 495] on div "Add Column" at bounding box center [733, 391] width 1347 height 544
click at [938, 494] on div "Add Column" at bounding box center [733, 391] width 1347 height 544
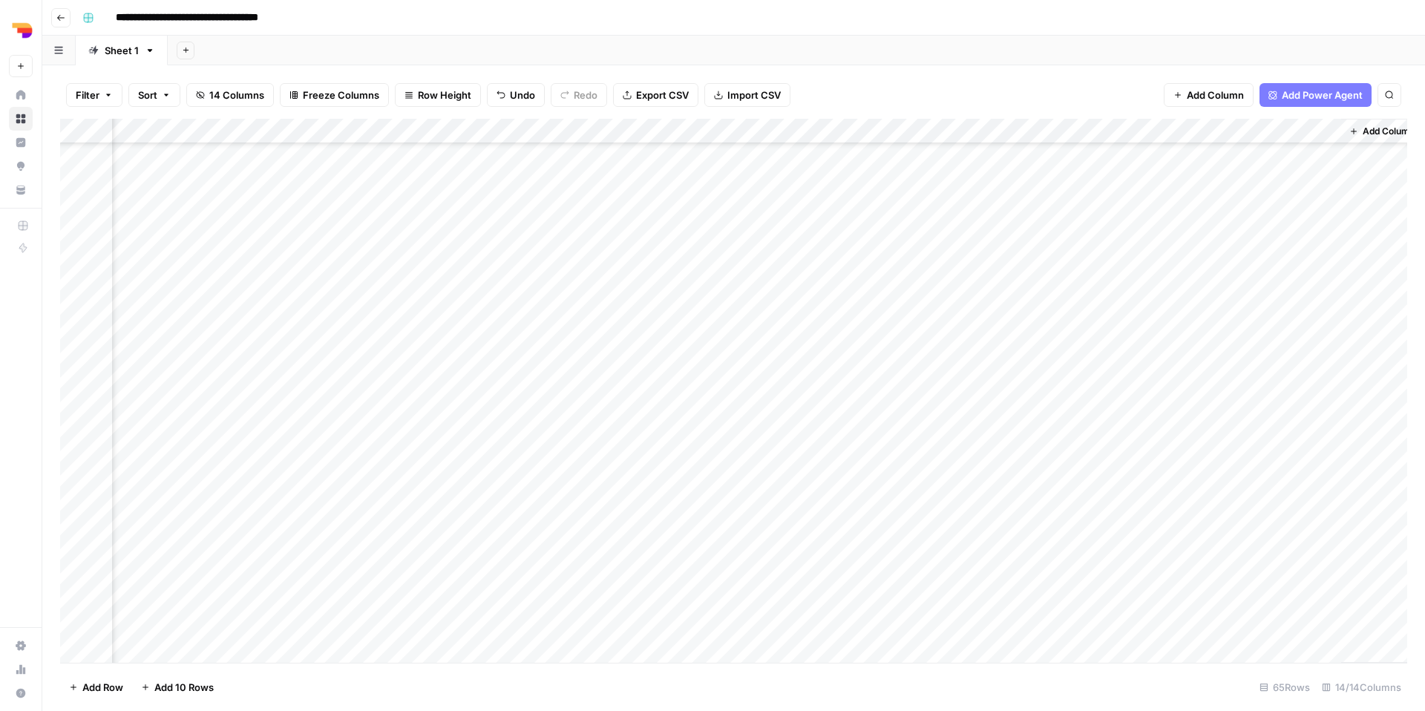
click at [970, 501] on div "Add Column" at bounding box center [733, 391] width 1347 height 544
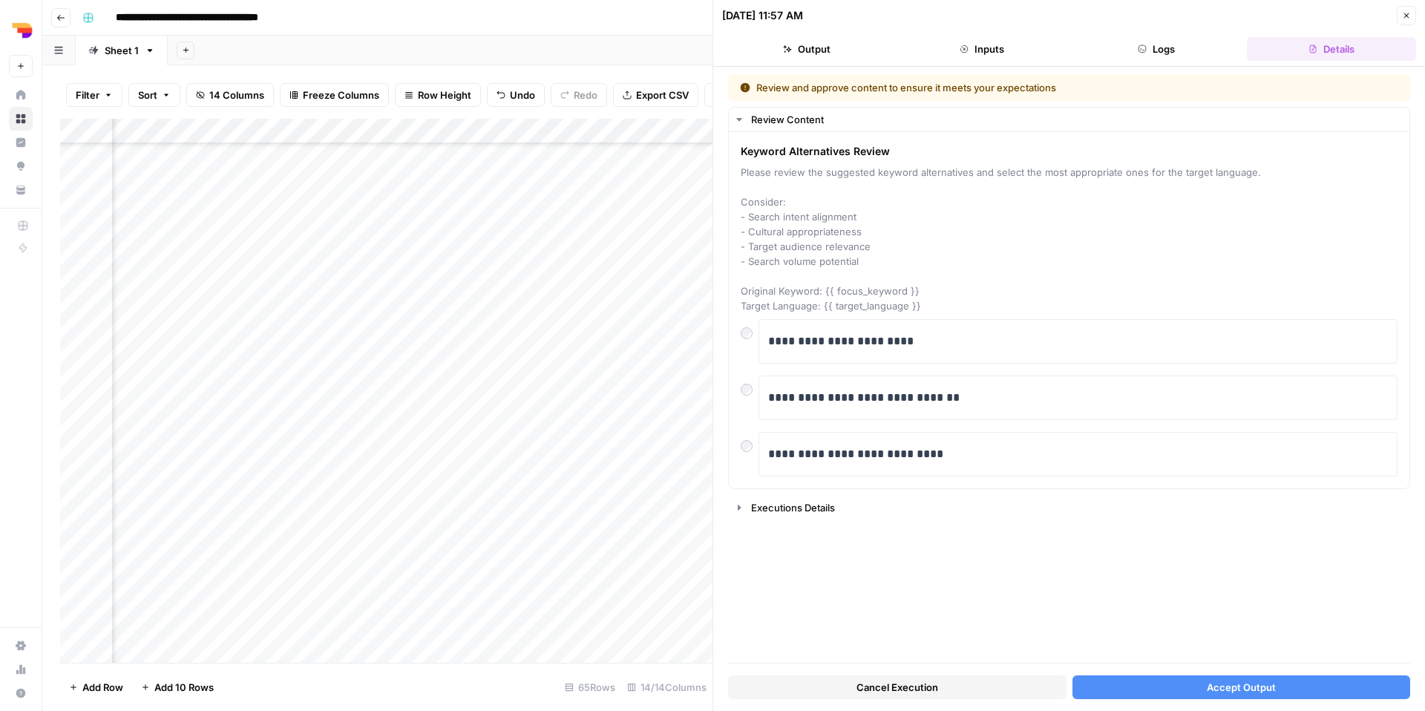
click at [1137, 690] on button "Accept Output" at bounding box center [1241, 687] width 338 height 24
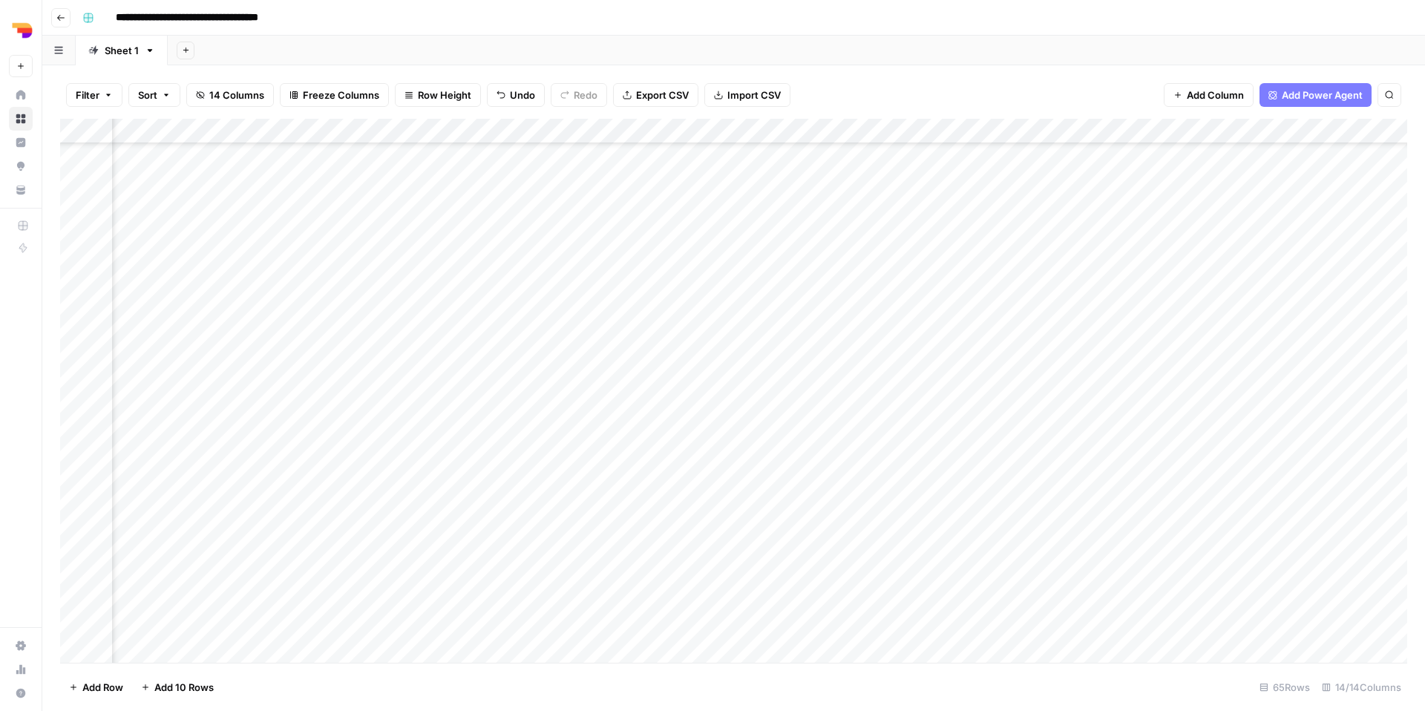
scroll to position [1144, 0]
click at [401, 536] on div "Add Column" at bounding box center [733, 391] width 1347 height 544
click at [444, 530] on div "Add Column" at bounding box center [733, 391] width 1347 height 544
click at [663, 522] on div "Add Column" at bounding box center [733, 391] width 1347 height 544
click at [634, 527] on div "Add Column" at bounding box center [733, 391] width 1347 height 544
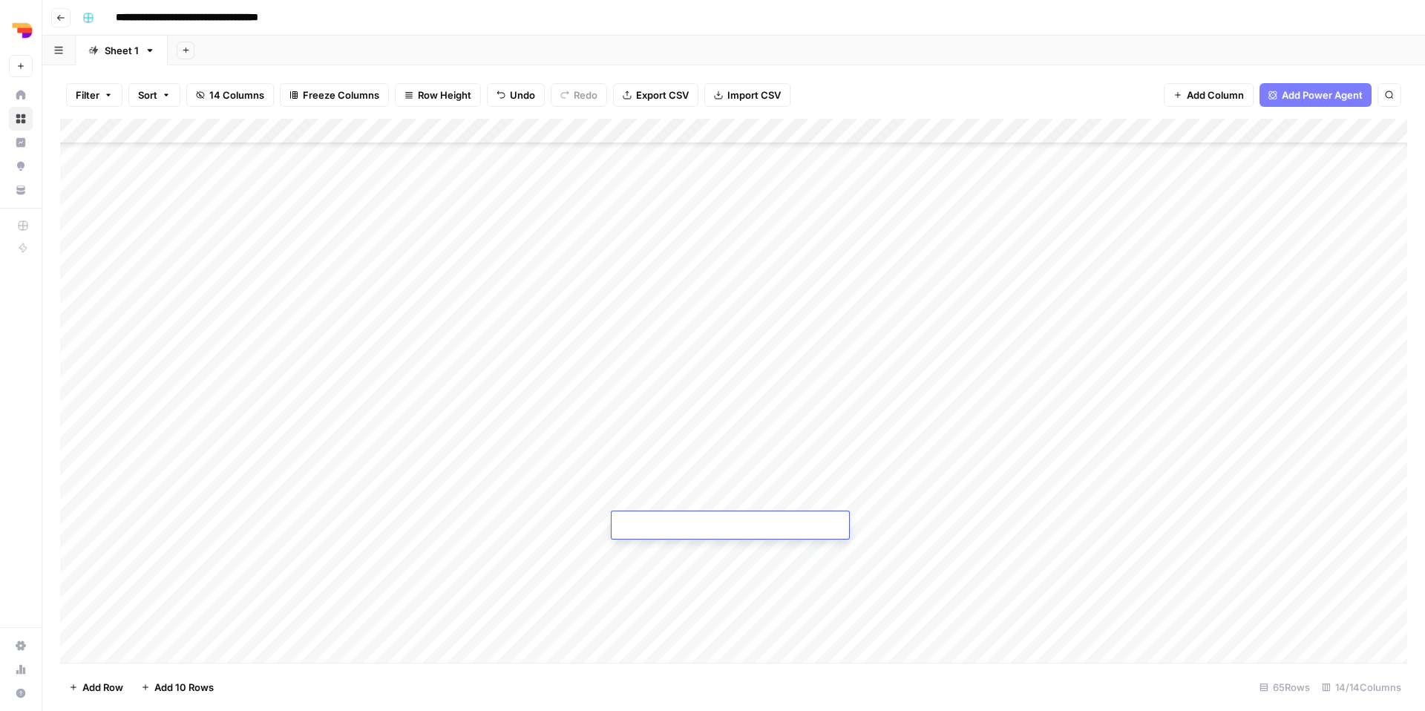
type textarea "**********"
click at [780, 580] on div "Add Column" at bounding box center [733, 391] width 1347 height 544
click at [786, 519] on div "Add Column" at bounding box center [733, 391] width 1347 height 544
type textarea "**********"
click at [929, 585] on div "Add Column" at bounding box center [733, 391] width 1347 height 544
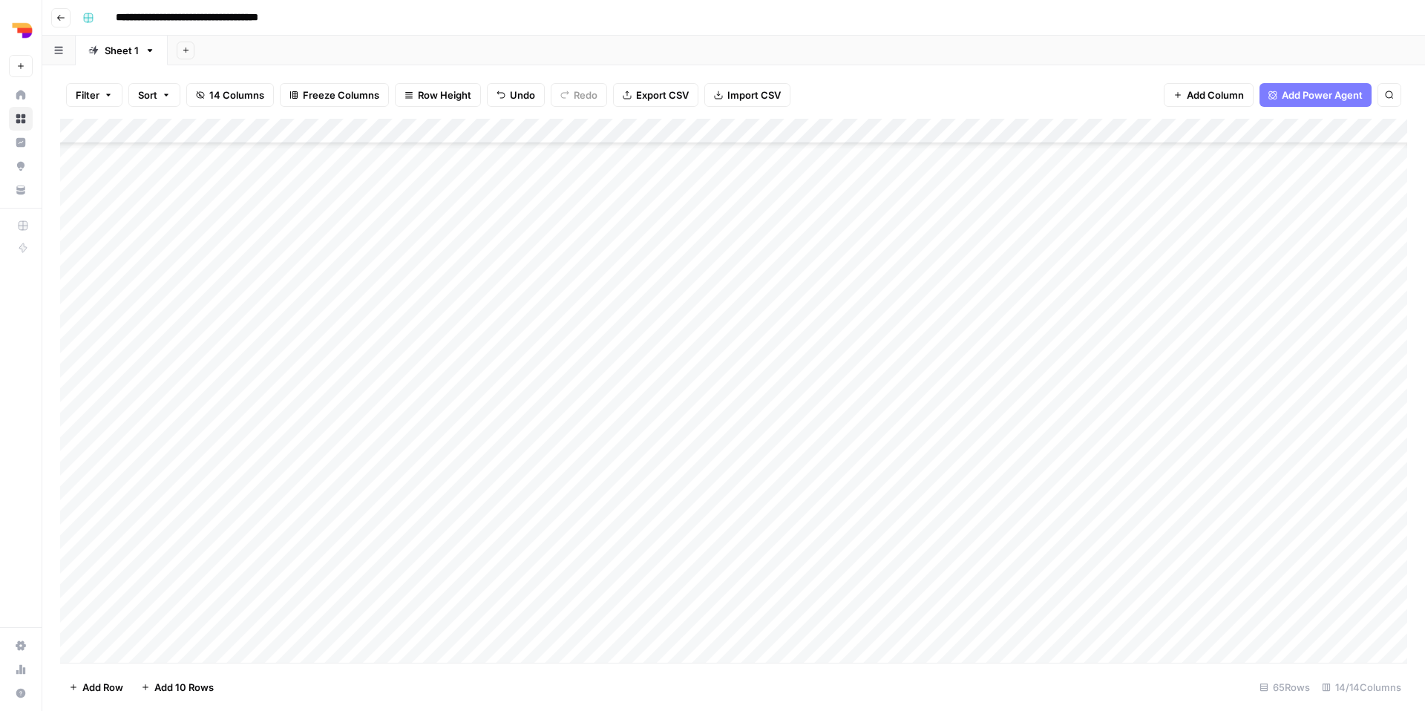
click at [896, 531] on div "Add Column" at bounding box center [733, 391] width 1347 height 544
click at [924, 587] on button "TL Focus" at bounding box center [914, 583] width 54 height 18
click at [991, 521] on div "Add Column" at bounding box center [733, 391] width 1347 height 544
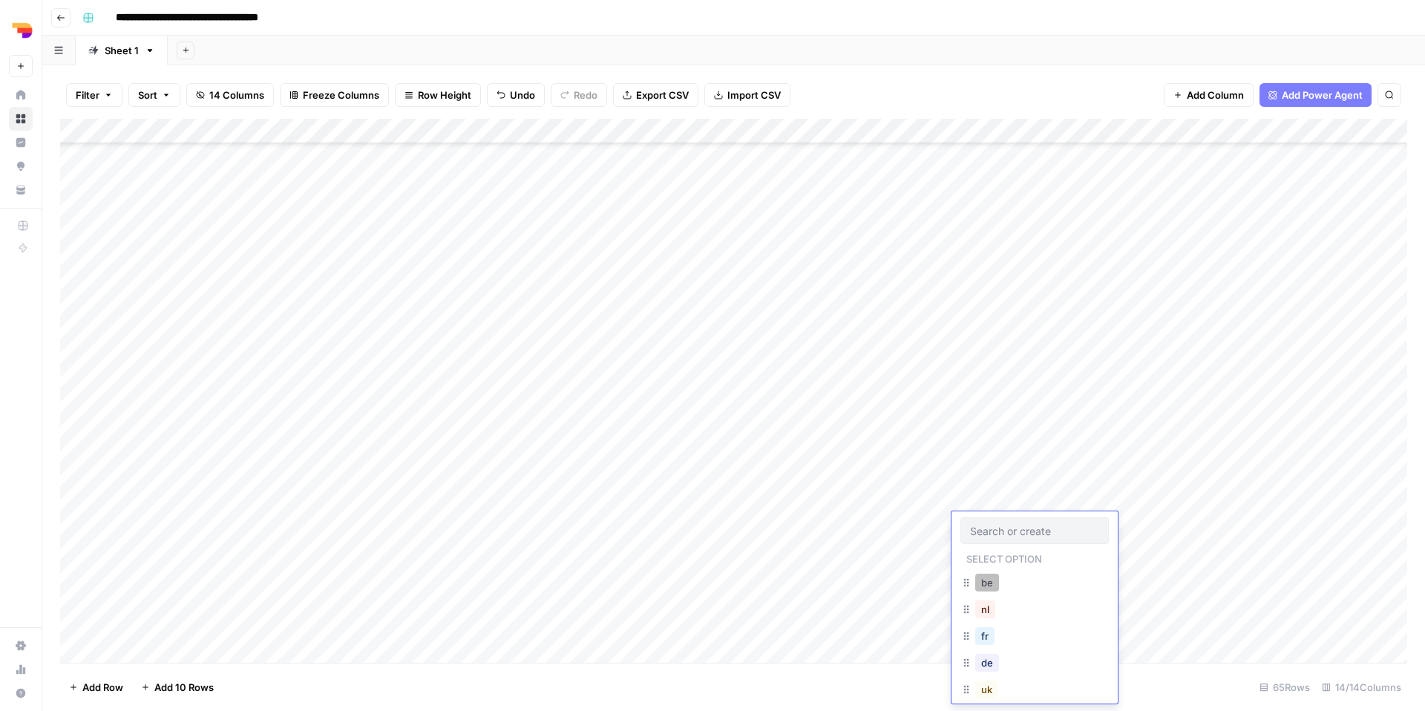
click at [985, 585] on button "be" at bounding box center [987, 583] width 24 height 18
click at [1068, 525] on div "Add Column" at bounding box center [733, 391] width 1347 height 544
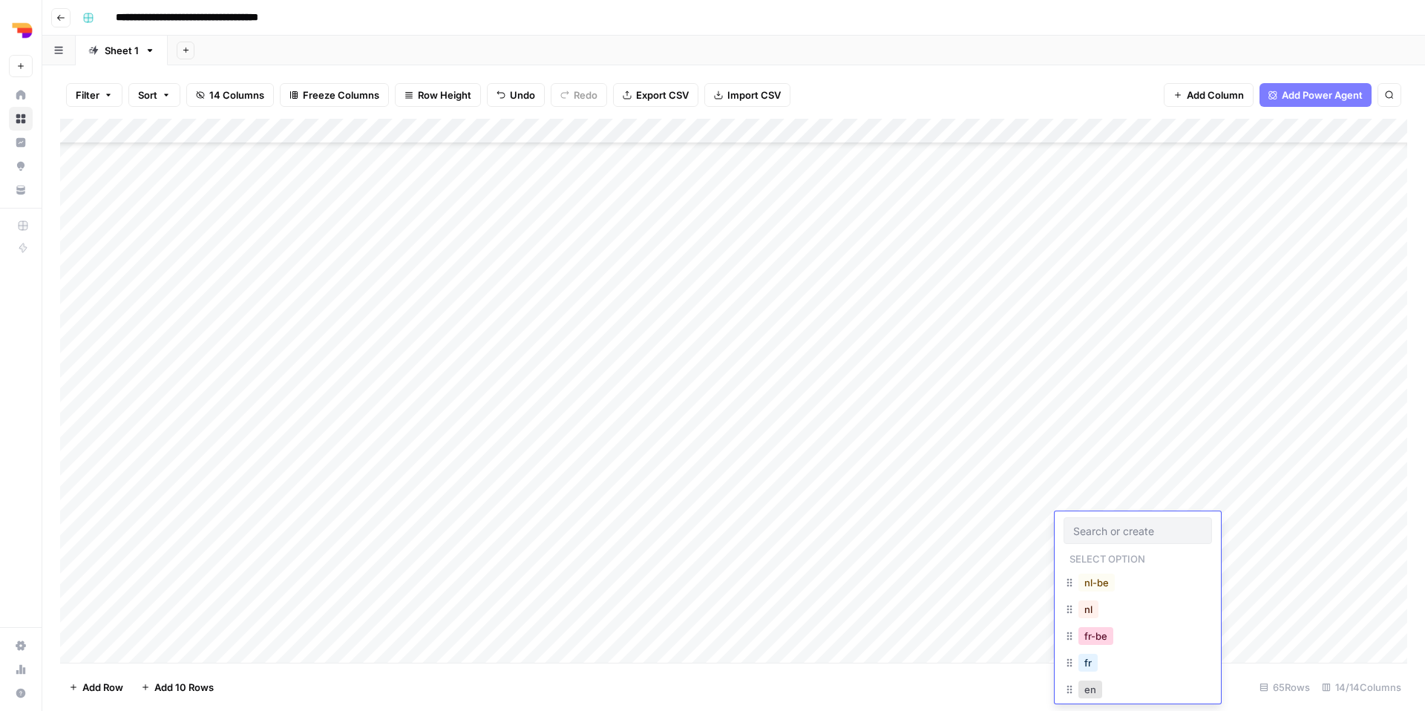
click at [1098, 640] on button "fr-be" at bounding box center [1095, 636] width 35 height 18
click at [1125, 525] on div "Add Column" at bounding box center [733, 391] width 1347 height 544
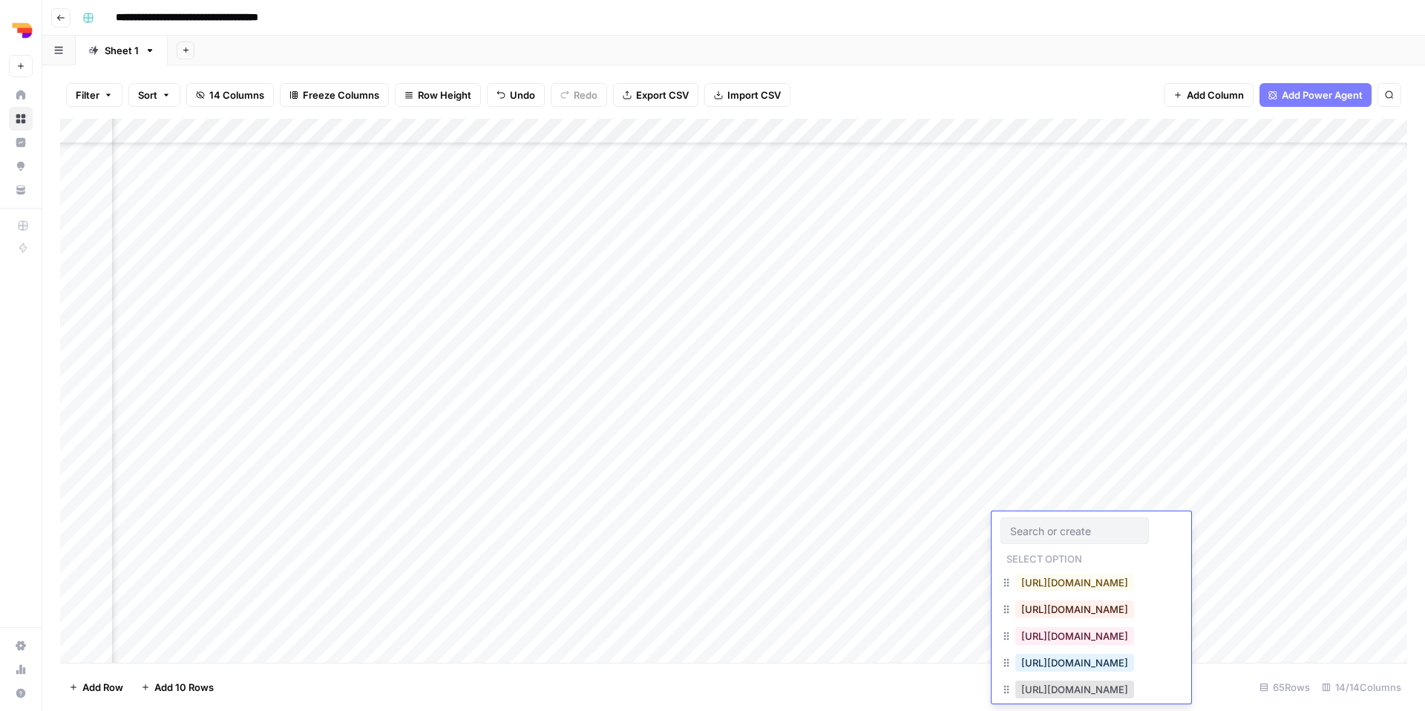
click at [1125, 525] on input "text" at bounding box center [1074, 530] width 129 height 13
click at [1109, 634] on button "[URL][DOMAIN_NAME]" at bounding box center [1074, 636] width 119 height 18
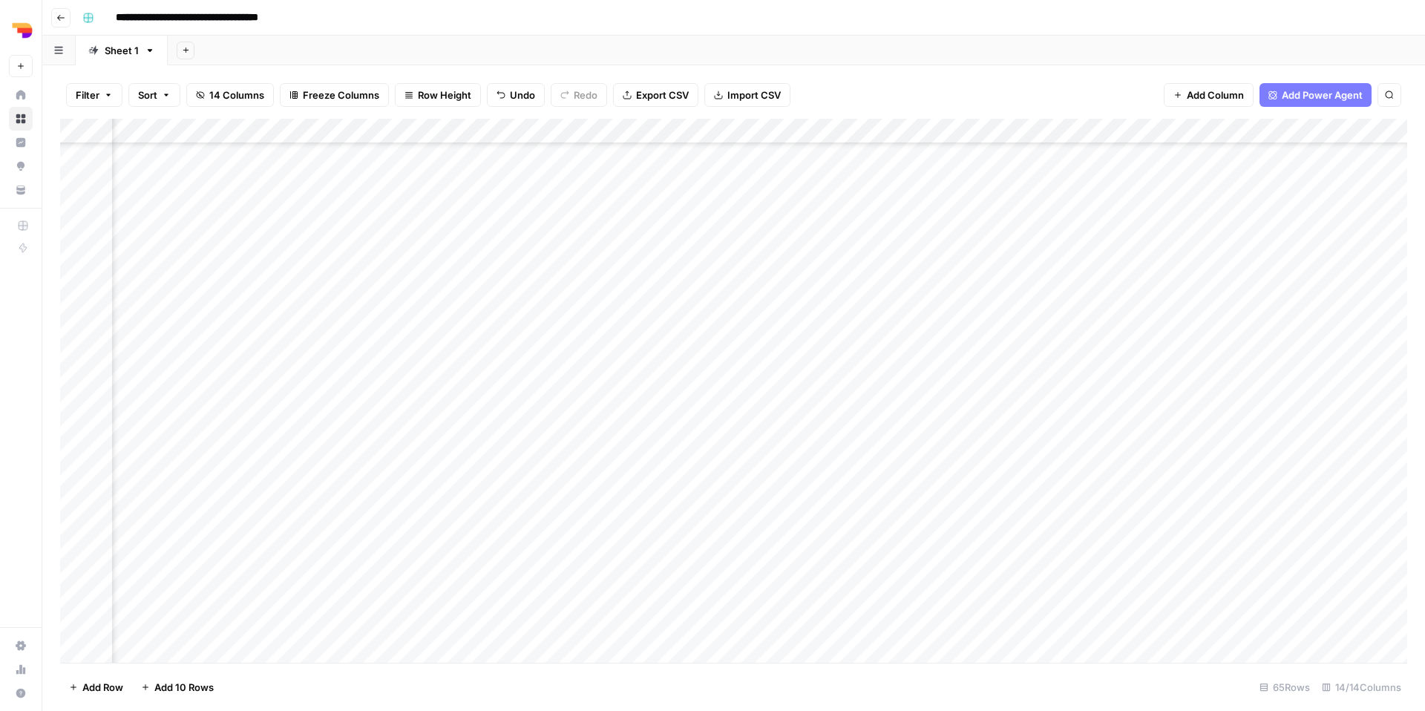
scroll to position [1145, 0]
click at [338, 491] on div "Add Column" at bounding box center [733, 391] width 1347 height 544
click at [90, 497] on div "Add Column" at bounding box center [733, 391] width 1347 height 544
click at [99, 497] on div "Add Column" at bounding box center [733, 391] width 1347 height 544
click at [330, 516] on div "Add Column" at bounding box center [733, 391] width 1347 height 544
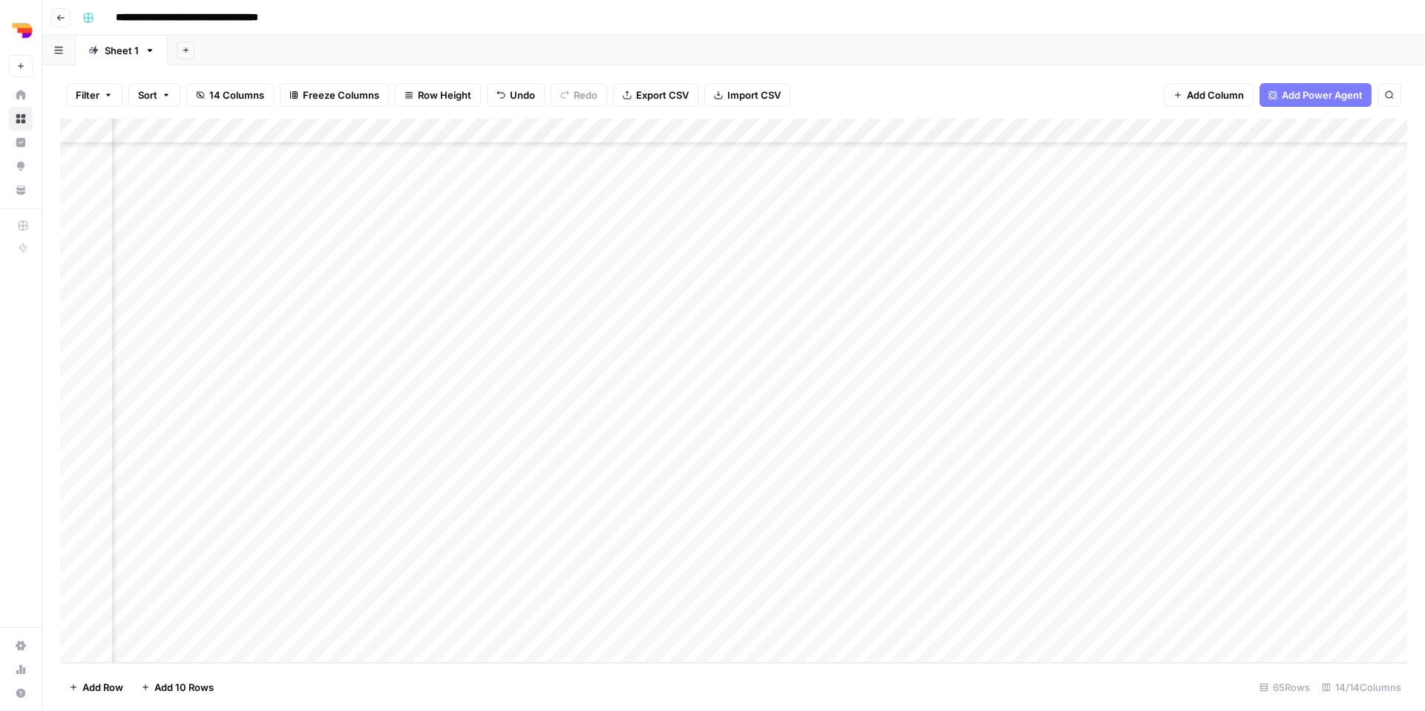
scroll to position [1145, 105]
click at [210, 550] on div "Add Column" at bounding box center [733, 391] width 1347 height 544
click at [548, 550] on div "Add Column" at bounding box center [733, 391] width 1347 height 544
type textarea "**********"
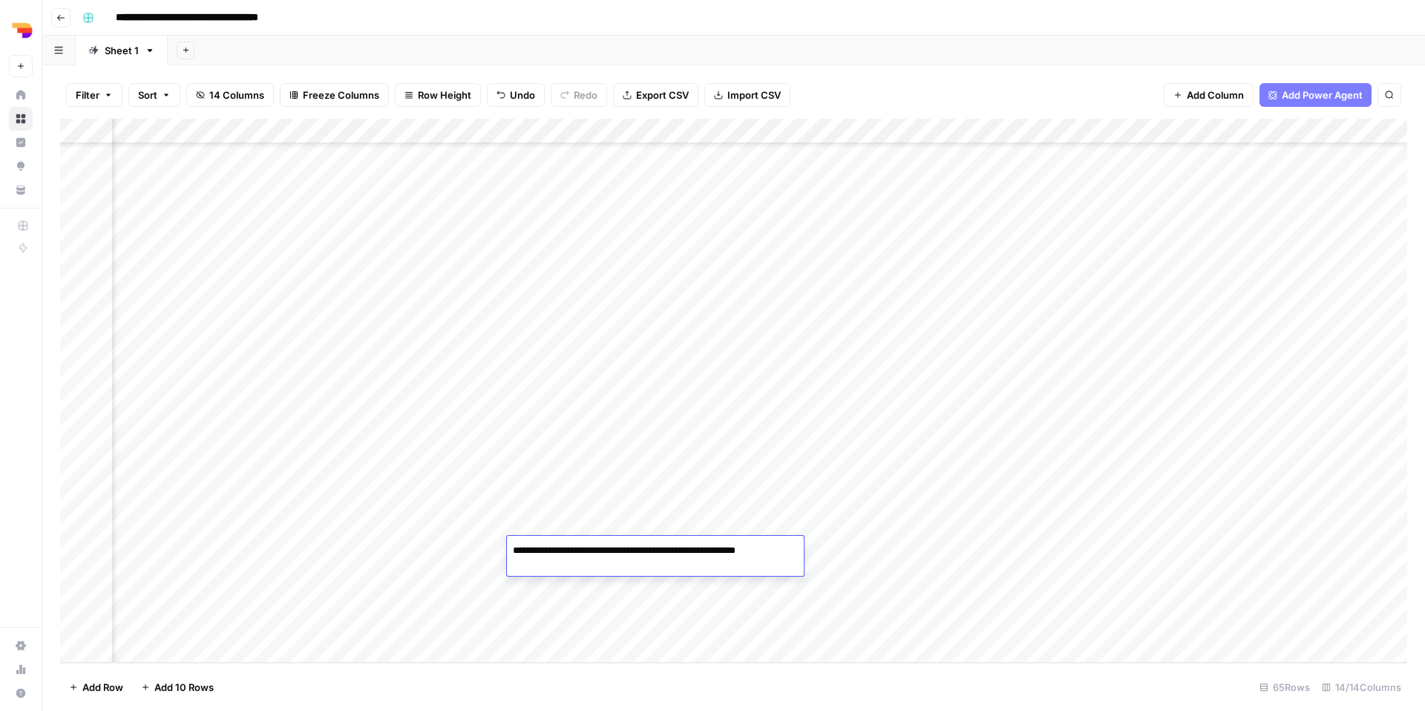
click at [715, 597] on div "Add Column" at bounding box center [733, 391] width 1347 height 544
click at [681, 549] on div "Add Column" at bounding box center [733, 391] width 1347 height 544
type textarea "**********"
click at [847, 612] on div "Add Column" at bounding box center [733, 391] width 1347 height 544
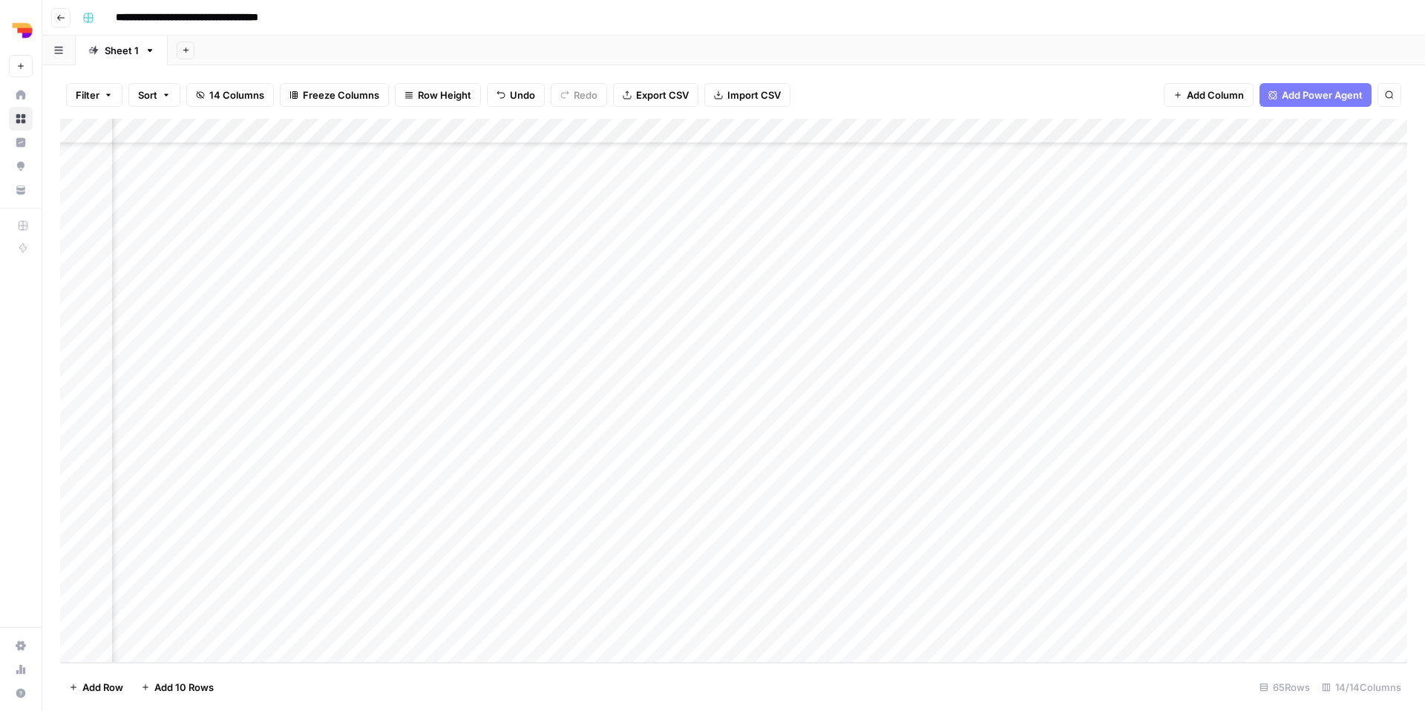
click at [809, 553] on div "Add Column" at bounding box center [733, 391] width 1347 height 544
click at [827, 612] on button "TL Focus" at bounding box center [810, 607] width 54 height 18
click at [899, 554] on div "Add Column" at bounding box center [733, 391] width 1347 height 544
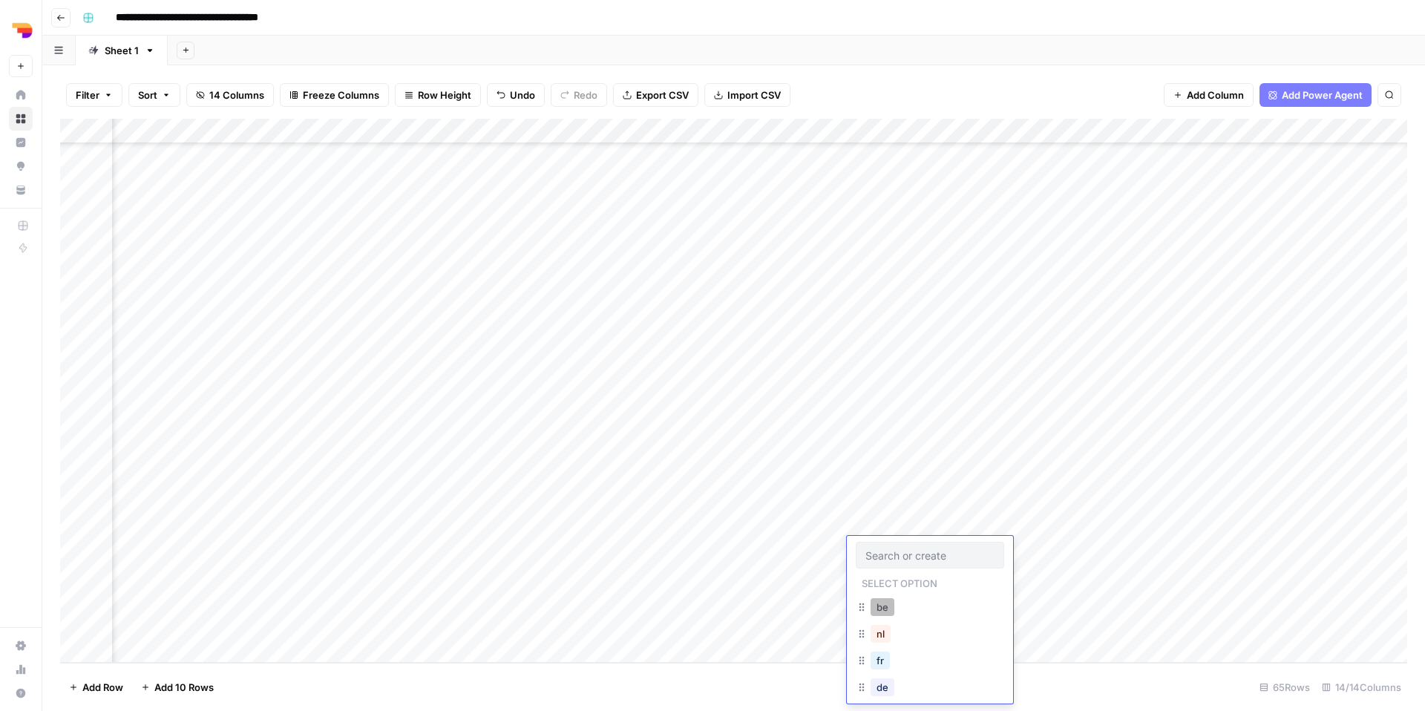
click at [890, 613] on button "be" at bounding box center [882, 607] width 24 height 18
click at [969, 556] on div "Add Column" at bounding box center [733, 391] width 1347 height 544
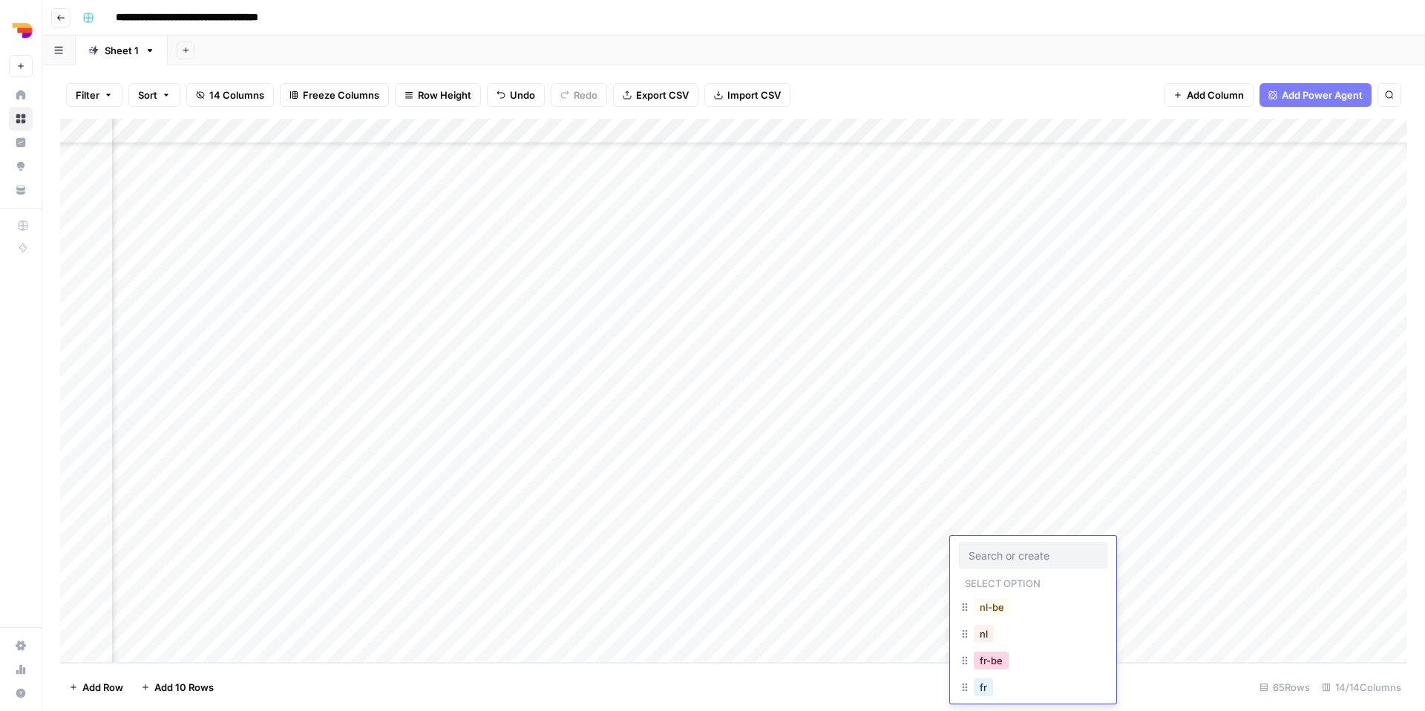
click at [1005, 663] on button "fr-be" at bounding box center [990, 660] width 35 height 18
click at [1121, 554] on div "Add Column" at bounding box center [733, 391] width 1347 height 544
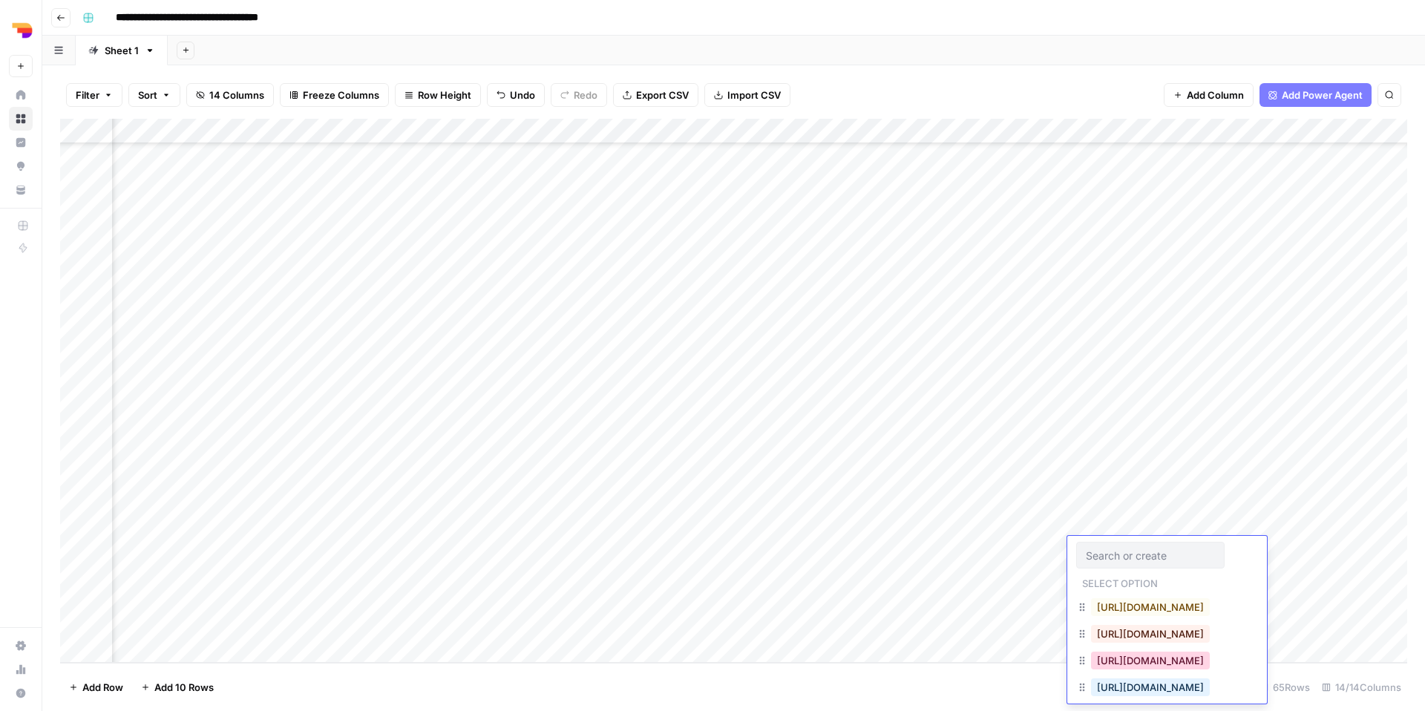
click at [1134, 664] on button "[URL][DOMAIN_NAME]" at bounding box center [1150, 660] width 119 height 18
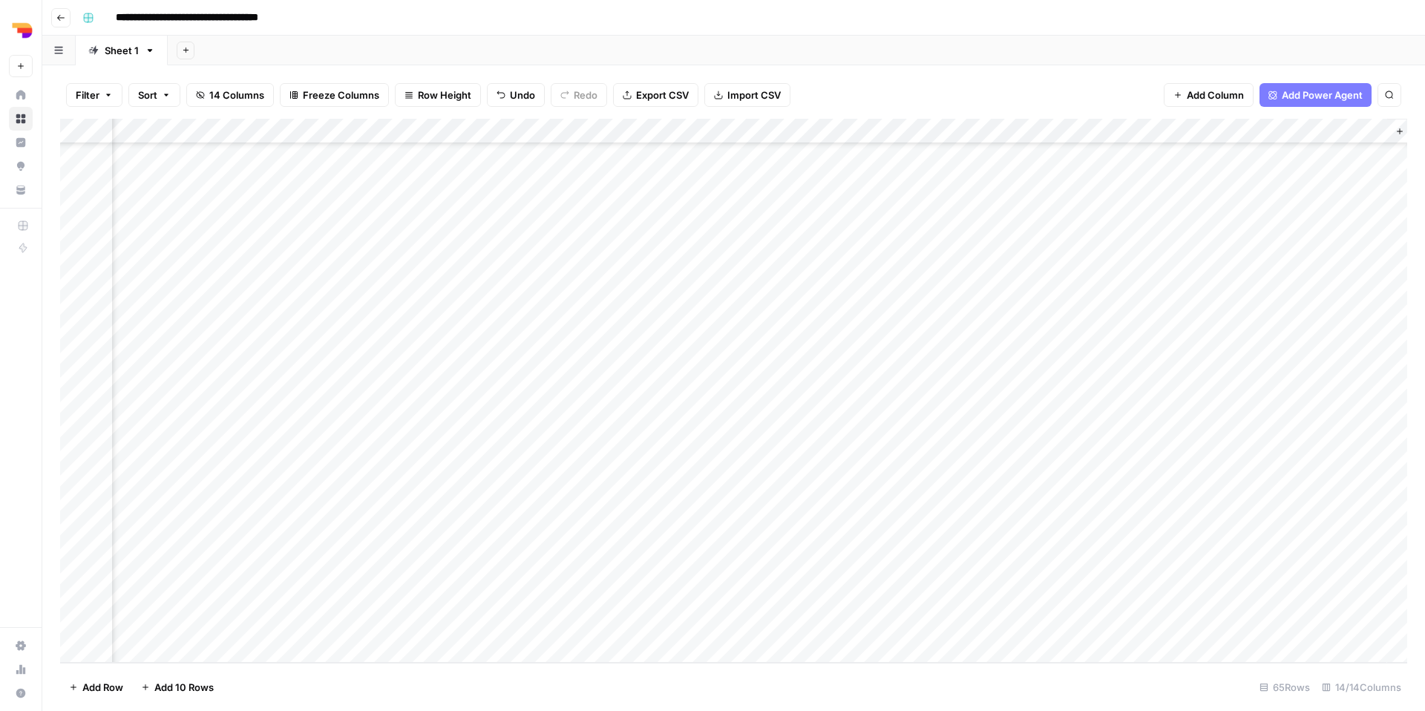
scroll to position [1145, 824]
click at [897, 500] on div "Add Column" at bounding box center [733, 391] width 1347 height 544
click at [941, 496] on div "Add Column" at bounding box center [733, 391] width 1347 height 544
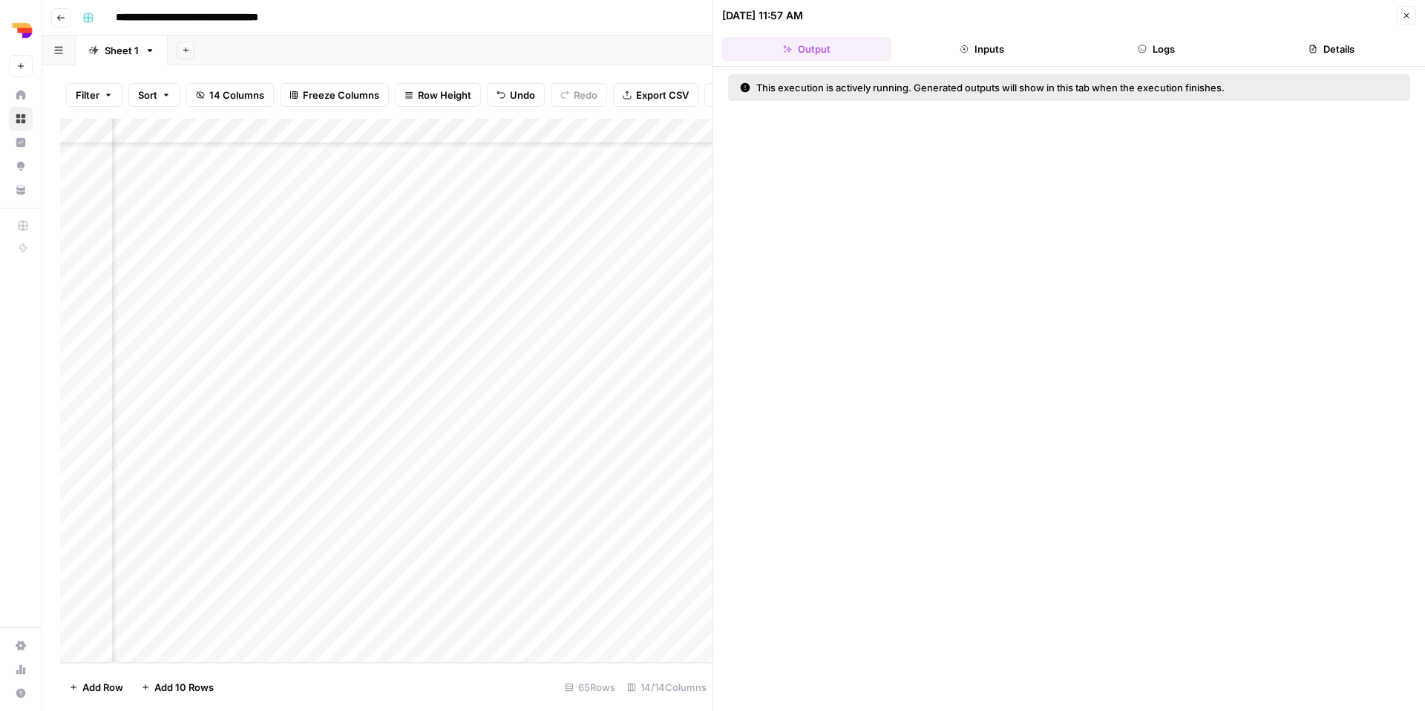
click at [1137, 50] on icon "button" at bounding box center [1141, 49] width 9 height 9
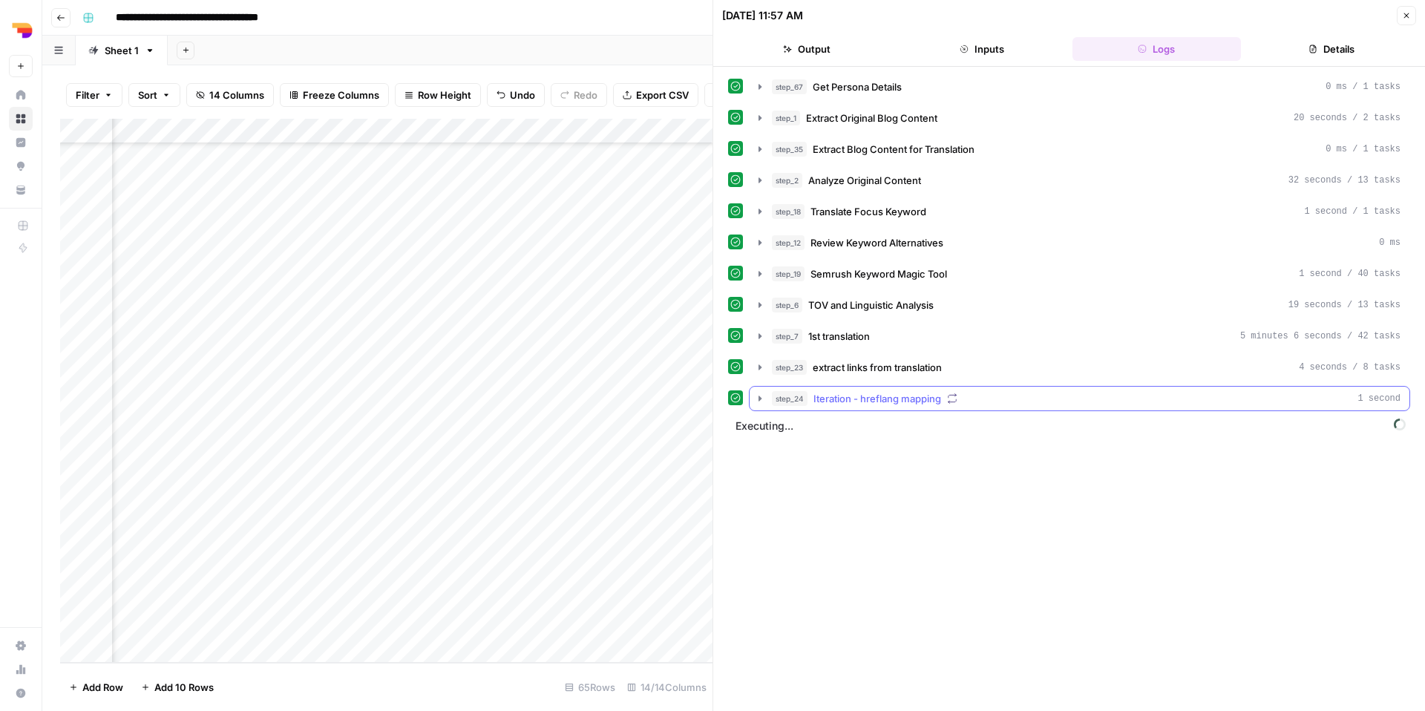
click at [755, 407] on button "step_24 Iteration - hreflang mapping 1 second" at bounding box center [1079, 399] width 660 height 24
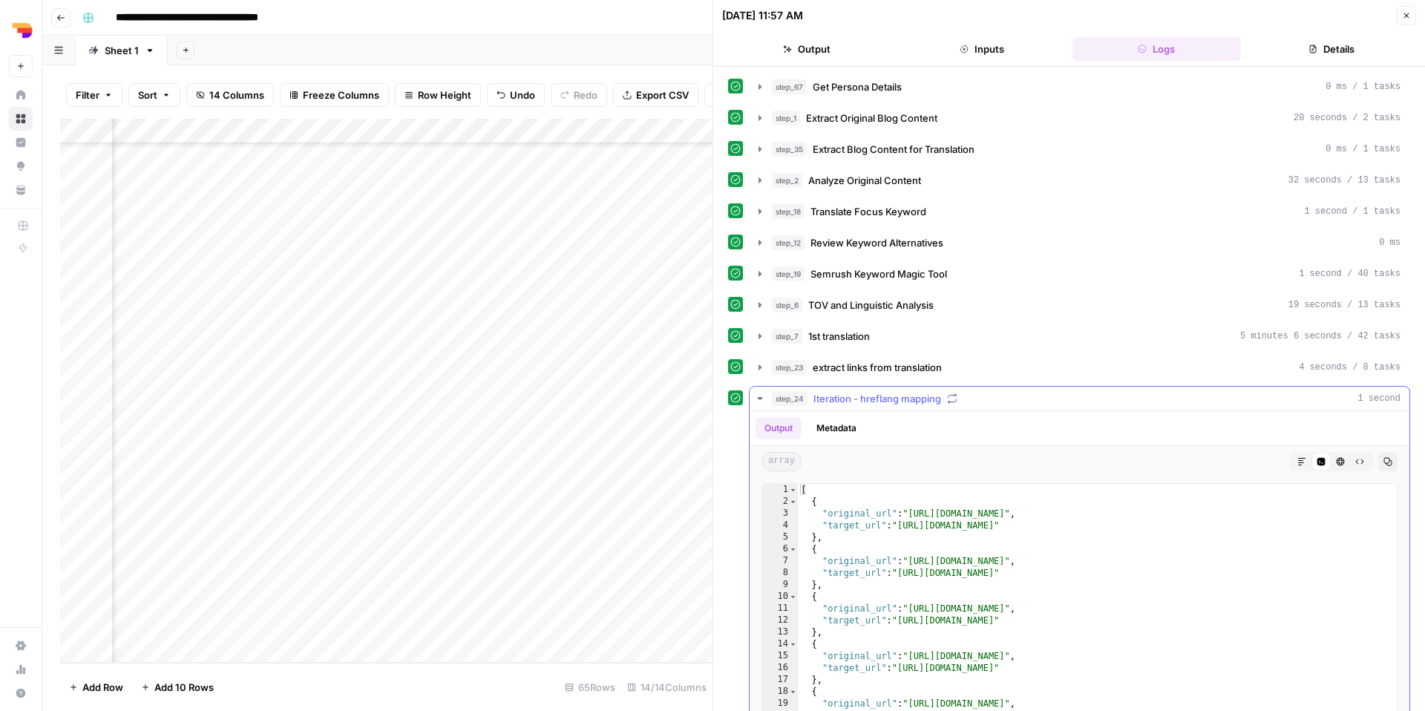
click at [755, 406] on button "step_24 Iteration - hreflang mapping 1 second" at bounding box center [1079, 399] width 660 height 24
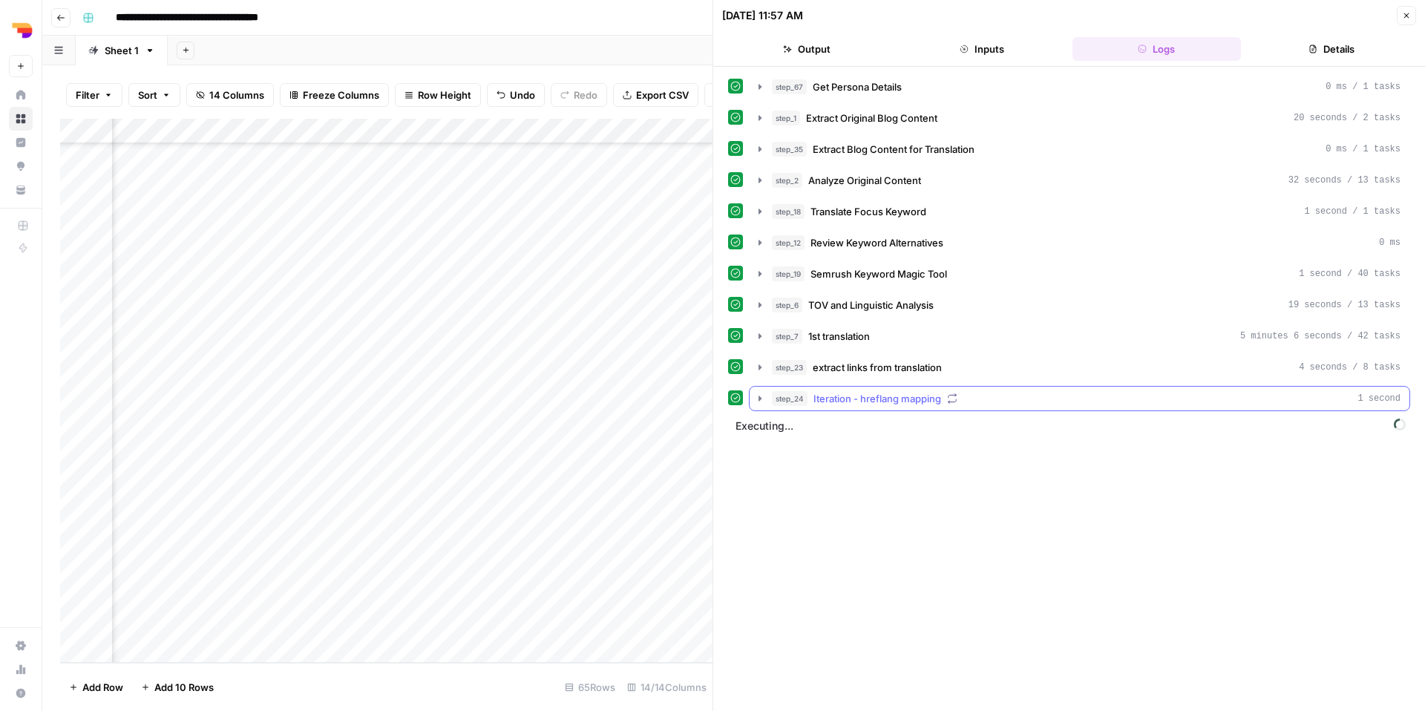
click at [755, 406] on button "step_24 Iteration - hreflang mapping 1 second" at bounding box center [1079, 399] width 660 height 24
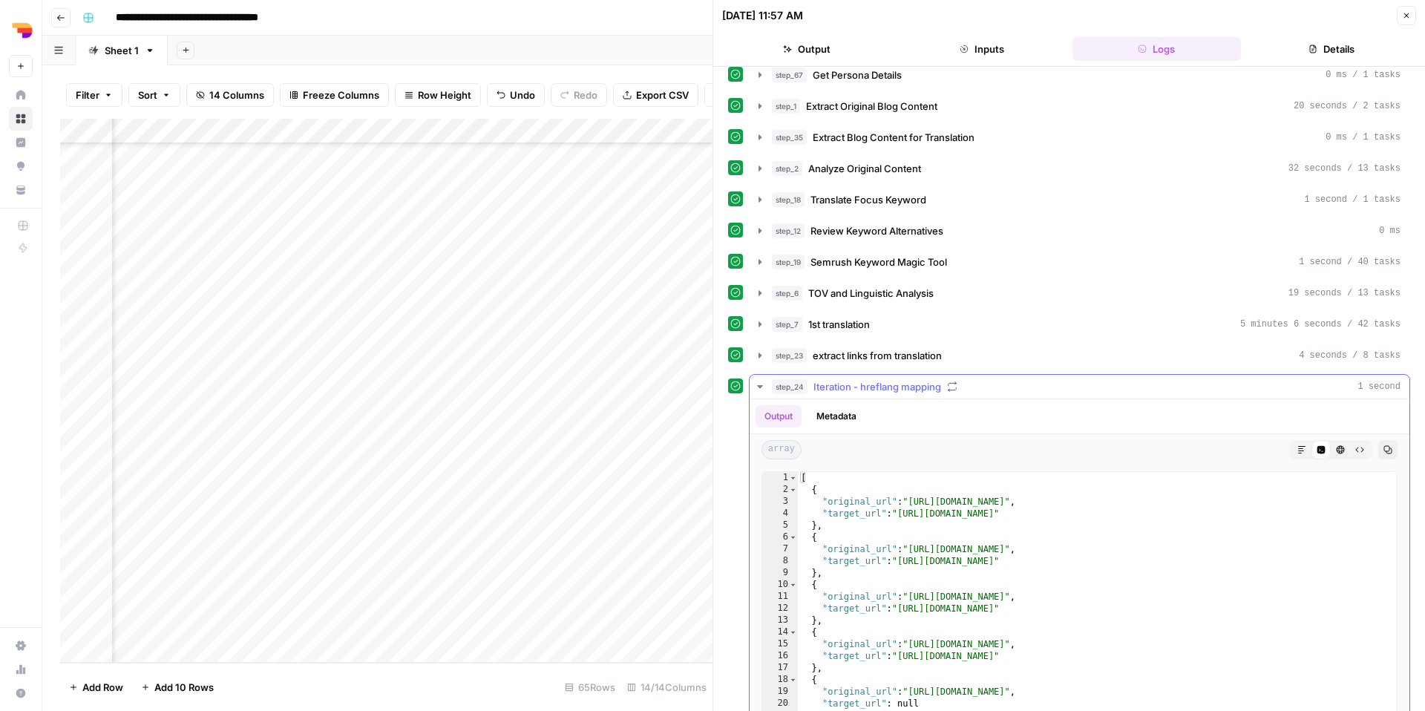
scroll to position [0, 0]
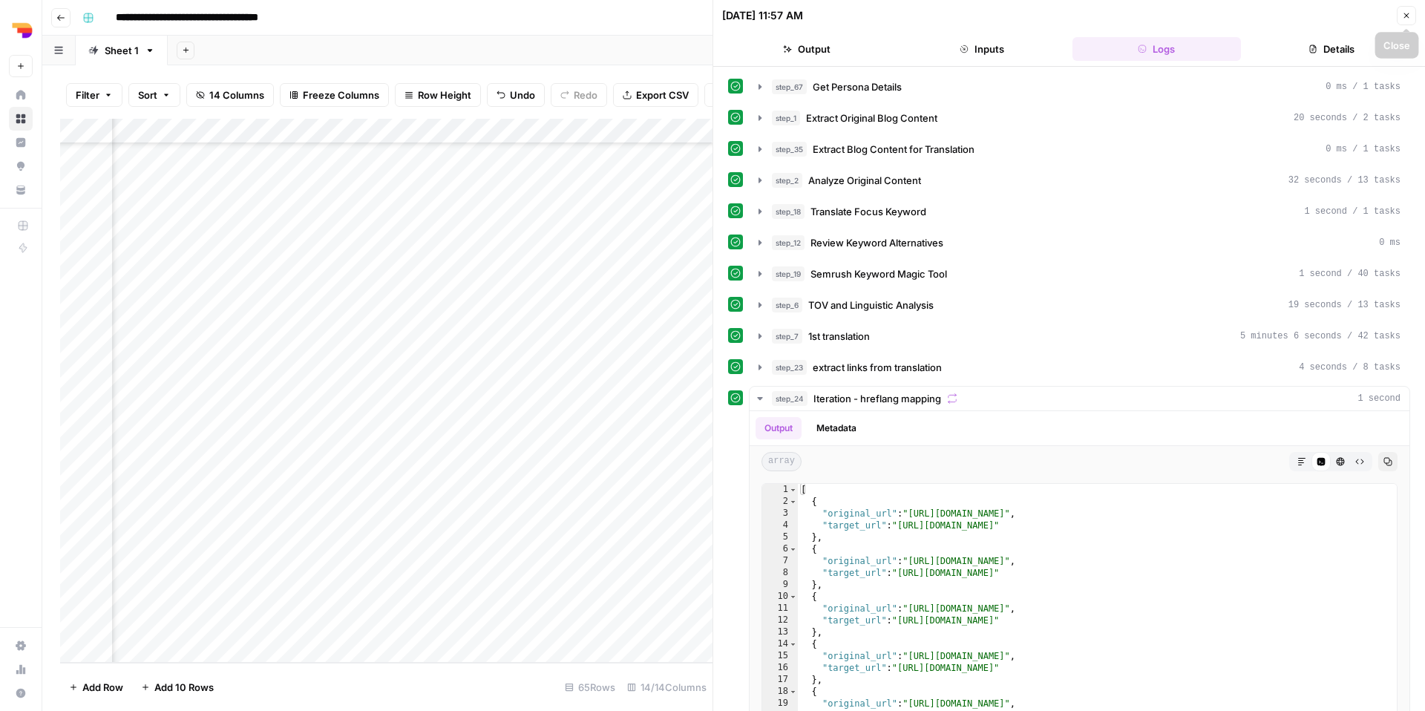
click at [1413, 14] on button "Close" at bounding box center [1405, 15] width 19 height 19
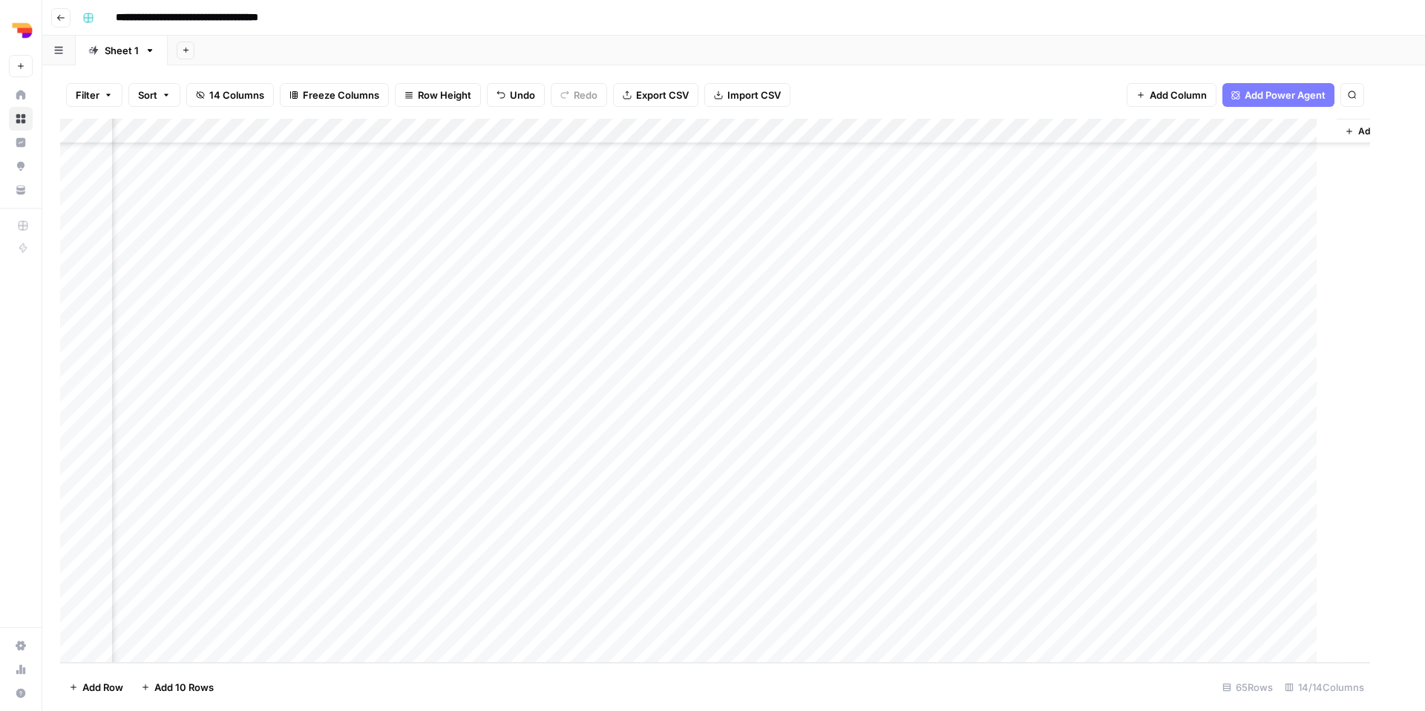
scroll to position [1145, 807]
click at [831, 550] on div "Add Column" at bounding box center [733, 391] width 1347 height 544
click at [975, 493] on div "Add Column" at bounding box center [733, 391] width 1347 height 544
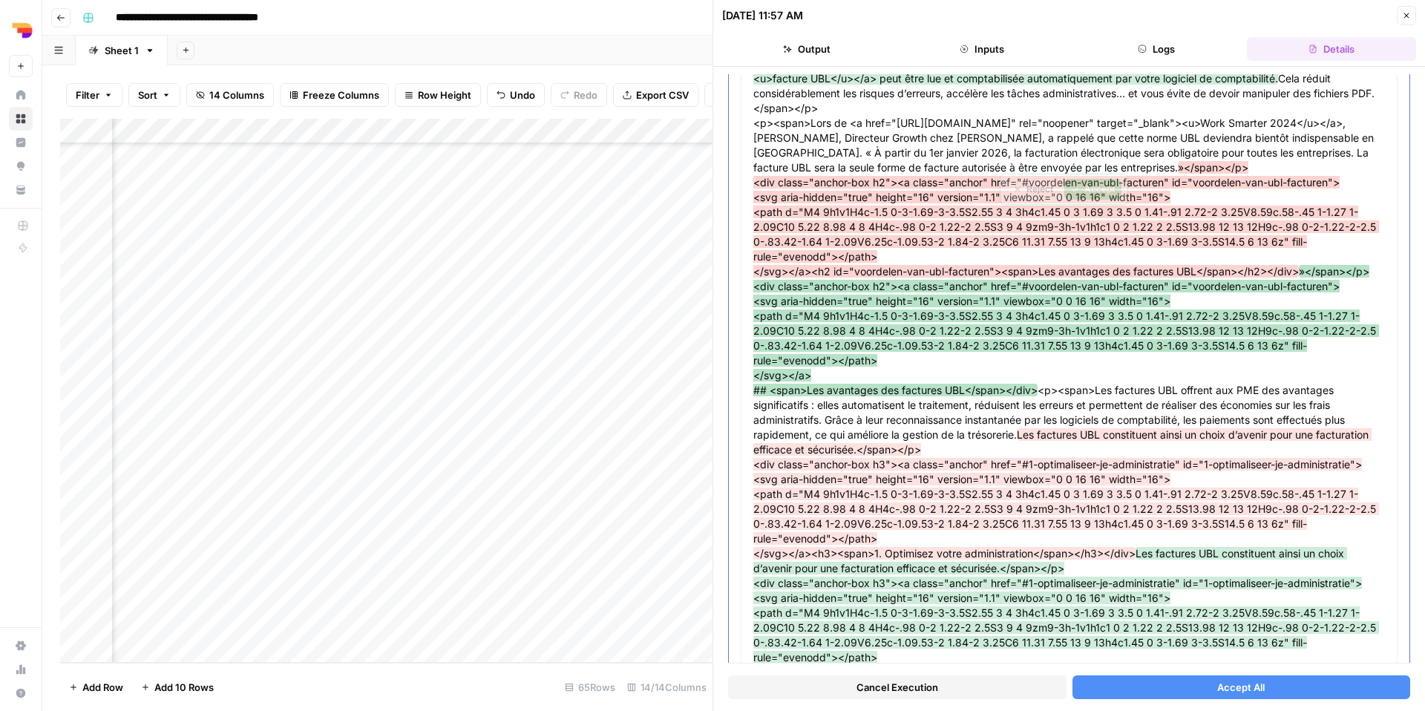
scroll to position [1384, 0]
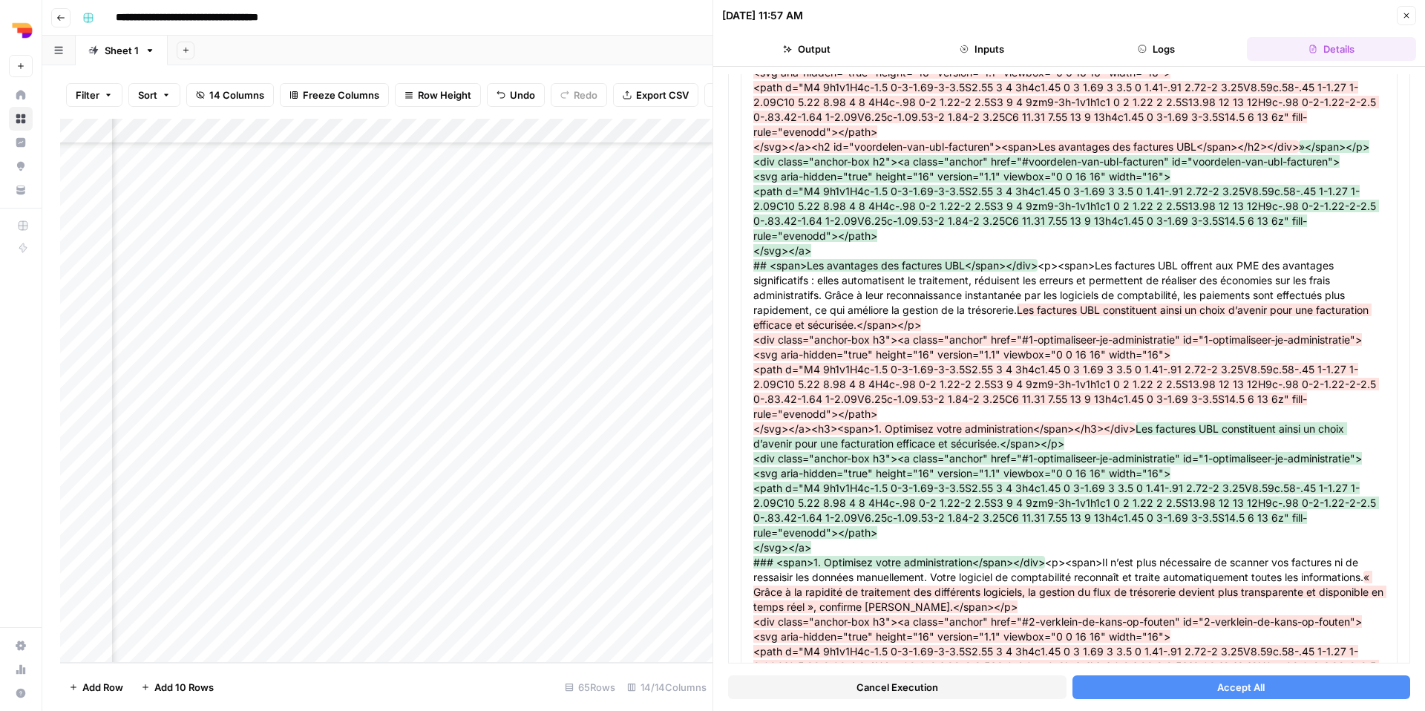
click at [1244, 687] on span "Accept All" at bounding box center [1240, 687] width 47 height 15
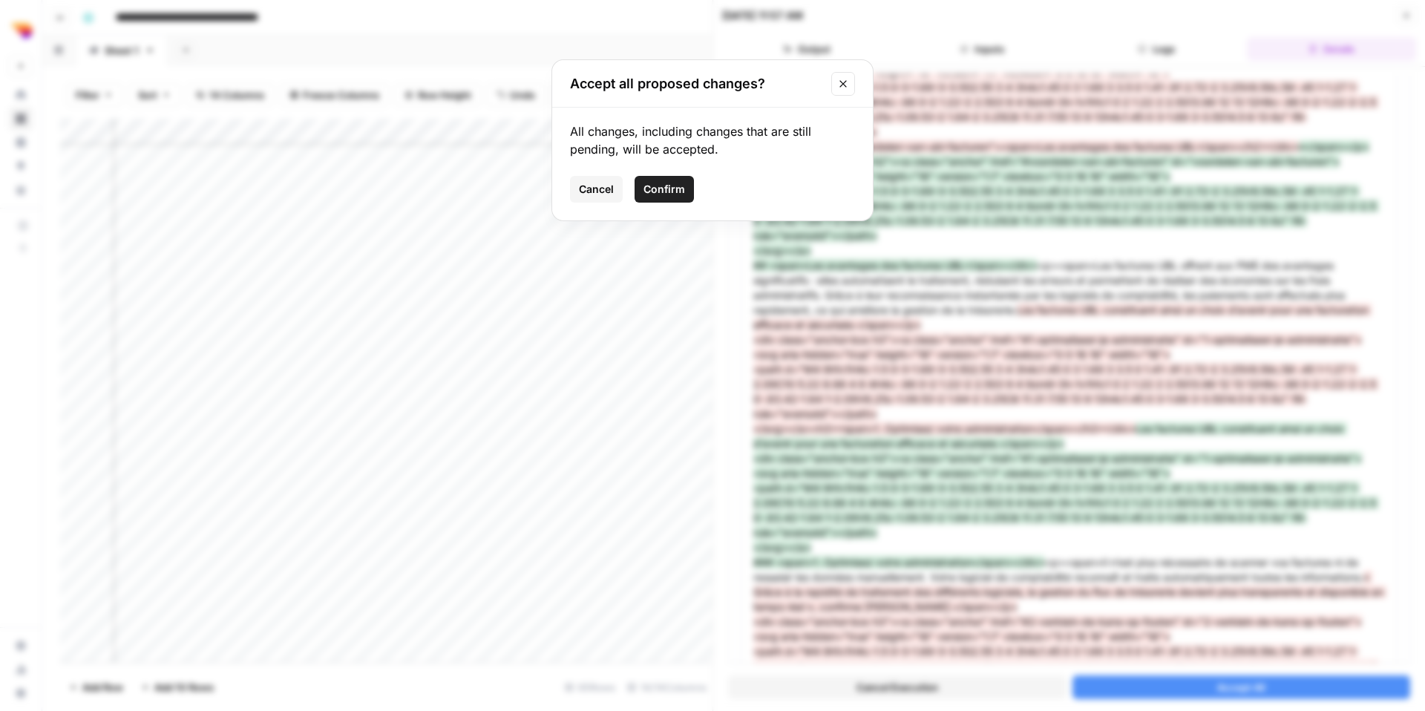
click at [662, 187] on span "Confirm" at bounding box center [664, 189] width 42 height 15
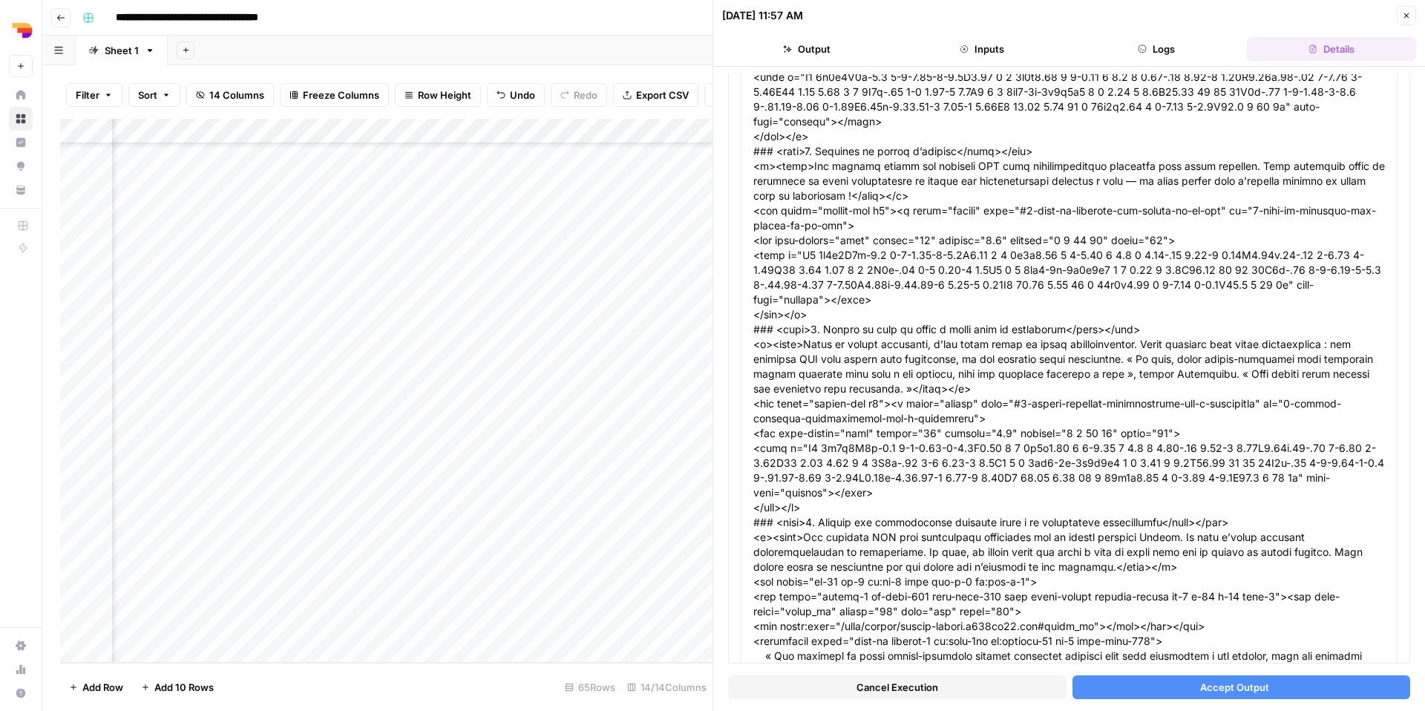
scroll to position [1359, 0]
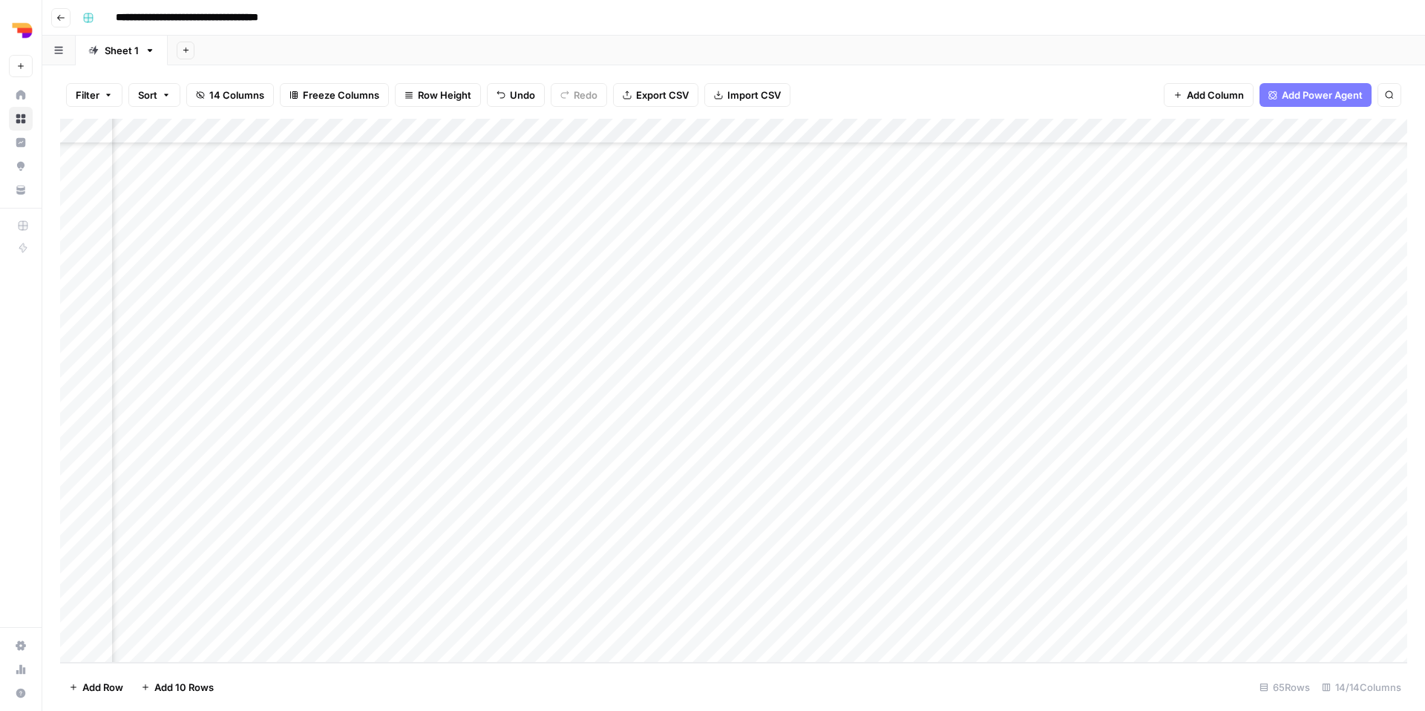
scroll to position [1145, 824]
click at [1310, 500] on div "Add Column" at bounding box center [733, 391] width 1347 height 544
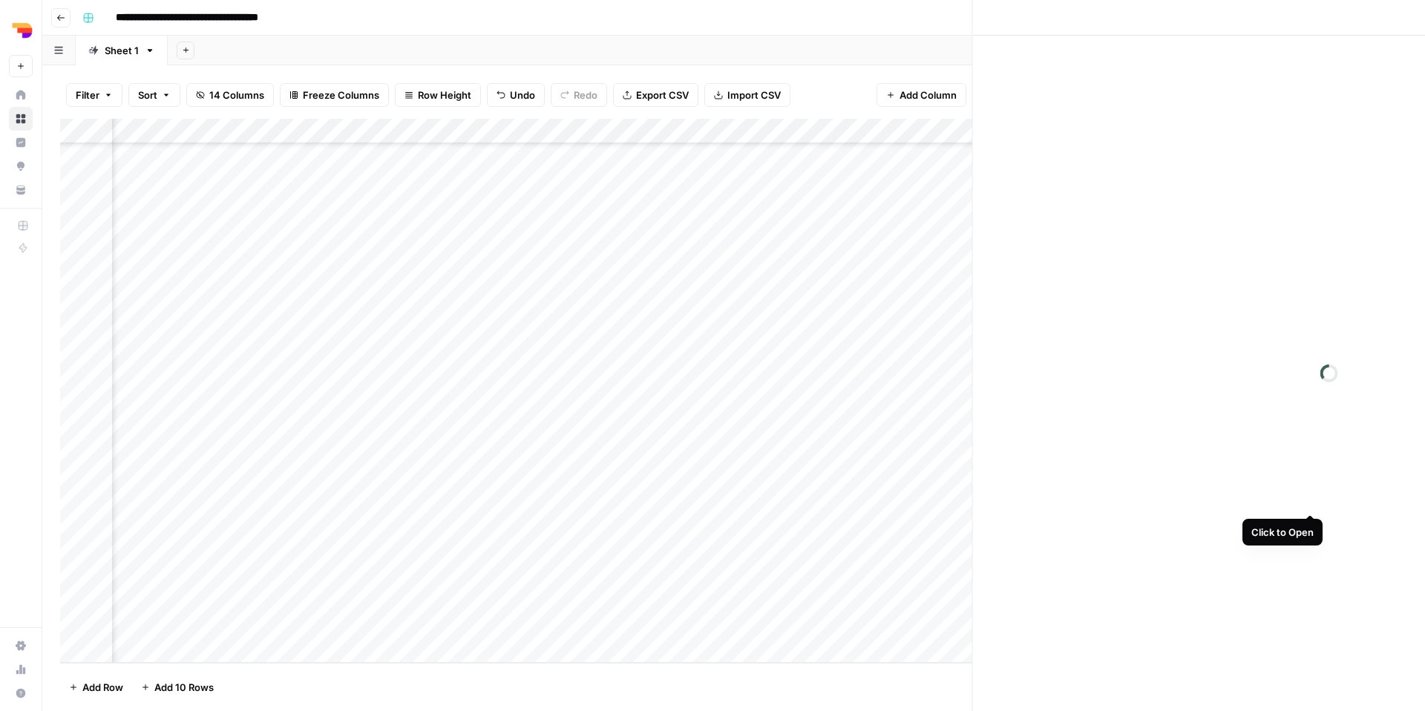
scroll to position [1145, 813]
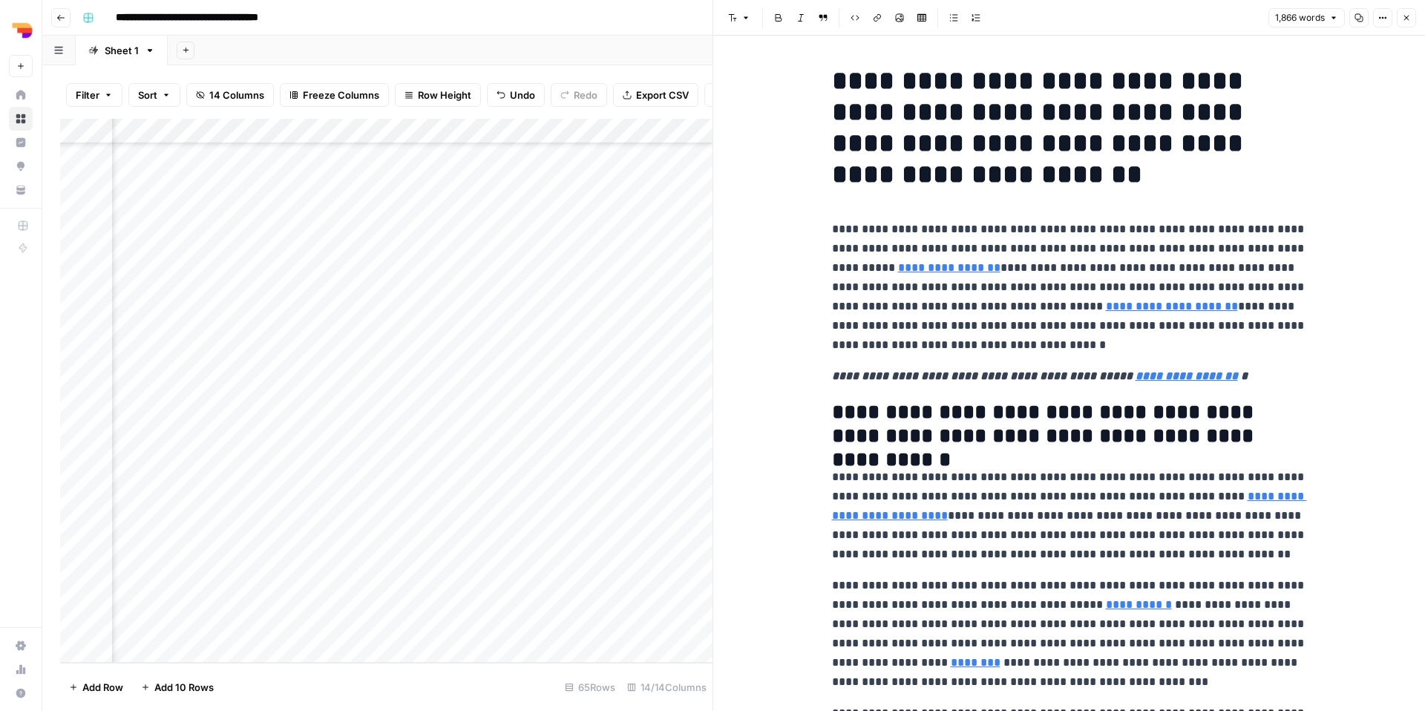
click at [1359, 17] on icon "button" at bounding box center [1359, 18] width 8 height 8
click at [1403, 18] on icon "button" at bounding box center [1406, 17] width 9 height 9
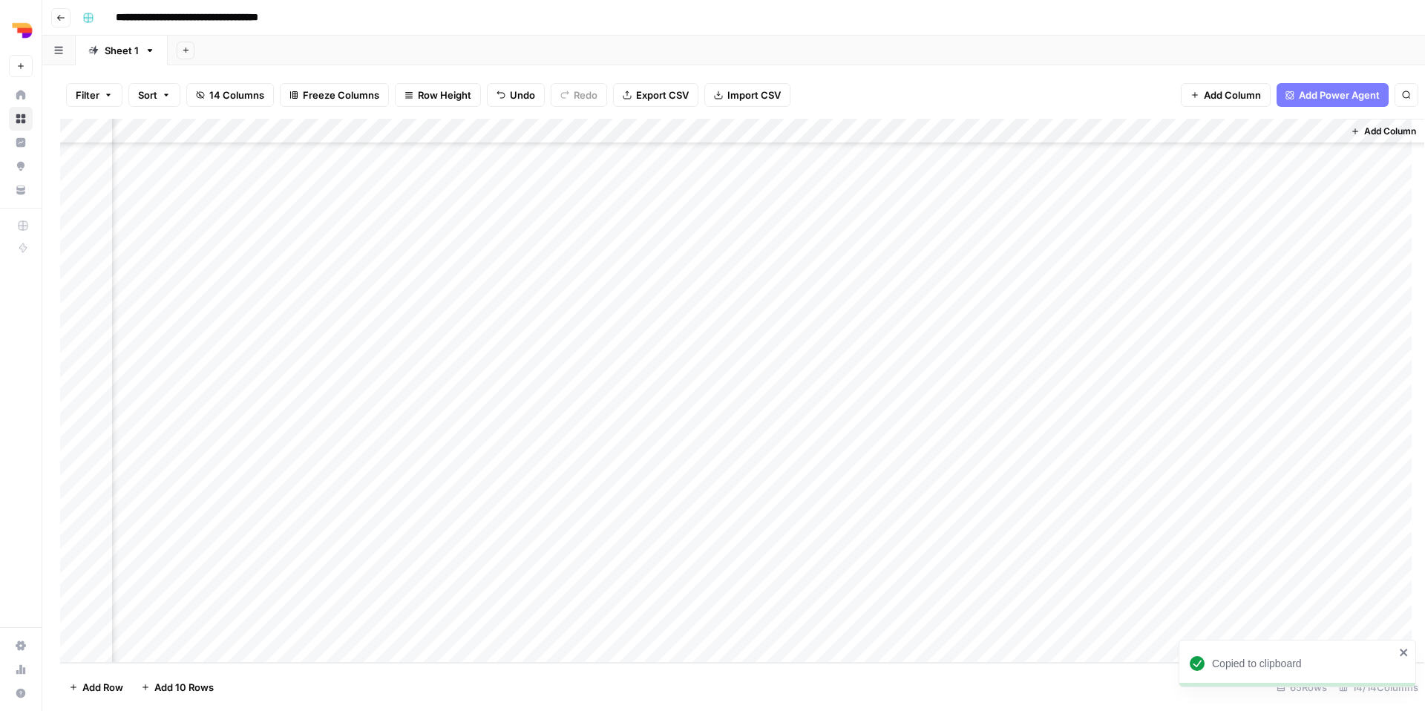
scroll to position [1145, 807]
click at [649, 525] on div "Add Column" at bounding box center [733, 391] width 1347 height 544
click at [934, 519] on div "Add Column" at bounding box center [733, 391] width 1347 height 544
